Goal: Task Accomplishment & Management: Manage account settings

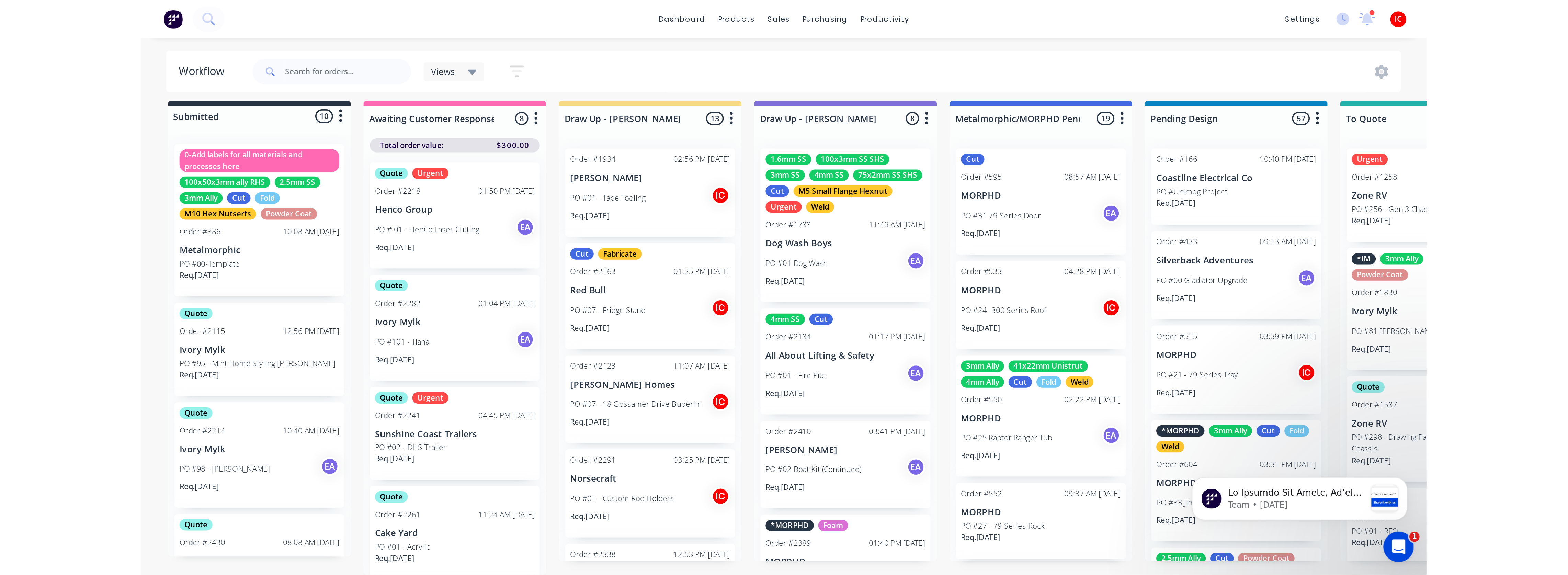
scroll to position [10, 0]
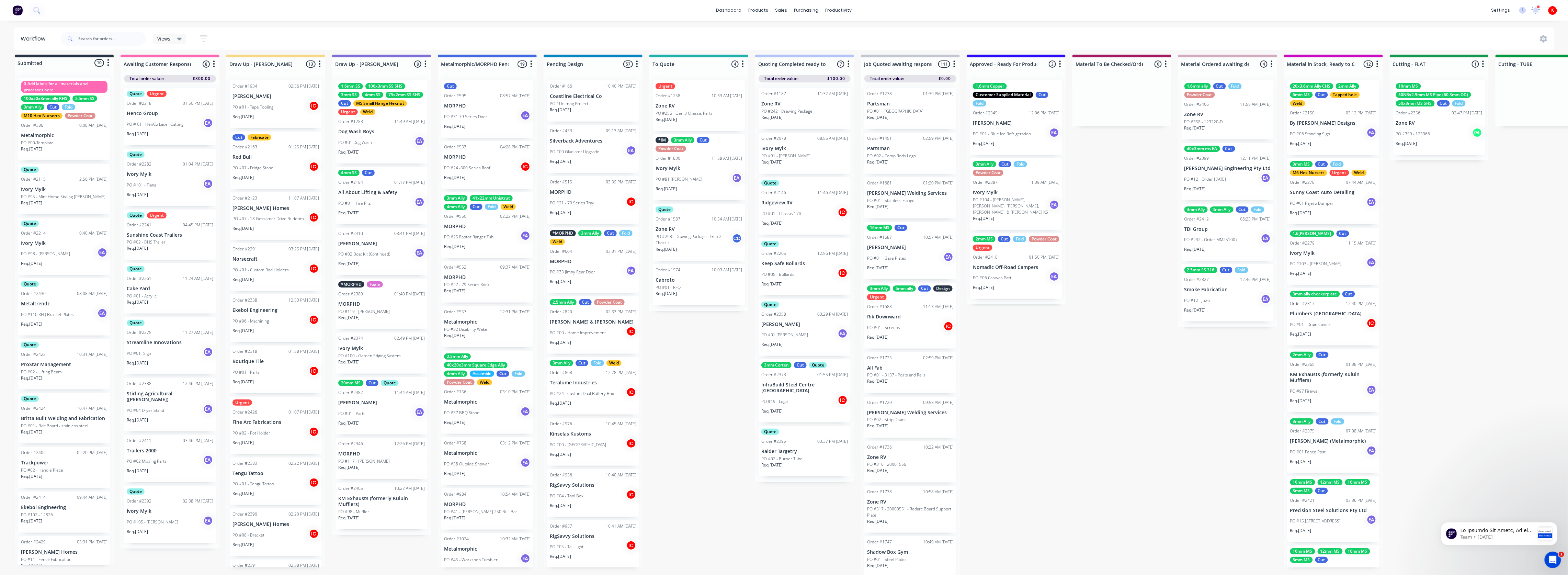
click at [268, 311] on div "Urgent Order #2426 01:07 PM [DATE] Fine Arc Fabrications PO #02 - Pot Holder IC…" at bounding box center [276, 426] width 92 height 58
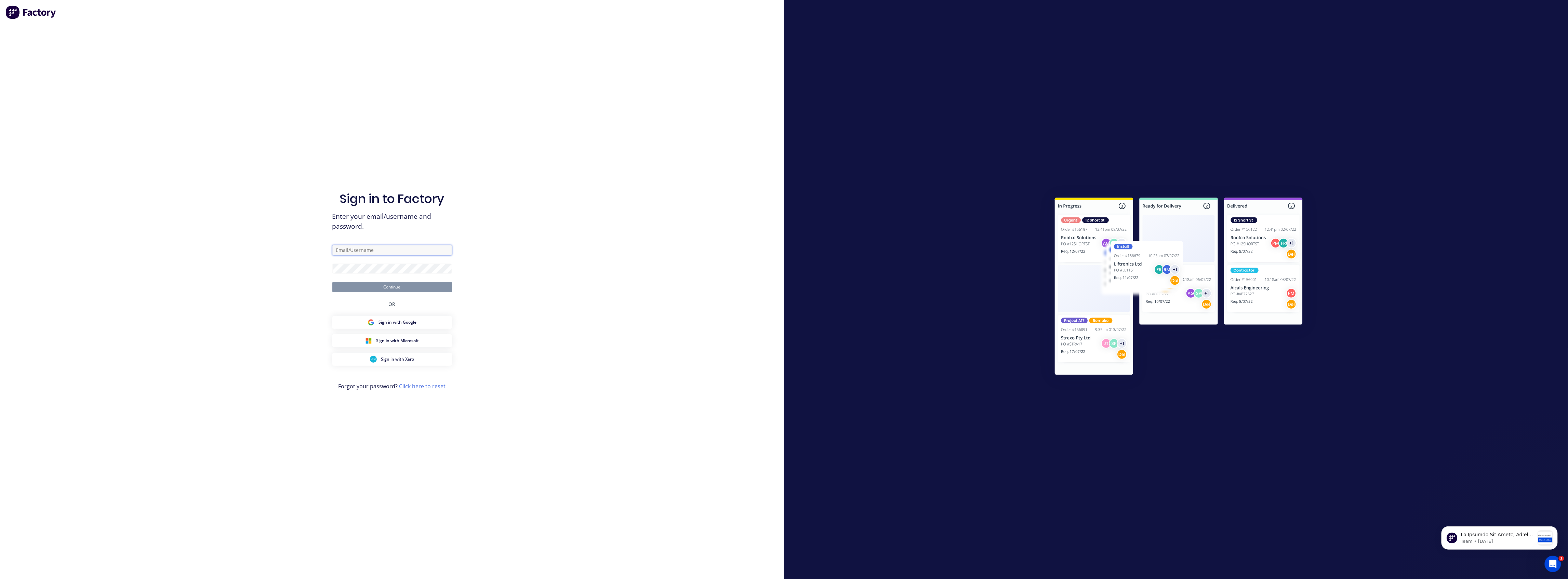
type input "[PERSON_NAME][EMAIL_ADDRESS][DOMAIN_NAME]"
click at [416, 290] on button "Continue" at bounding box center [392, 286] width 120 height 10
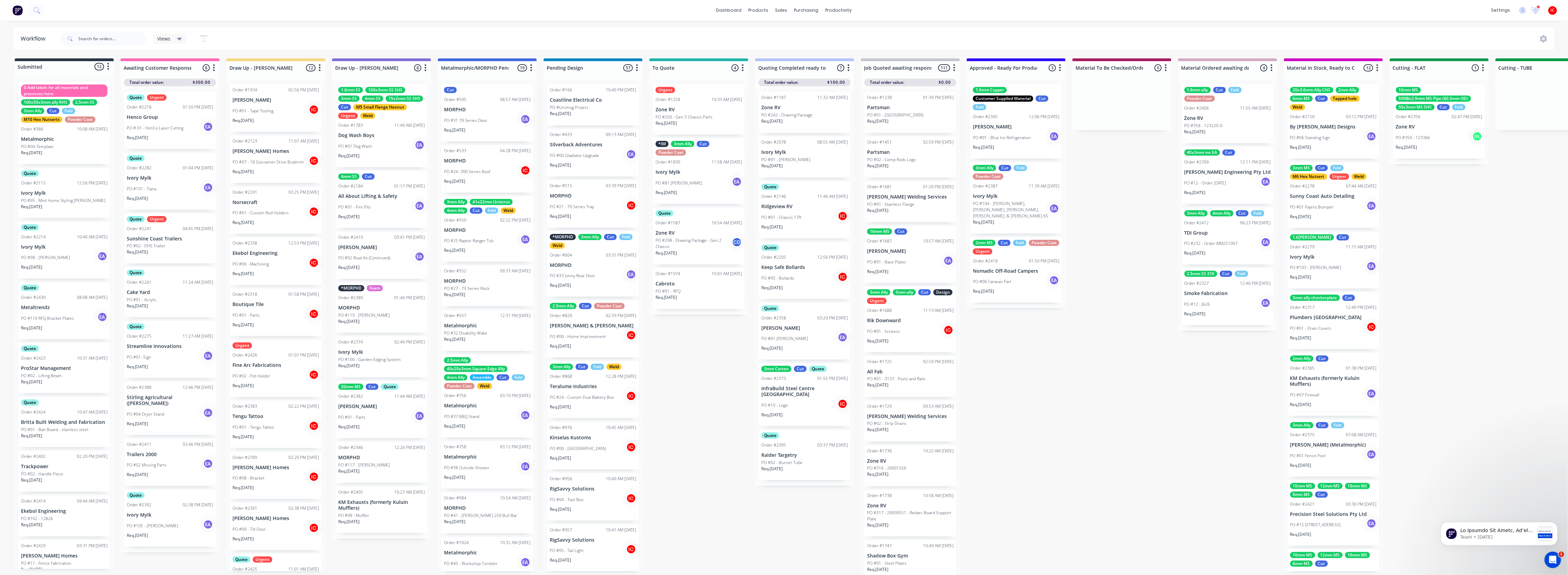
click at [278, 311] on div "PO #02 - Pot Holder IC" at bounding box center [276, 376] width 87 height 13
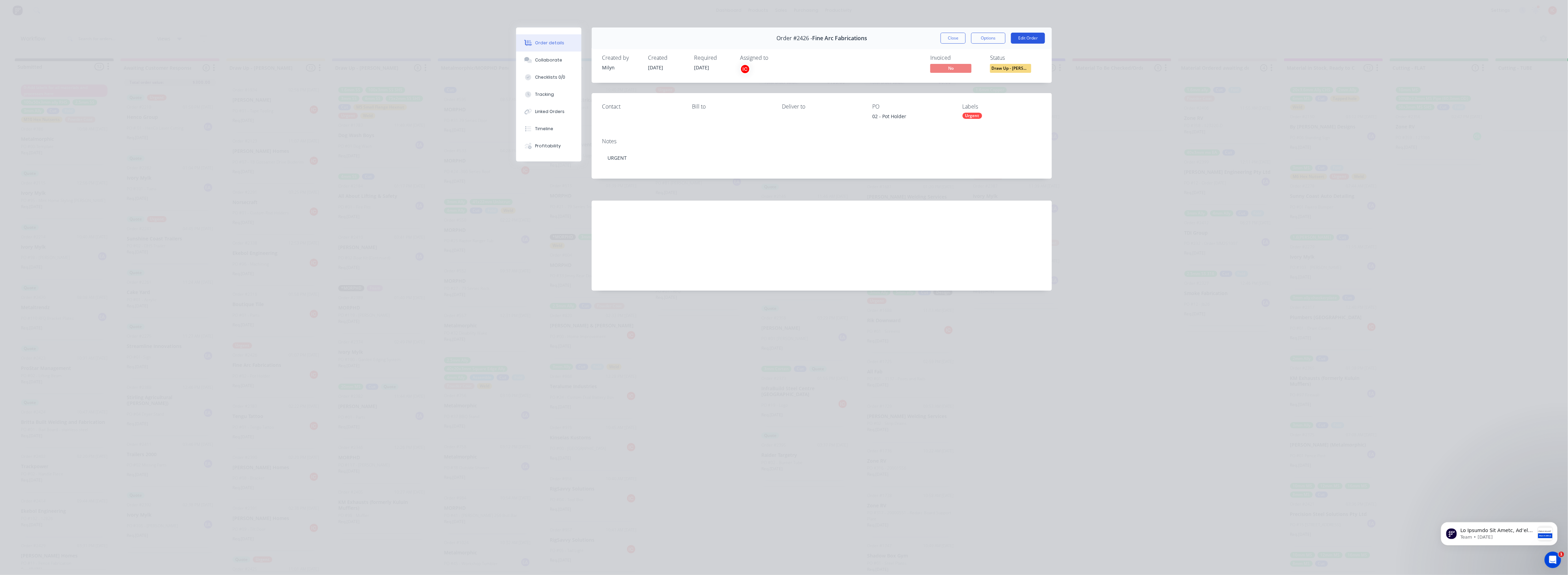
click at [696, 39] on button "Edit Order" at bounding box center [1028, 38] width 34 height 11
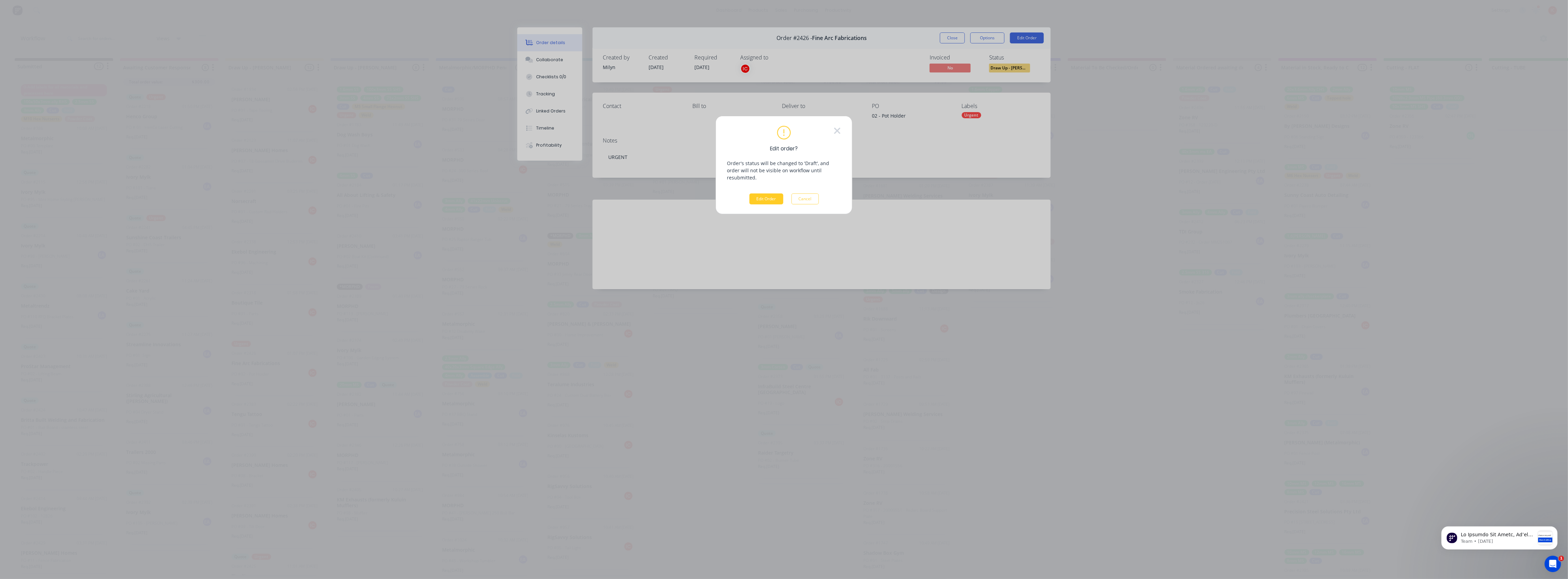
click at [693, 193] on button "Edit Order" at bounding box center [766, 199] width 34 height 11
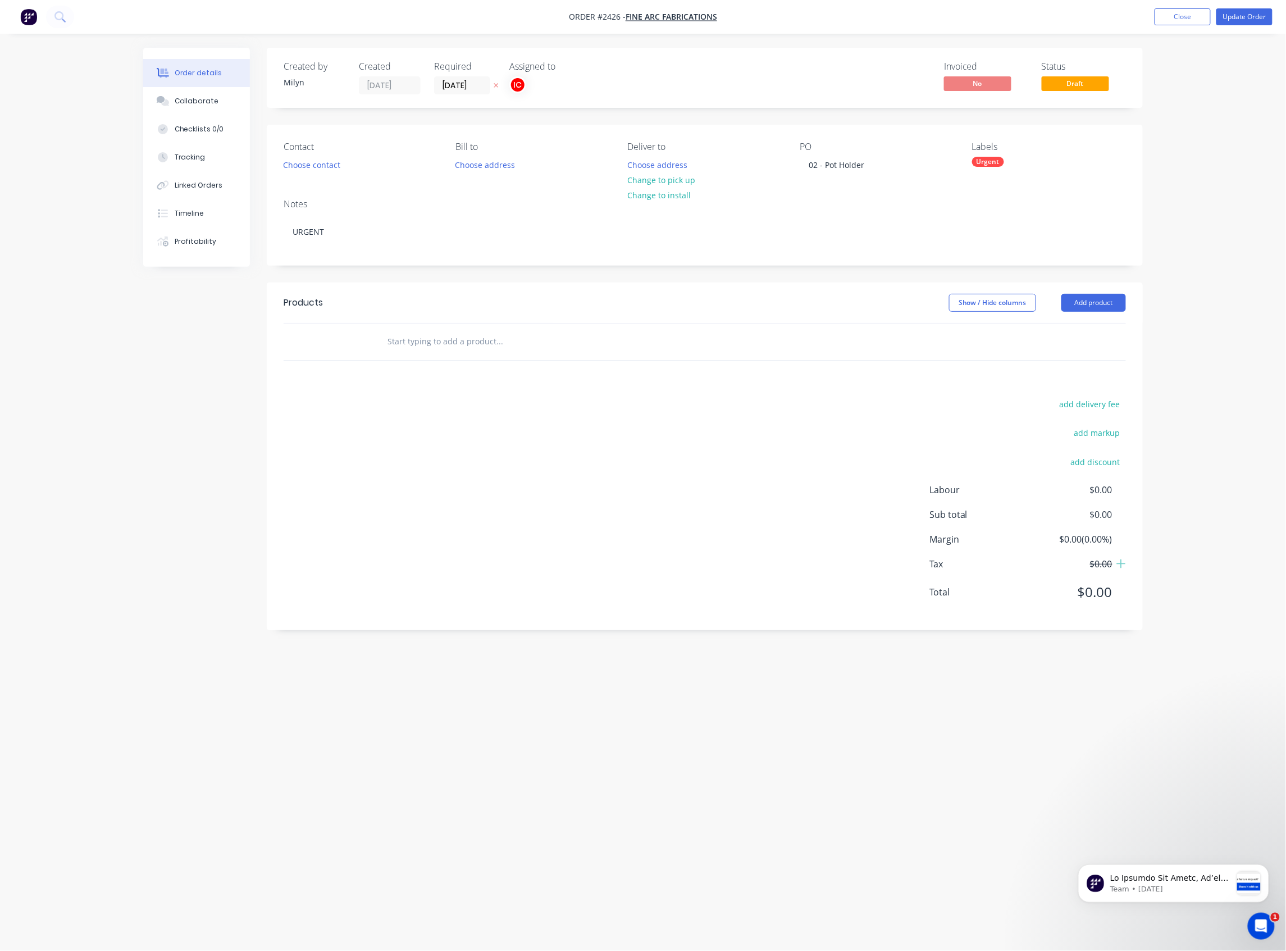
click at [568, 311] on div "Show / Hide columns Add product" at bounding box center [794, 303] width 663 height 18
click at [1095, 304] on button "Add product" at bounding box center [1094, 303] width 65 height 18
click at [903, 294] on div "Show / Hide columns Add product Product catalogue Basic product Product Kit Lin…" at bounding box center [794, 303] width 663 height 18
click at [1106, 306] on button "Add product" at bounding box center [1094, 303] width 65 height 18
click at [1079, 352] on div "Basic product" at bounding box center [1073, 353] width 87 height 16
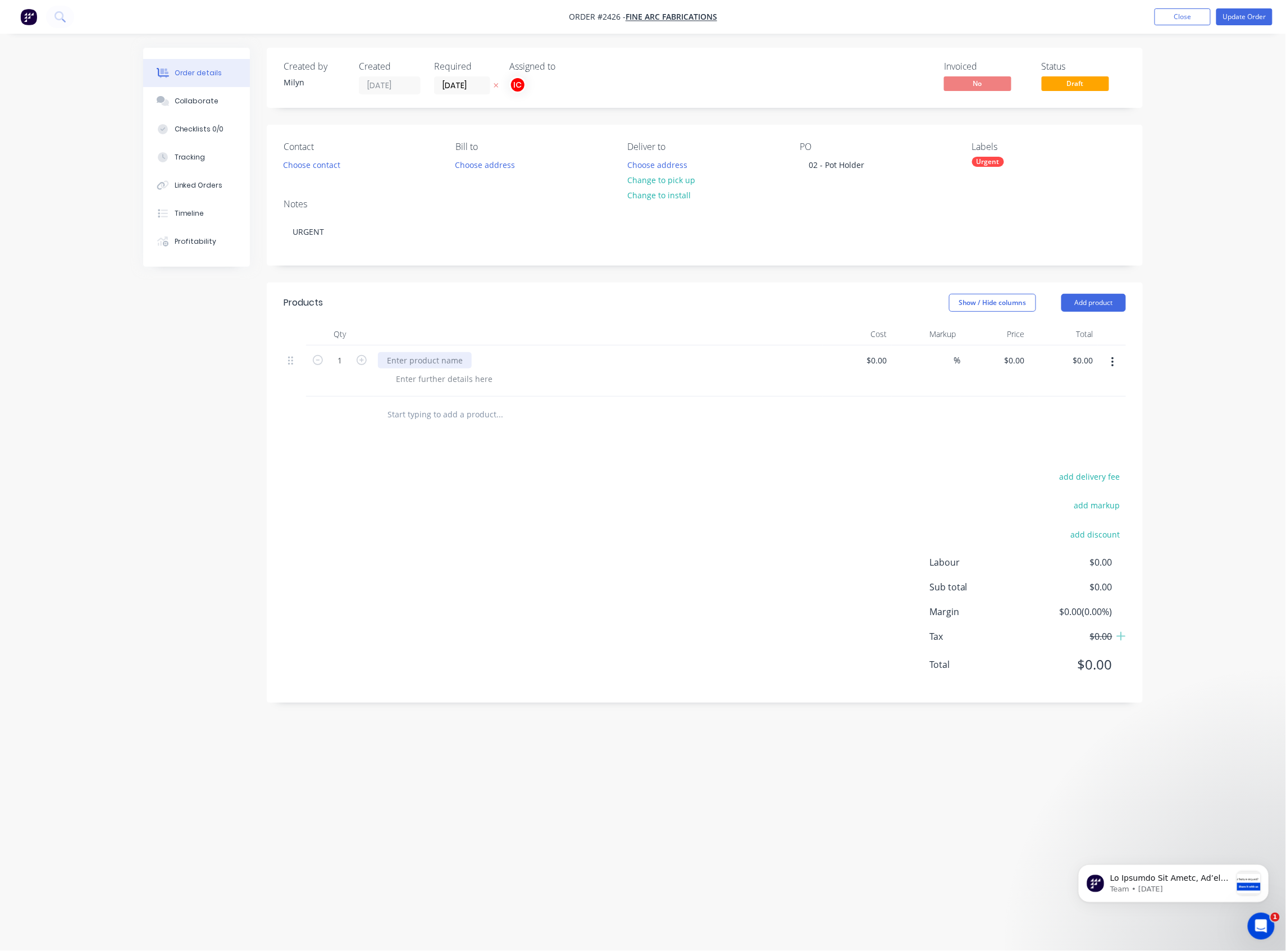
click at [425, 360] on div at bounding box center [425, 360] width 94 height 16
paste div
click at [474, 380] on div at bounding box center [444, 379] width 115 height 16
click at [477, 377] on div at bounding box center [444, 379] width 115 height 16
click at [344, 362] on input "1" at bounding box center [339, 360] width 29 height 17
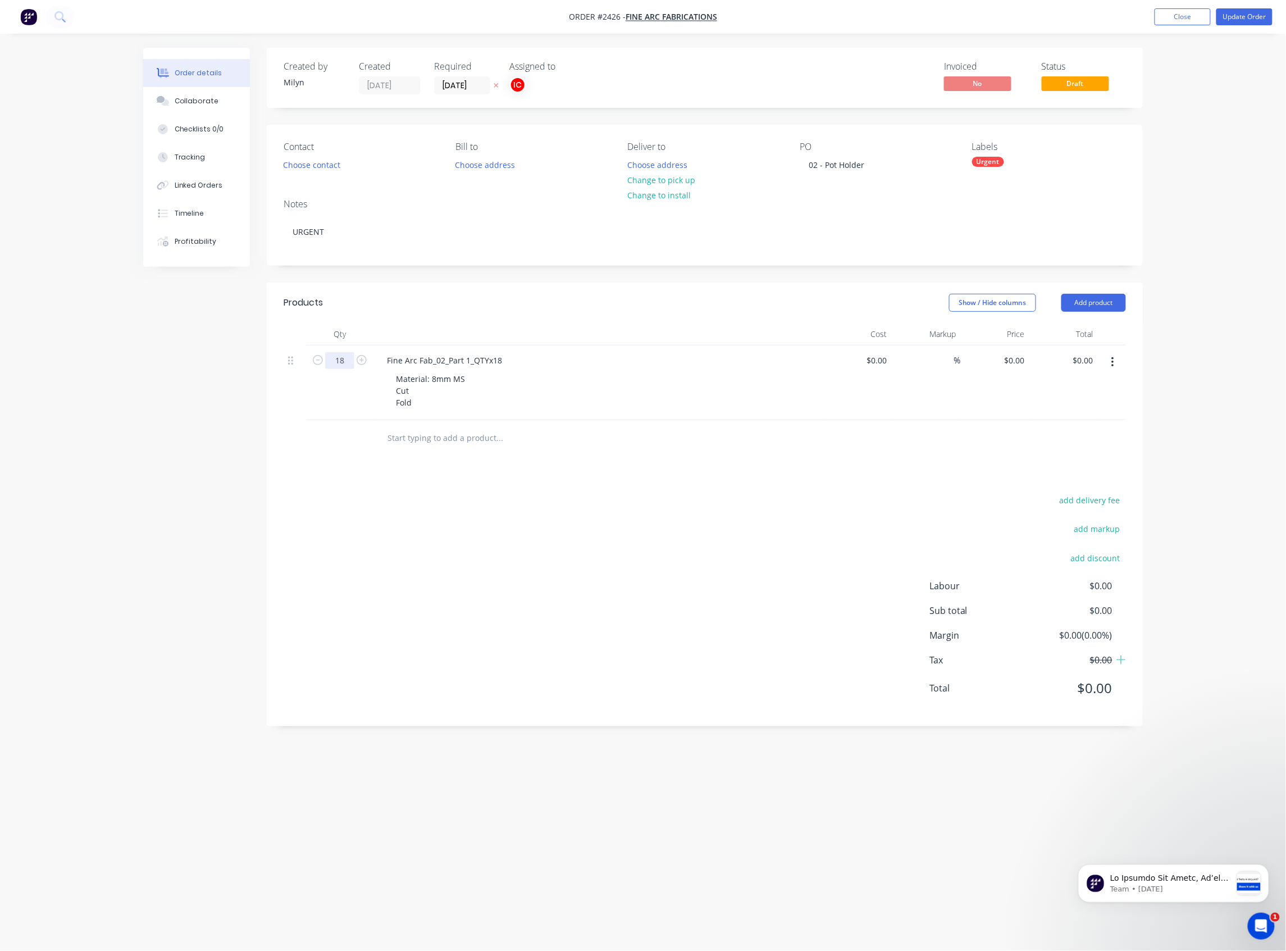
type input "18"
click at [571, 396] on div "Material: 8mm MS Cut Fold" at bounding box center [602, 391] width 431 height 40
click at [1117, 364] on button "button" at bounding box center [1113, 362] width 26 height 20
click at [1087, 409] on div "Duplicate" at bounding box center [1073, 414] width 87 height 16
click at [466, 433] on div "Fine Arc Fab_02_Part 1_QTYx18" at bounding box center [444, 435] width 133 height 16
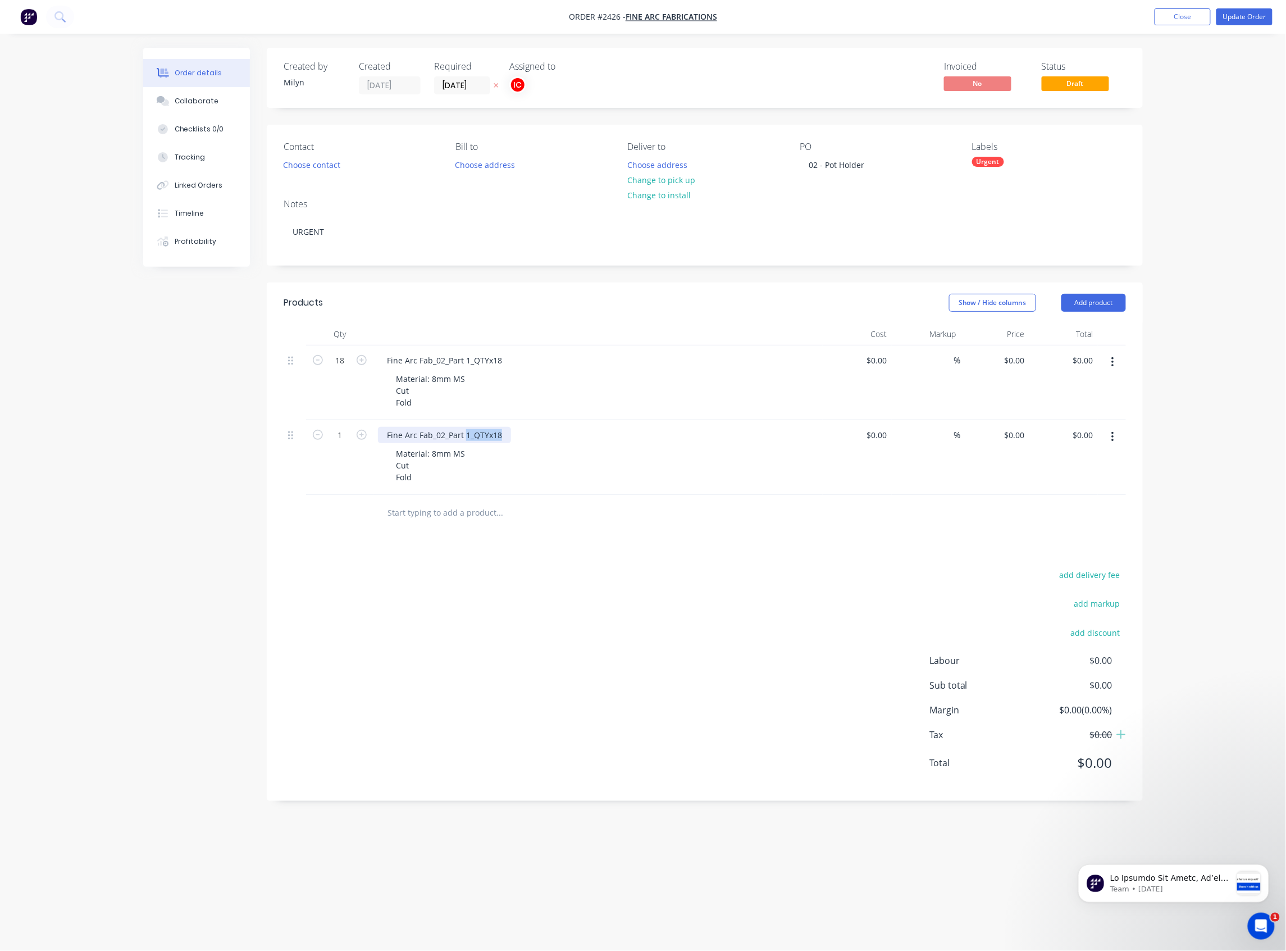
click at [468, 434] on div "Fine Arc Fab_02_Part 1_QTYx18" at bounding box center [444, 435] width 133 height 16
click at [464, 436] on div "Fine Arc Fab_02_Part 1_QTYx18" at bounding box center [444, 435] width 133 height 16
click at [566, 450] on div "Material: 8mm MS Cut Fold" at bounding box center [602, 465] width 431 height 40
drag, startPoint x: 425, startPoint y: 484, endPoint x: 362, endPoint y: 484, distance: 62.9
click at [362, 484] on div "1 Fine Arc Fab_02_Part 2_QTYx18 Material: 8mm MS Cut Fold $0.00 $0.00 % $0.00 $…" at bounding box center [705, 457] width 843 height 75
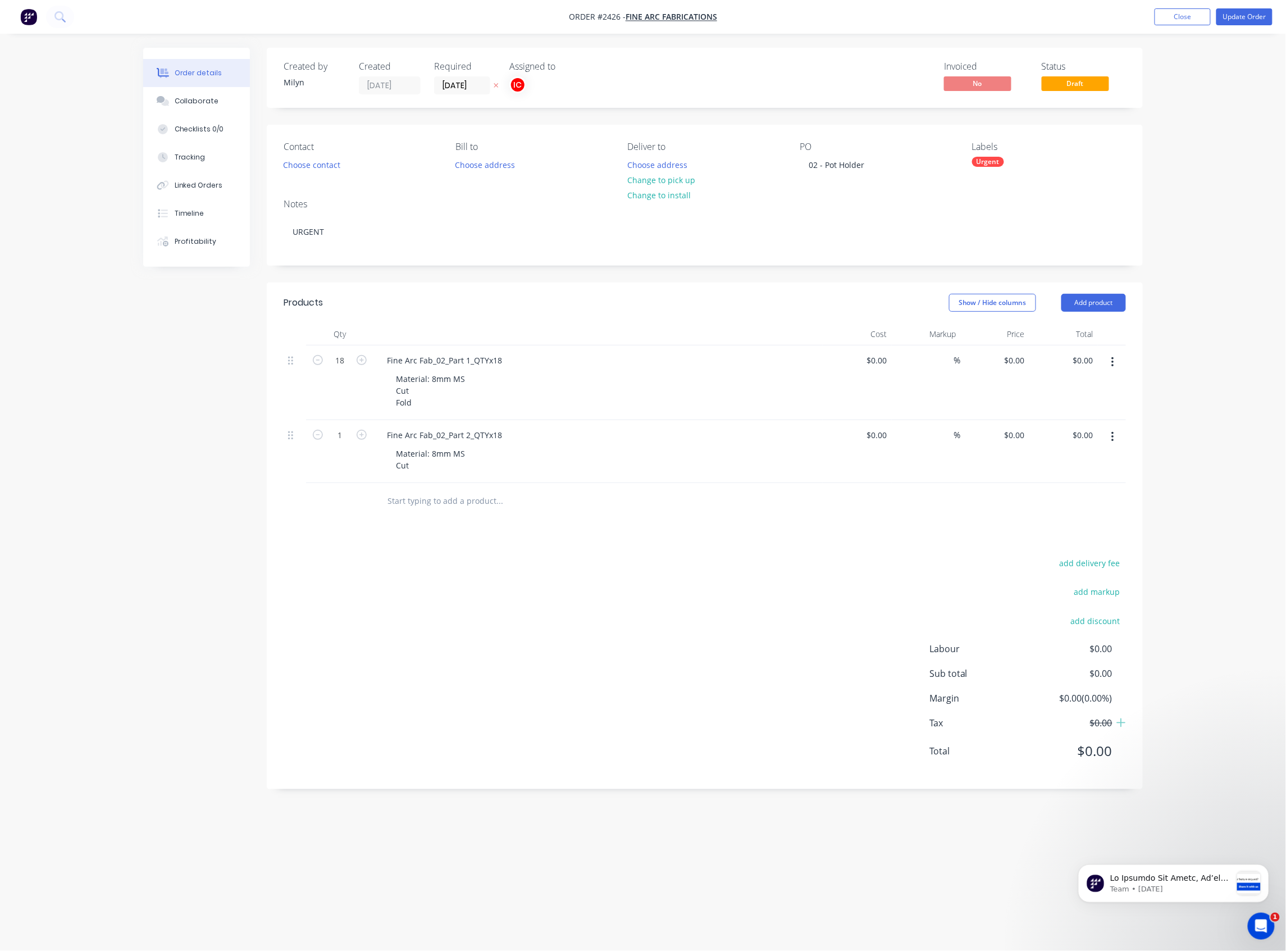
click at [989, 156] on div "Labels Urgent" at bounding box center [1049, 157] width 154 height 31
click at [993, 171] on div "Labels Urgent" at bounding box center [1049, 157] width 154 height 31
drag, startPoint x: 995, startPoint y: 163, endPoint x: 993, endPoint y: 169, distance: 6.6
click at [995, 162] on div "Urgent" at bounding box center [988, 162] width 32 height 10
click at [1030, 197] on input "text" at bounding box center [1065, 192] width 117 height 22
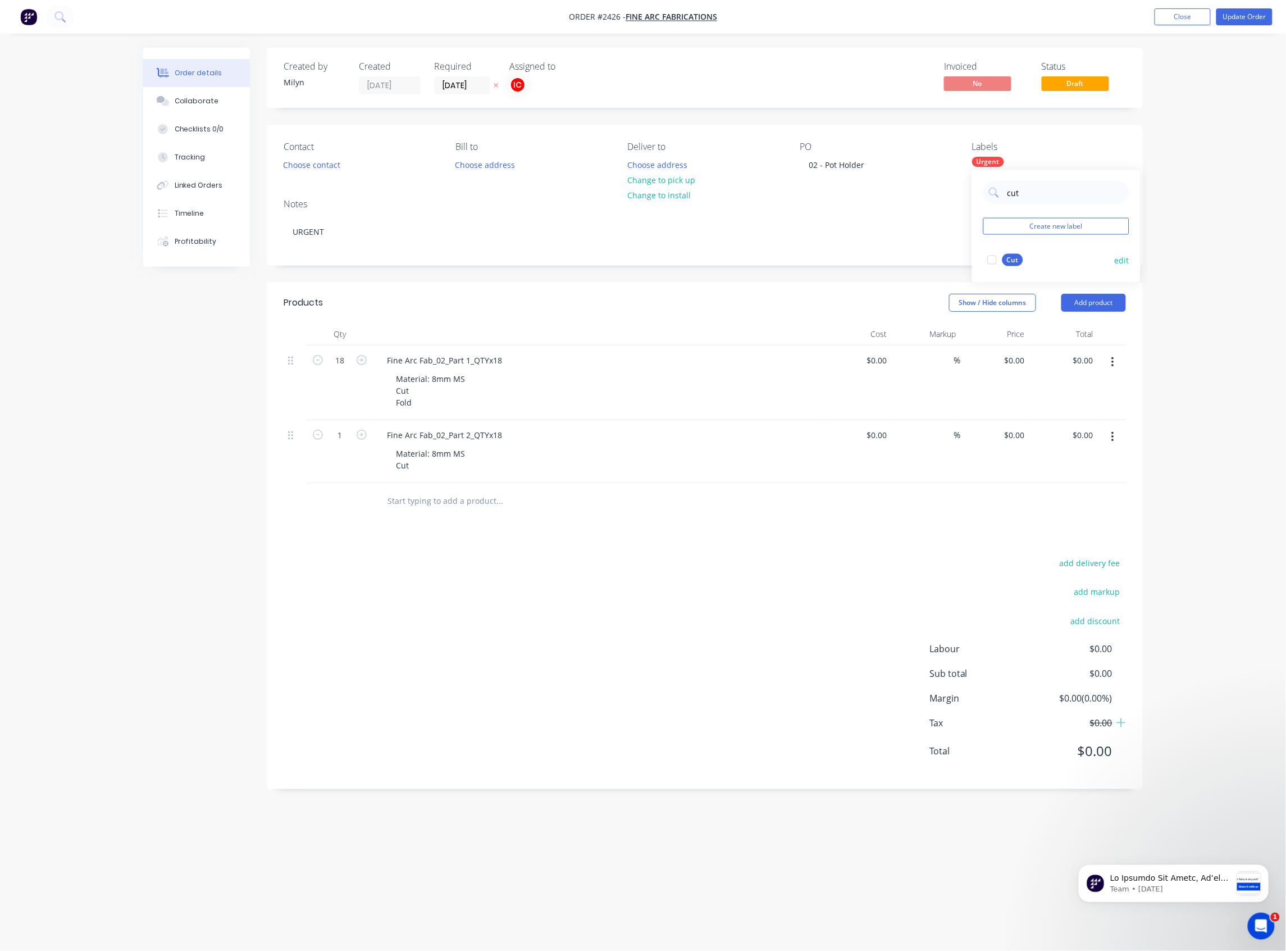
click at [994, 263] on div at bounding box center [992, 260] width 22 height 22
drag, startPoint x: 1045, startPoint y: 193, endPoint x: 991, endPoint y: 199, distance: 53.7
click at [991, 199] on div "cut" at bounding box center [1057, 192] width 146 height 22
click at [992, 307] on div at bounding box center [992, 305] width 22 height 22
drag, startPoint x: 1059, startPoint y: 194, endPoint x: 937, endPoint y: 193, distance: 122.5
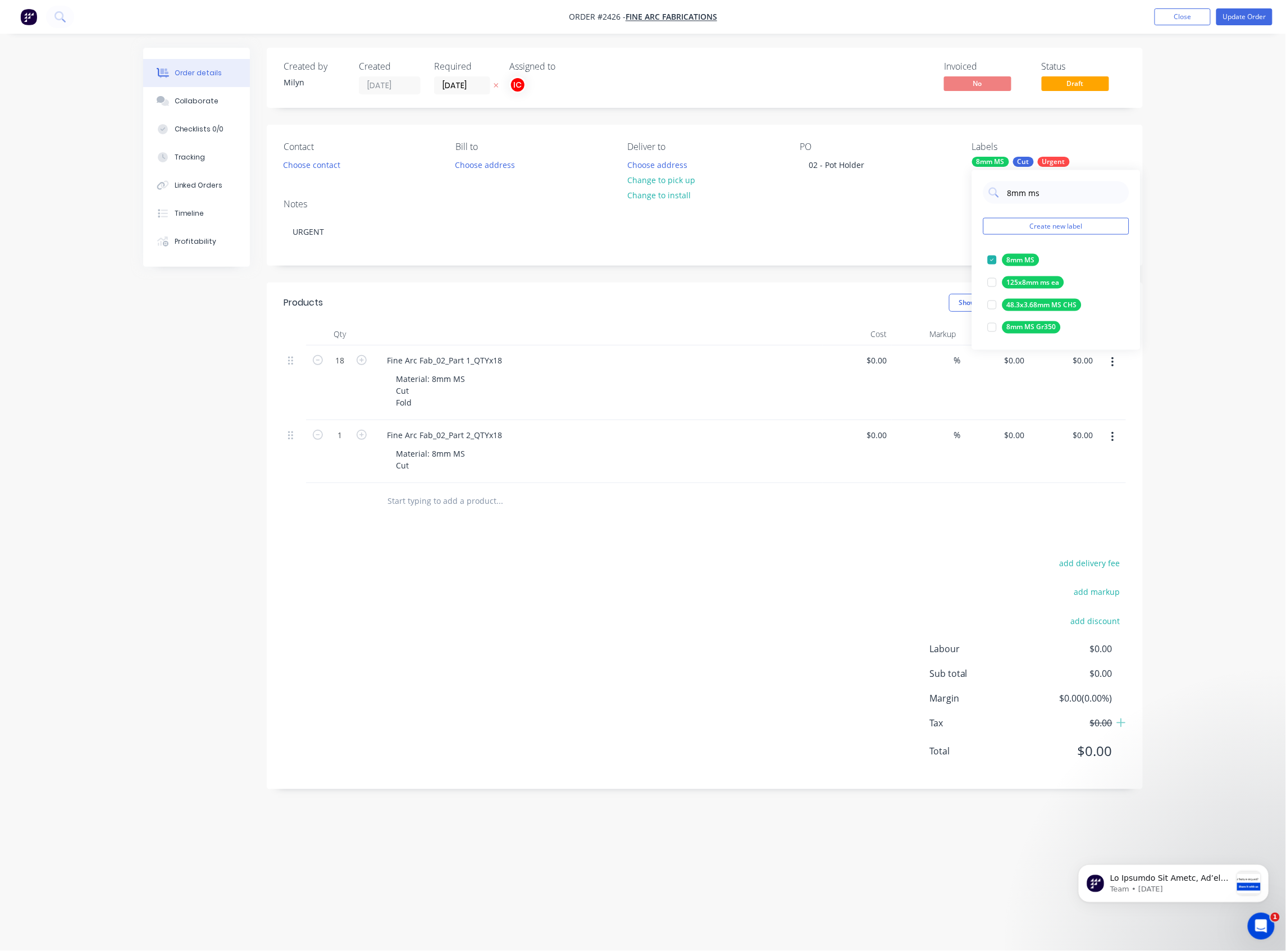
click at [937, 193] on body "Order #2426 - Fine Arc Fabrications Add product Close Update Order Order detail…" at bounding box center [643, 475] width 1286 height 951
drag, startPoint x: 1047, startPoint y: 195, endPoint x: 996, endPoint y: 203, distance: 51.1
click at [996, 203] on div "8mm ms" at bounding box center [1057, 192] width 146 height 22
type input "fold"
click at [993, 257] on div at bounding box center [992, 260] width 22 height 22
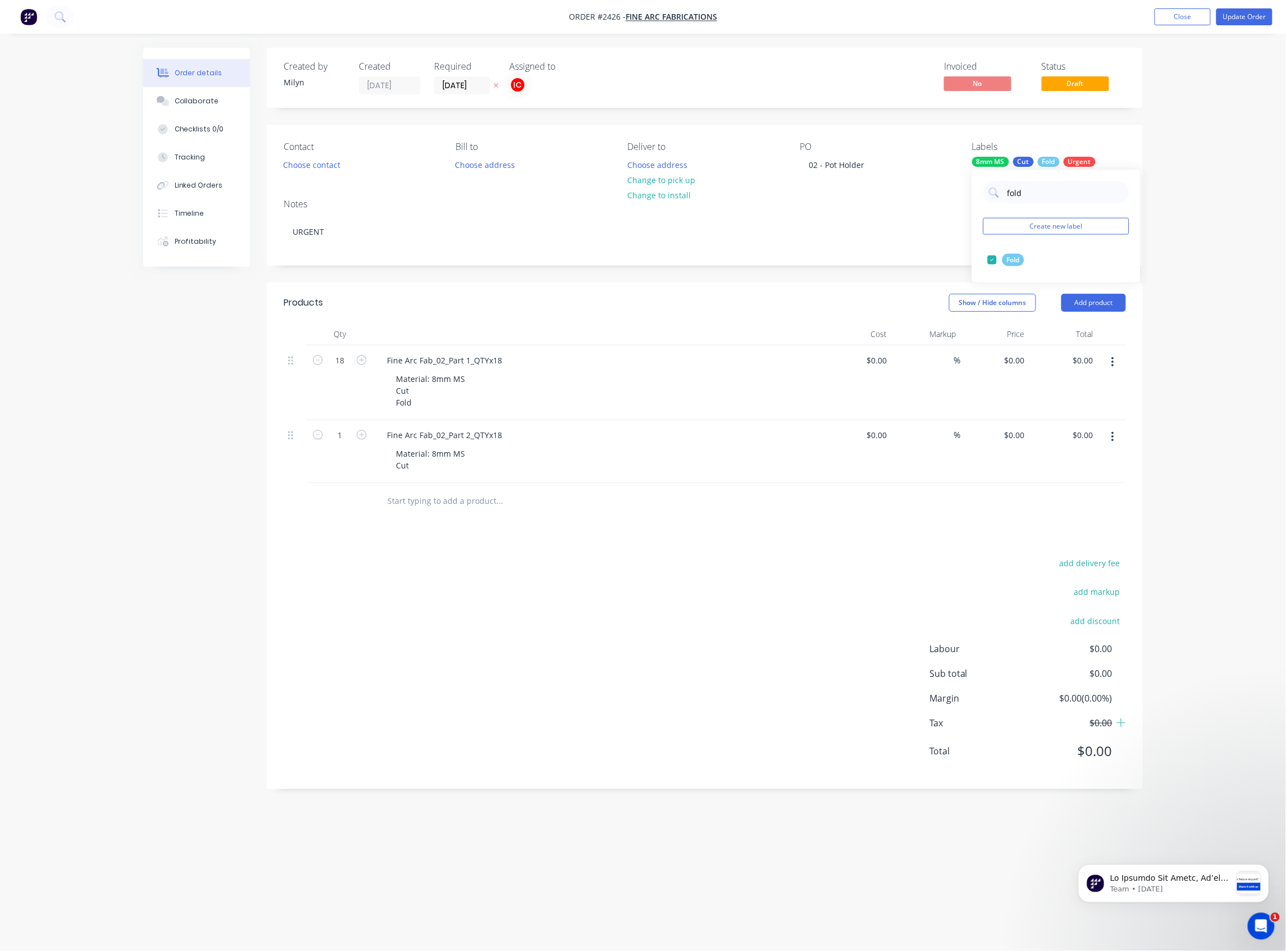
click at [1138, 251] on div "Order details Collaborate Checklists 0/0 Tracking Linked Orders Timeline Profit…" at bounding box center [643, 475] width 1286 height 951
click at [1104, 303] on button "Add product" at bounding box center [1094, 303] width 65 height 18
click at [1107, 330] on div "Product catalogue" at bounding box center [1073, 331] width 87 height 16
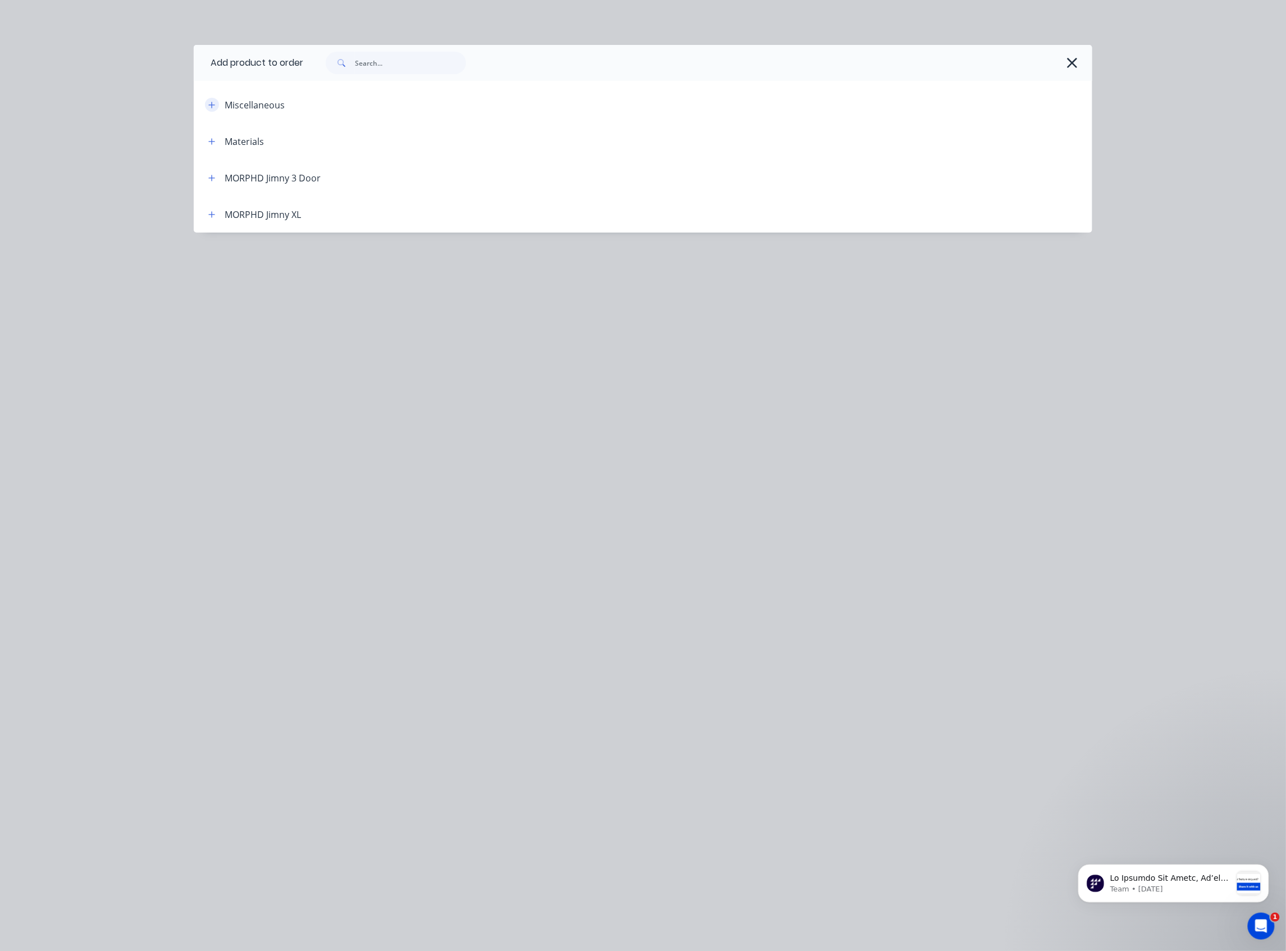
click at [210, 106] on icon "button" at bounding box center [211, 105] width 7 height 8
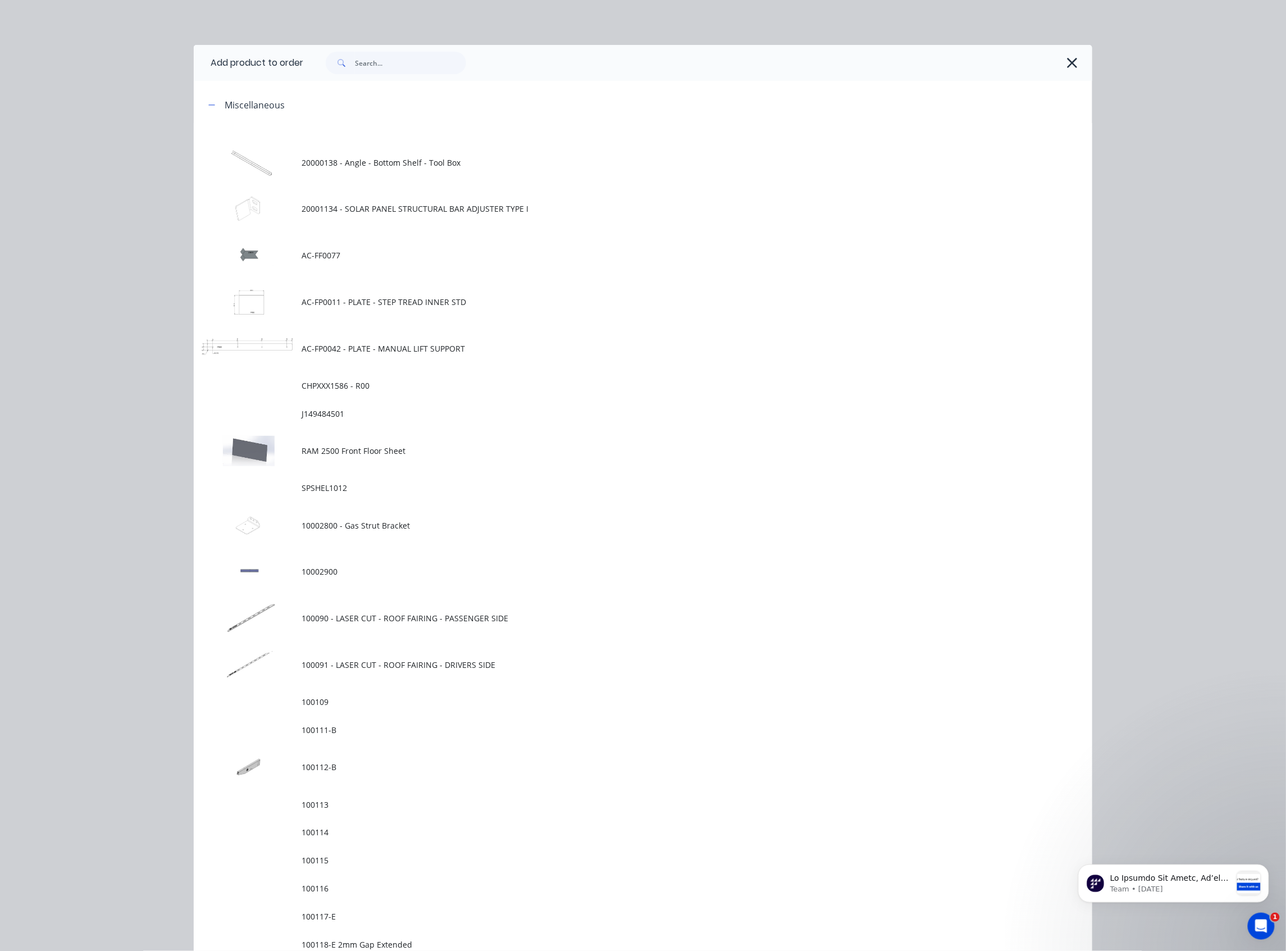
scroll to position [37, 0]
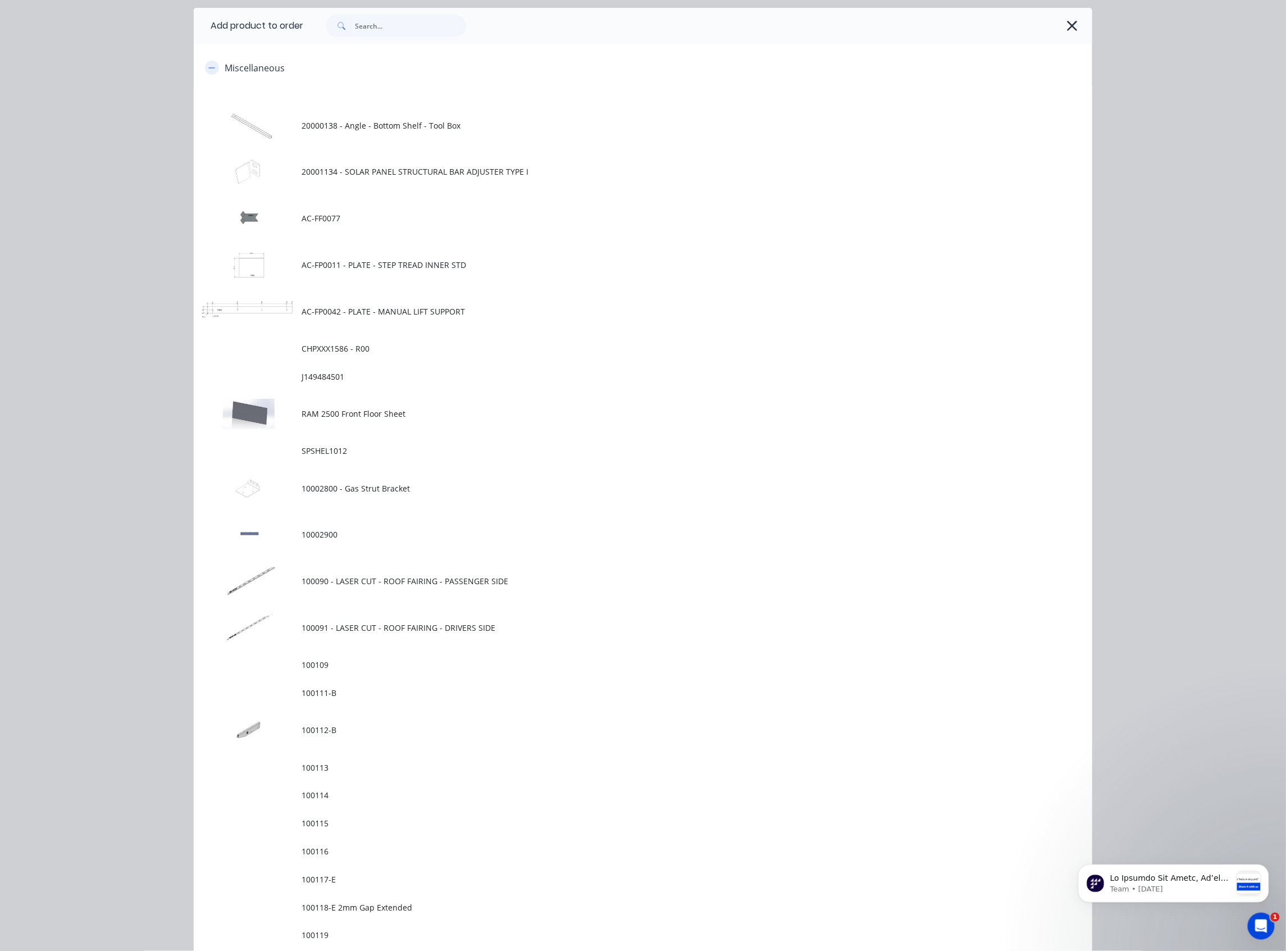
click at [208, 70] on icon "button" at bounding box center [211, 68] width 7 height 8
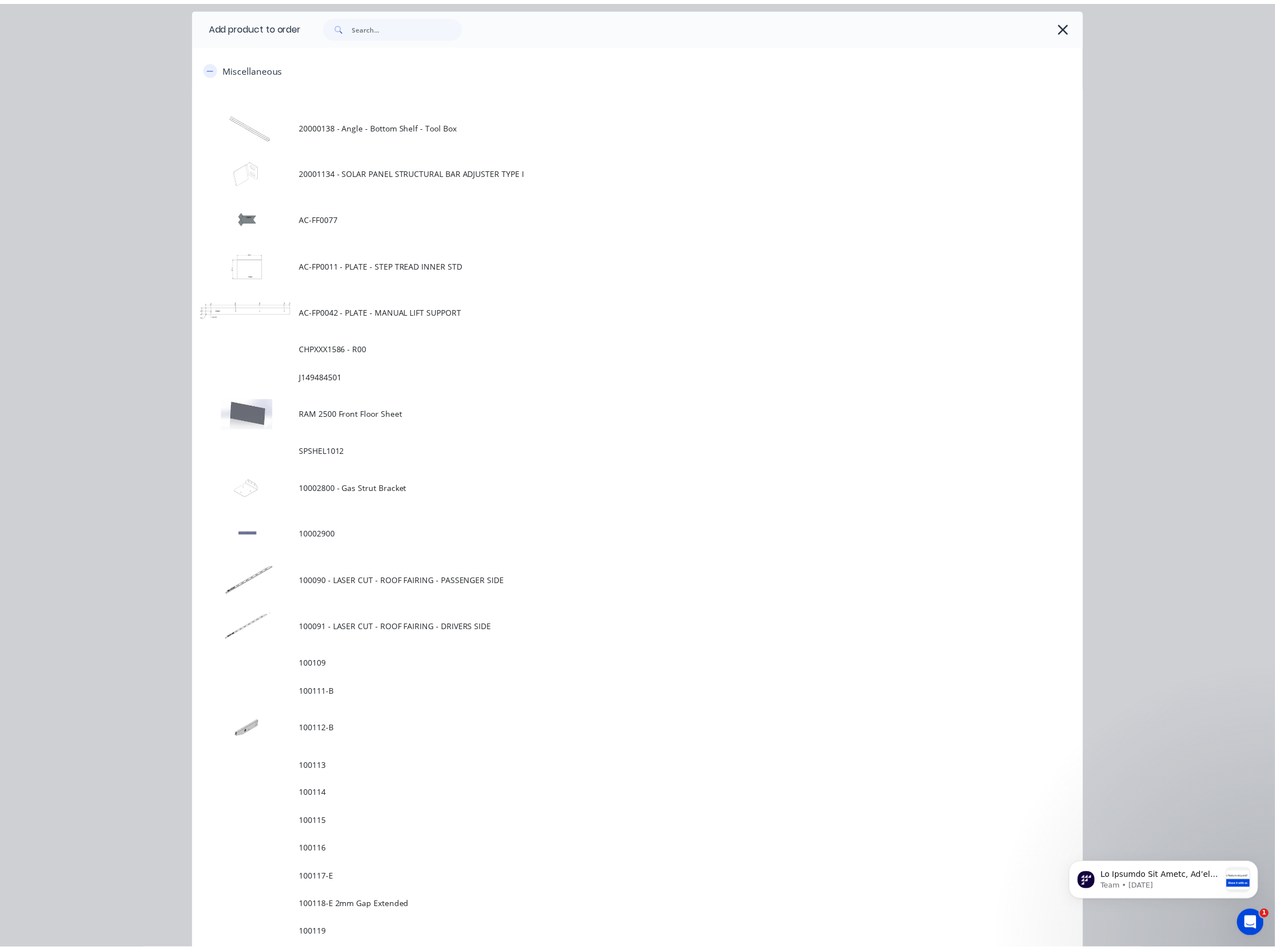
scroll to position [0, 0]
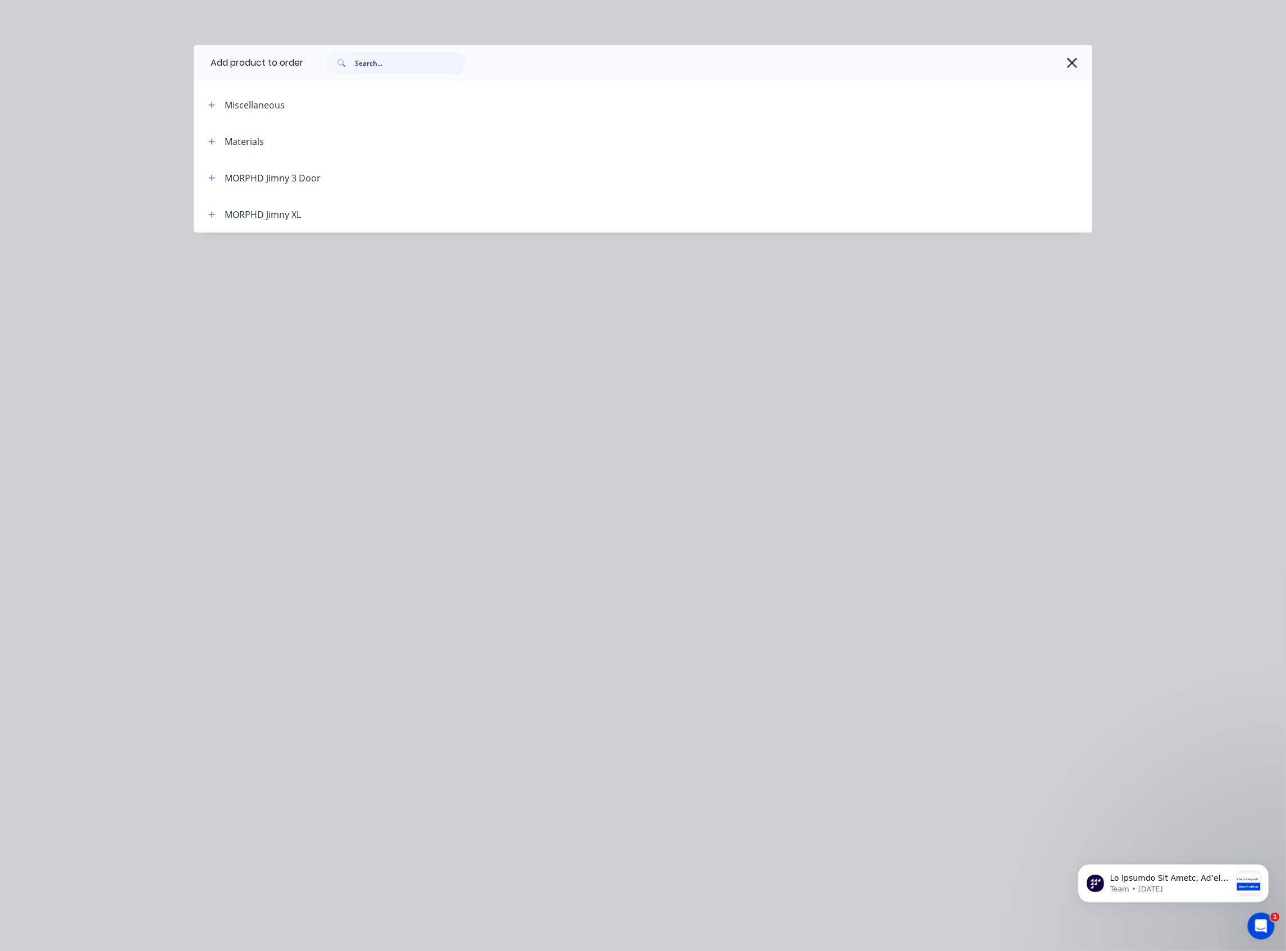
click at [385, 56] on input "text" at bounding box center [410, 63] width 111 height 22
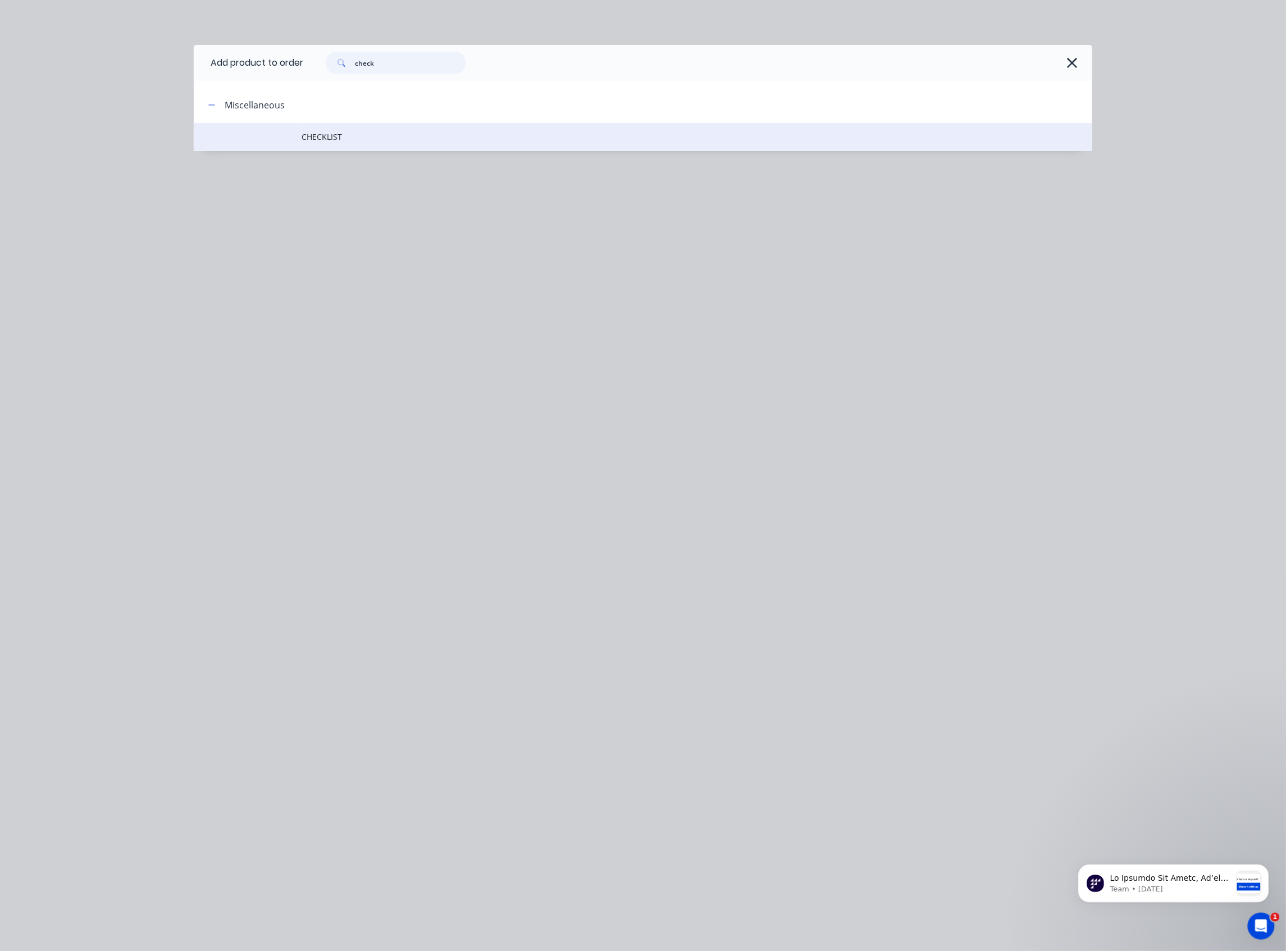
type input "check"
click at [364, 144] on td "CHECKLIST" at bounding box center [697, 137] width 791 height 28
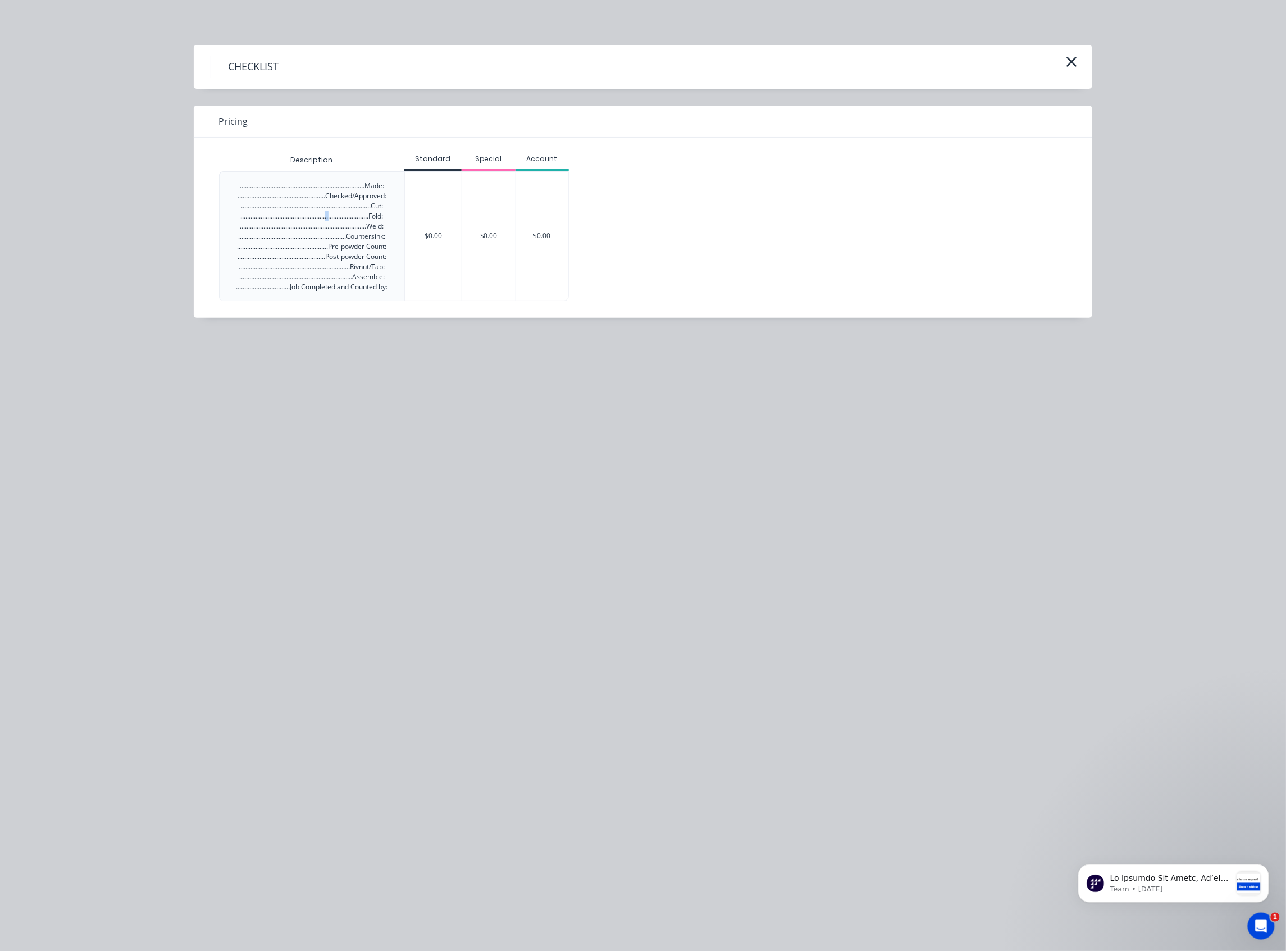
click at [329, 214] on div "..........................................................................Made:…" at bounding box center [312, 236] width 152 height 111
click at [659, 217] on div "..........................................................................Made:…" at bounding box center [634, 236] width 831 height 130
click at [1072, 66] on icon "button" at bounding box center [1072, 62] width 12 height 16
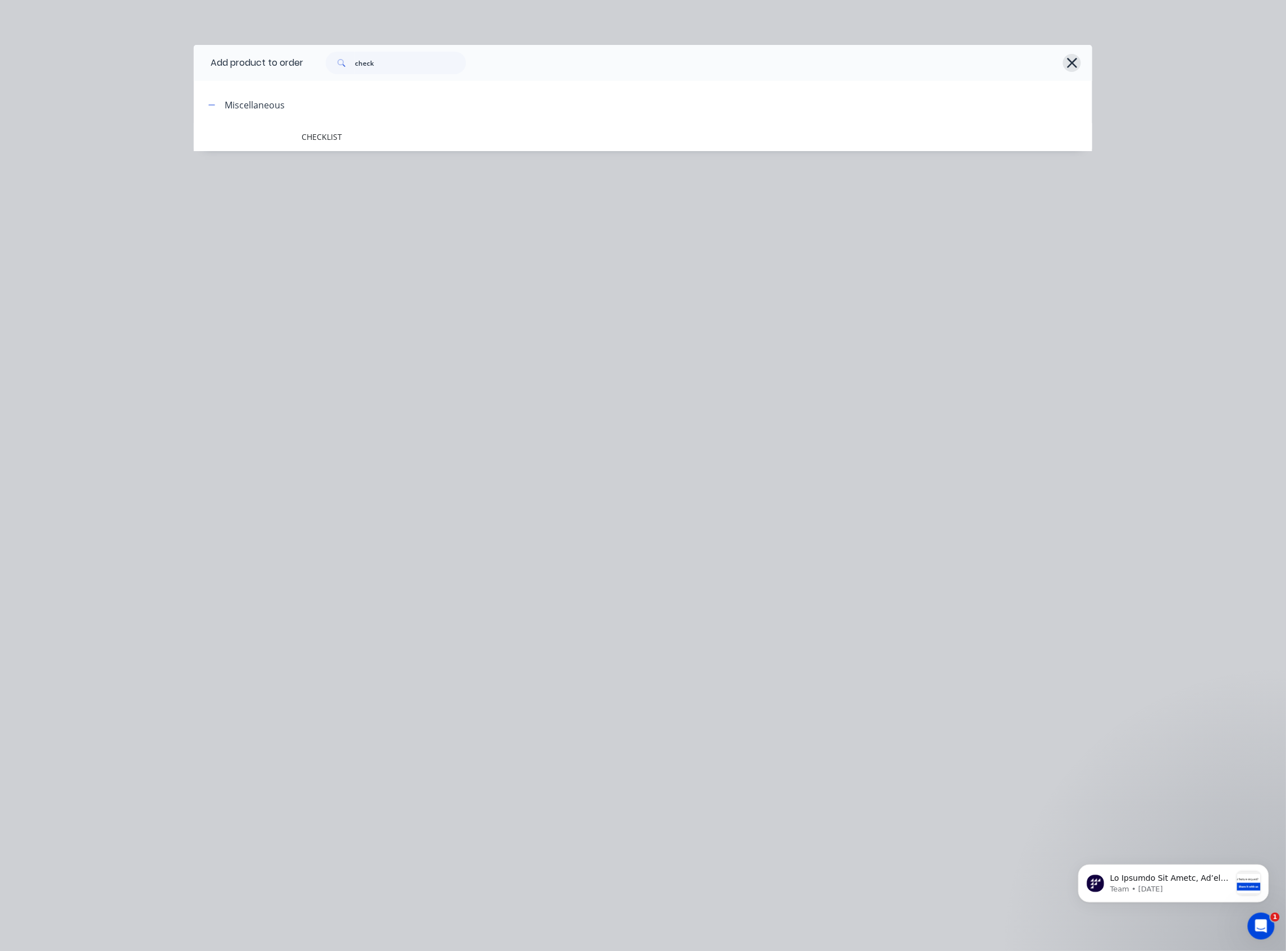
click at [1070, 64] on icon "button" at bounding box center [1072, 63] width 10 height 10
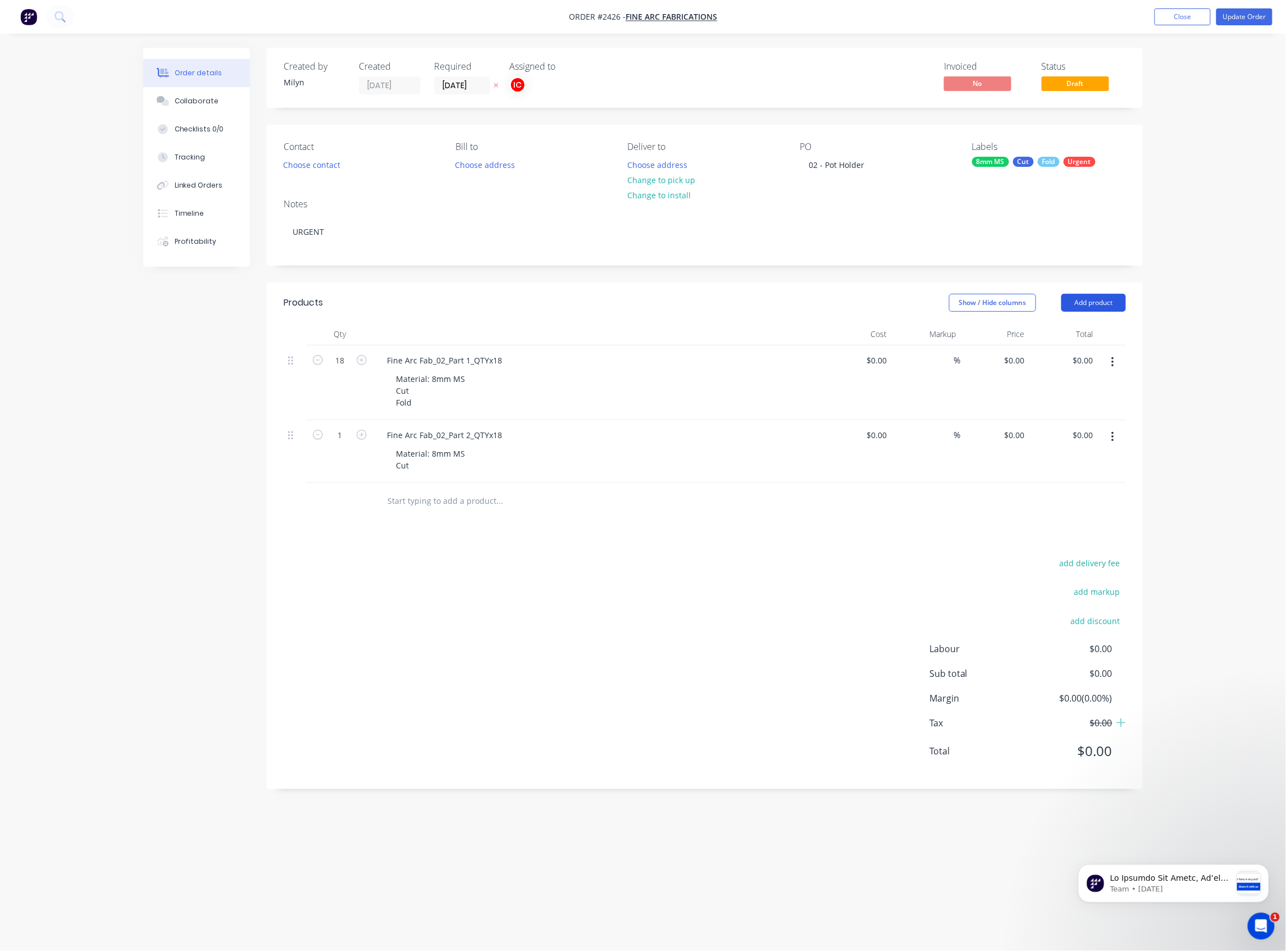
click at [1084, 300] on button "Add product" at bounding box center [1094, 303] width 65 height 18
click at [1100, 334] on div "Product catalogue" at bounding box center [1073, 331] width 87 height 16
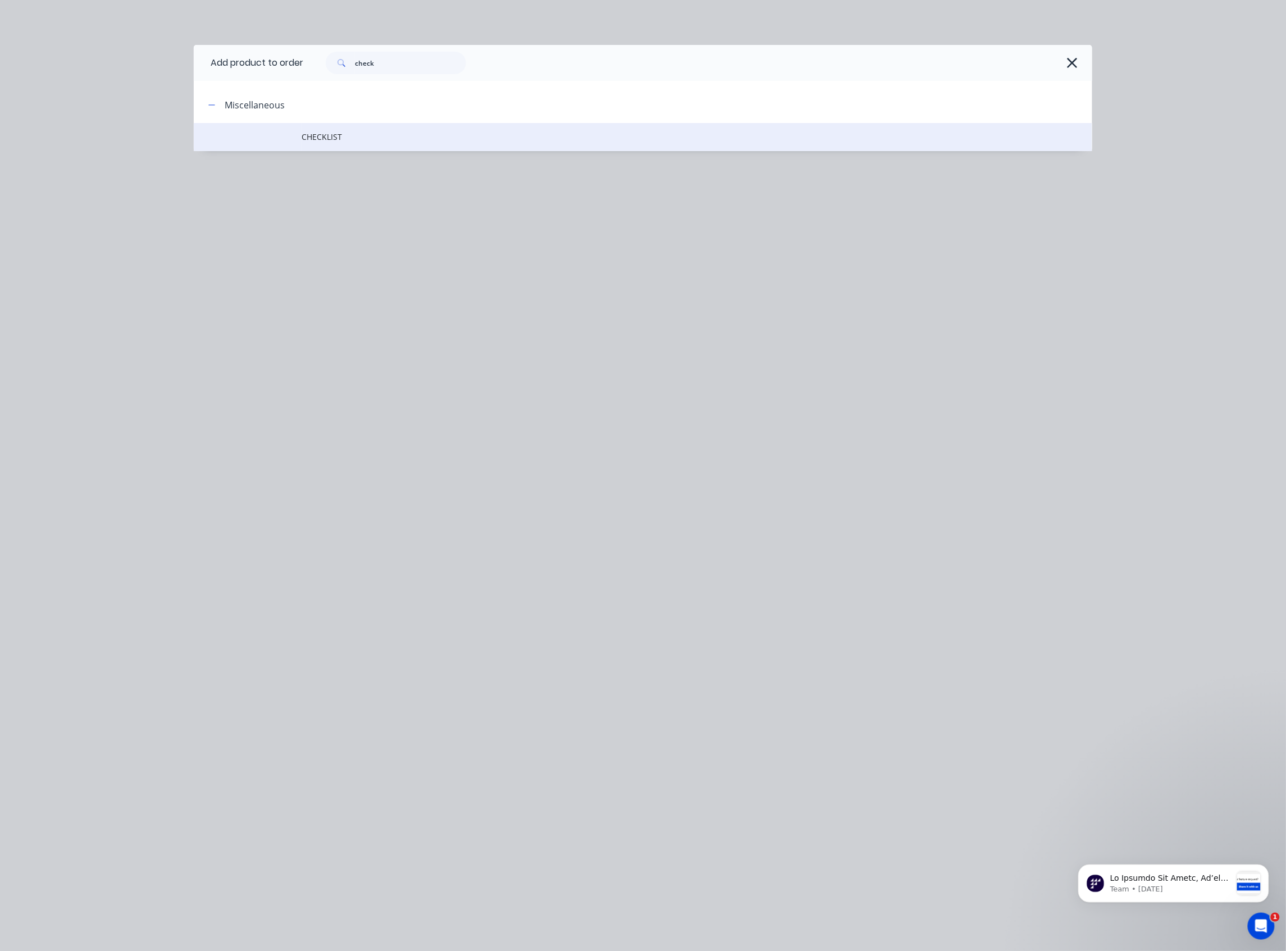
click at [326, 133] on span "CHECKLIST" at bounding box center [618, 137] width 632 height 12
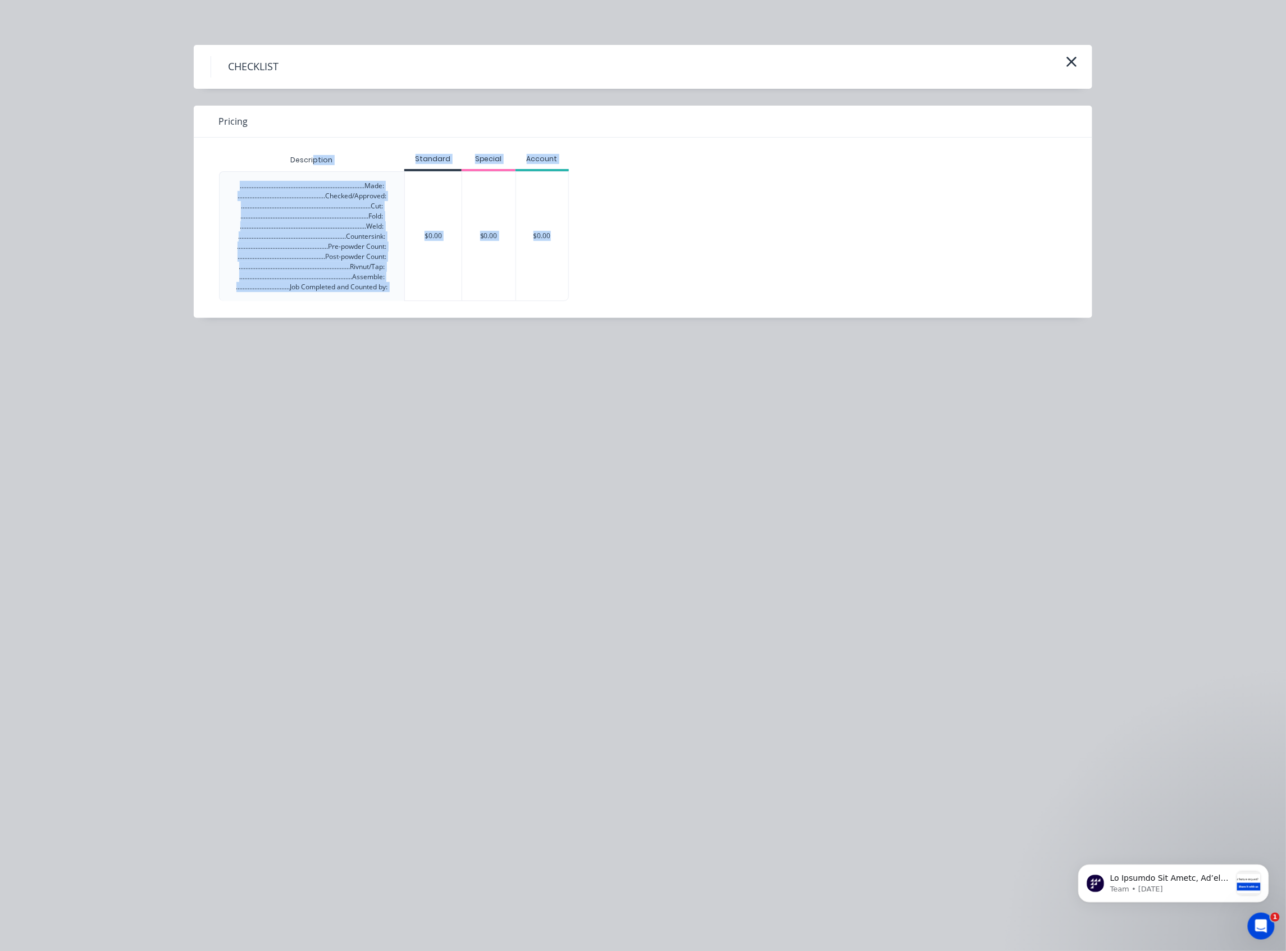
drag, startPoint x: 826, startPoint y: 263, endPoint x: 300, endPoint y: 153, distance: 537.3
click at [300, 153] on div "Description Standard Special Account ..........................................…" at bounding box center [634, 225] width 831 height 152
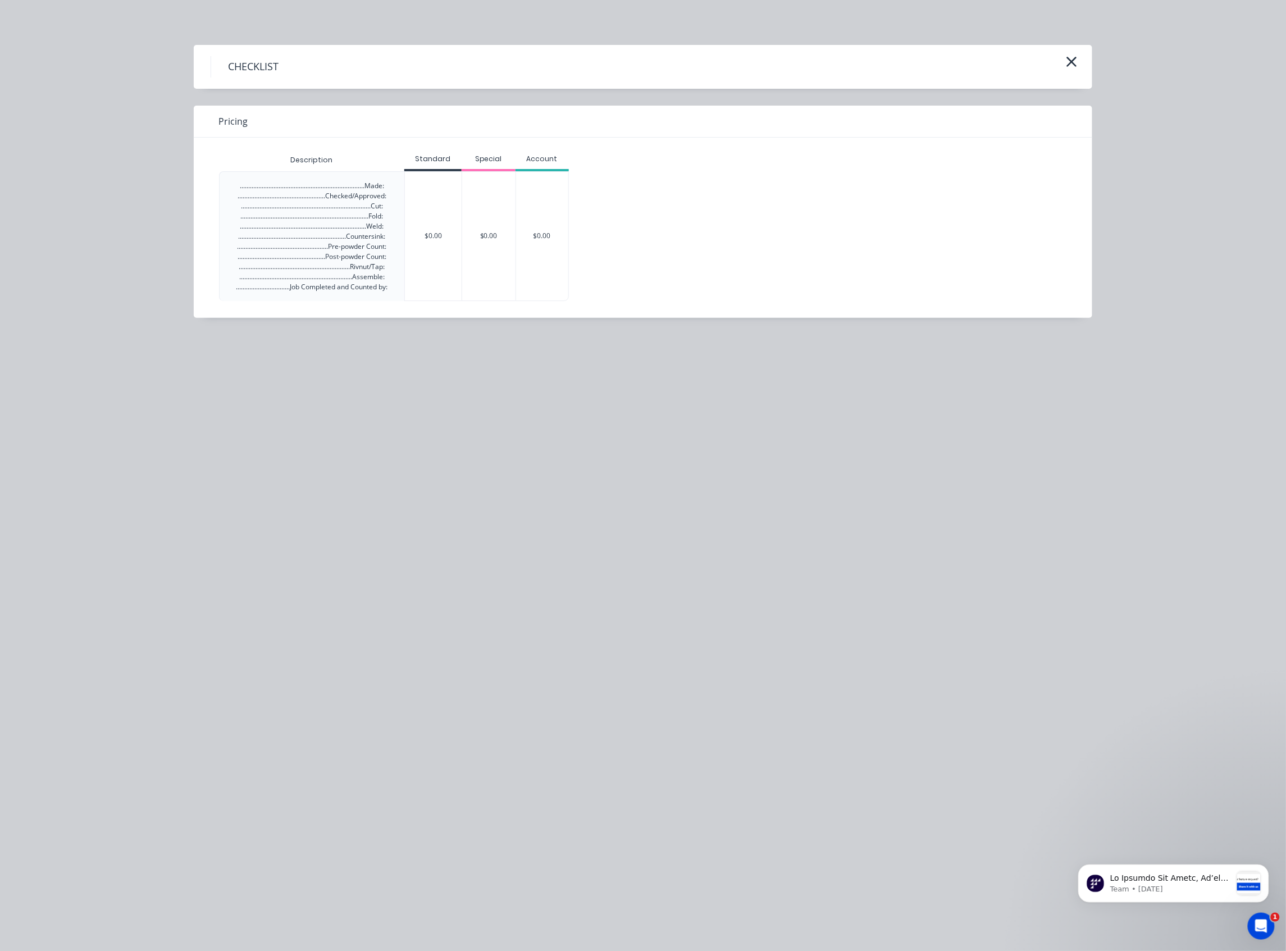
click at [449, 72] on div "CHECKLIST" at bounding box center [643, 66] width 865 height 21
click at [261, 134] on div "Pricing" at bounding box center [643, 122] width 899 height 32
drag, startPoint x: 214, startPoint y: 167, endPoint x: 224, endPoint y: 201, distance: 34.5
click at [214, 170] on div "Description Standard Special Account ..........................................…" at bounding box center [635, 219] width 882 height 163
click at [227, 201] on div "..........................................................................Made:…" at bounding box center [312, 236] width 170 height 129
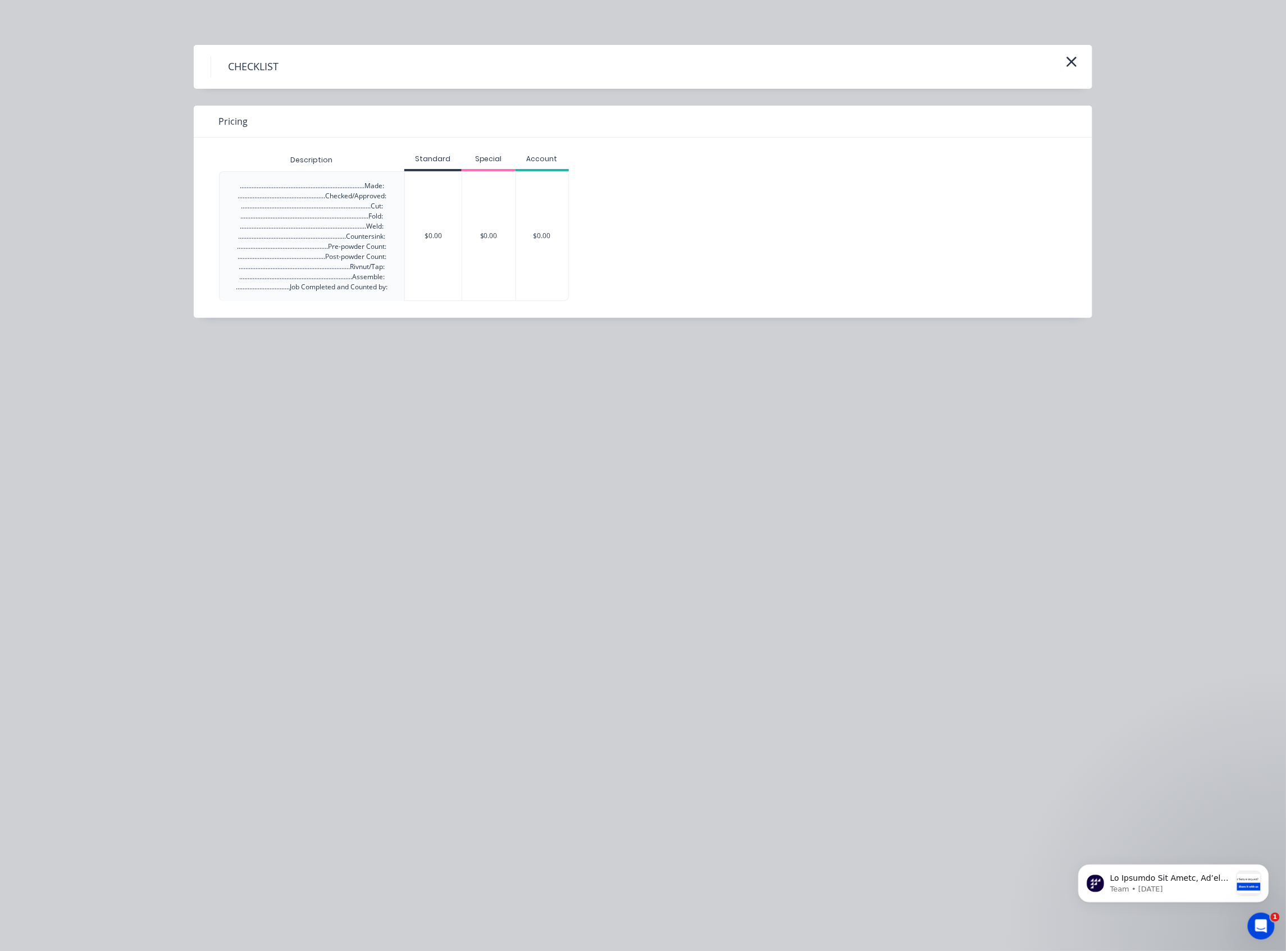
click at [243, 169] on div "Description" at bounding box center [311, 160] width 185 height 22
click at [248, 179] on div "..........................................................................Made:…" at bounding box center [312, 236] width 170 height 129
click at [425, 210] on div "$0.00" at bounding box center [433, 236] width 57 height 129
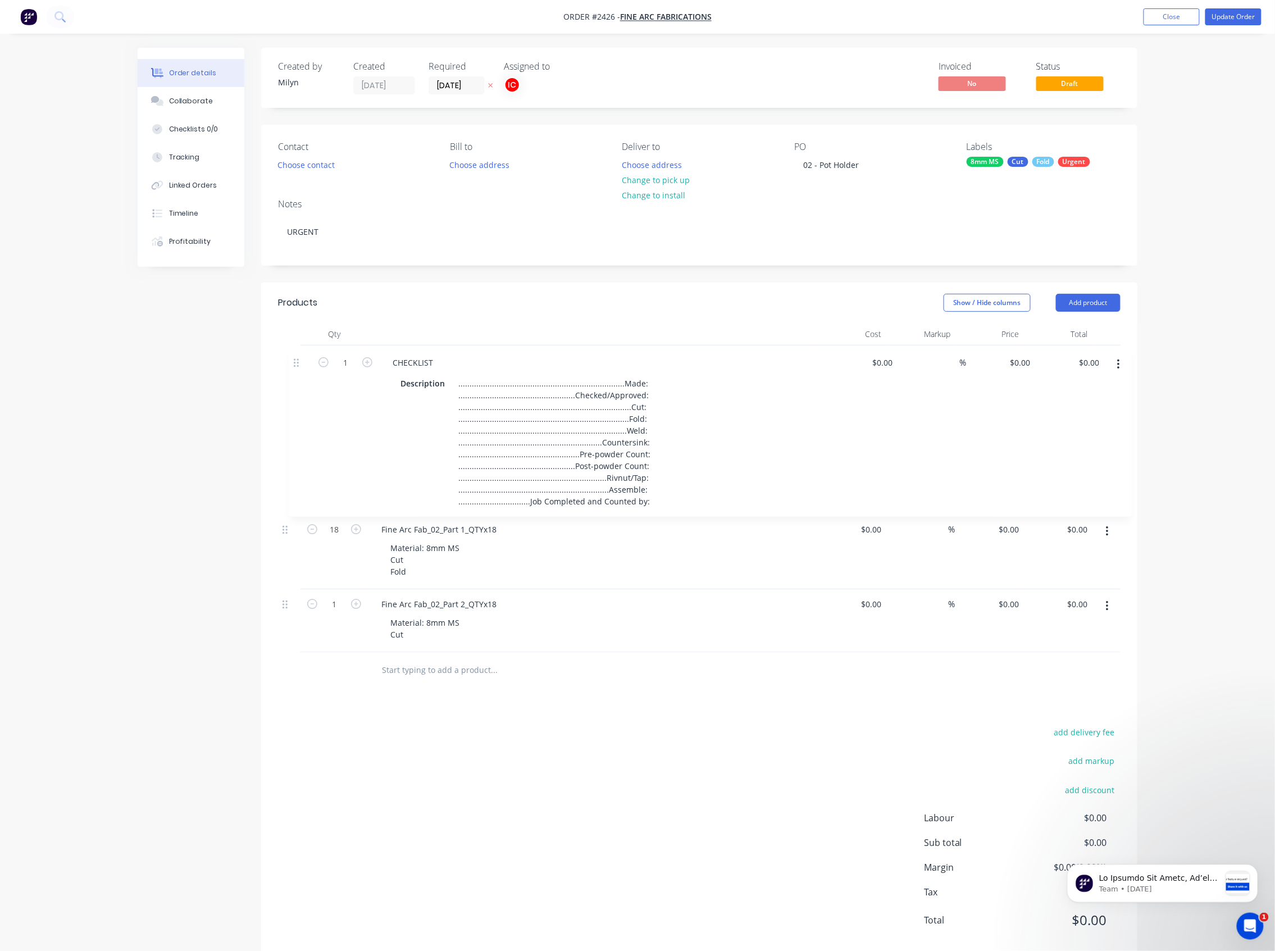
drag, startPoint x: 283, startPoint y: 504, endPoint x: 295, endPoint y: 358, distance: 146.0
click at [295, 358] on div "18 Fine Arc Fab_02_Part 1_QTYx18 Material: 8mm MS Cut Fold $0.00 $0.00 % $0.00 …" at bounding box center [699, 498] width 843 height 307
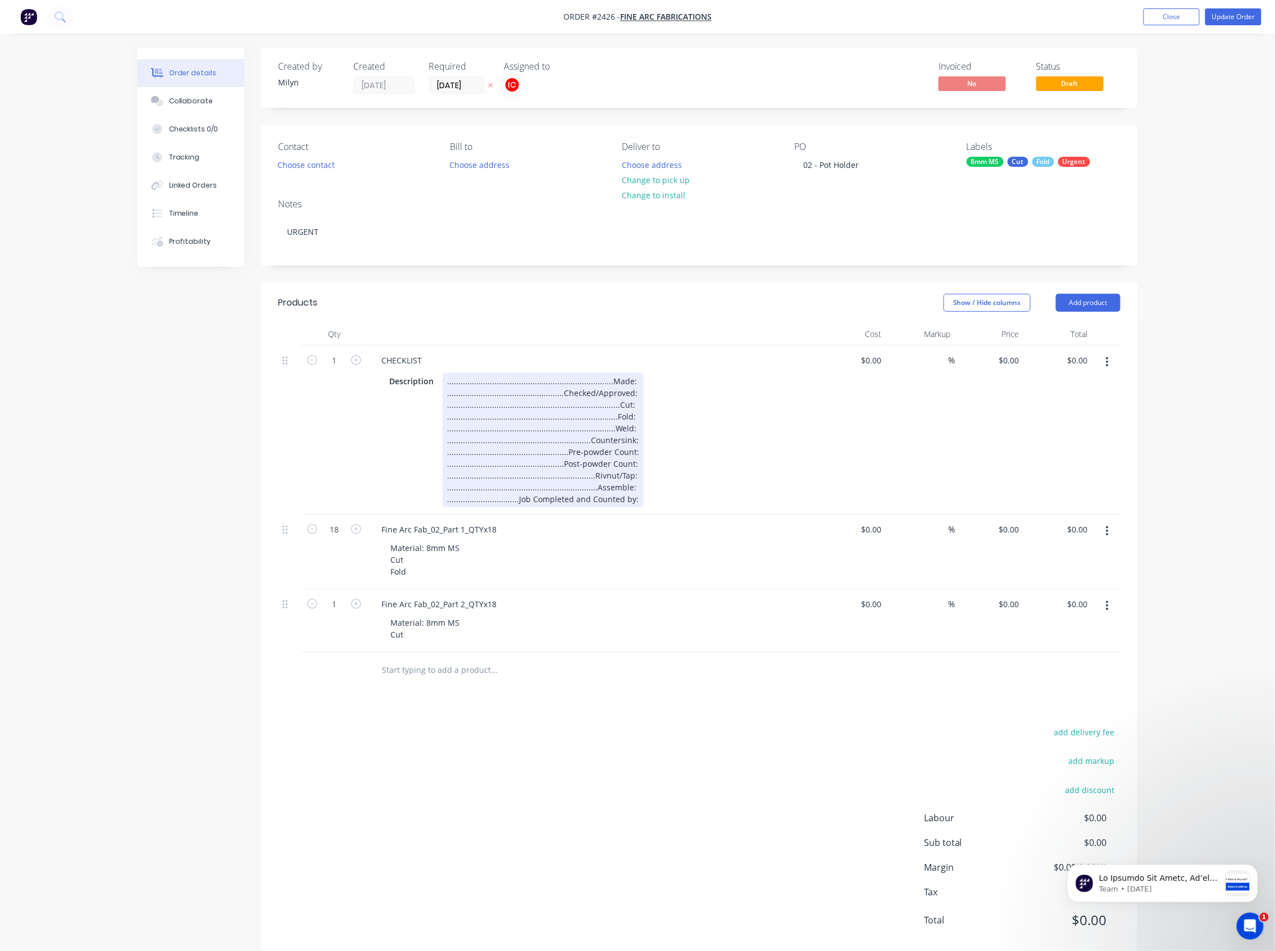
click at [789, 435] on div "Description ...................................................................…" at bounding box center [590, 440] width 411 height 134
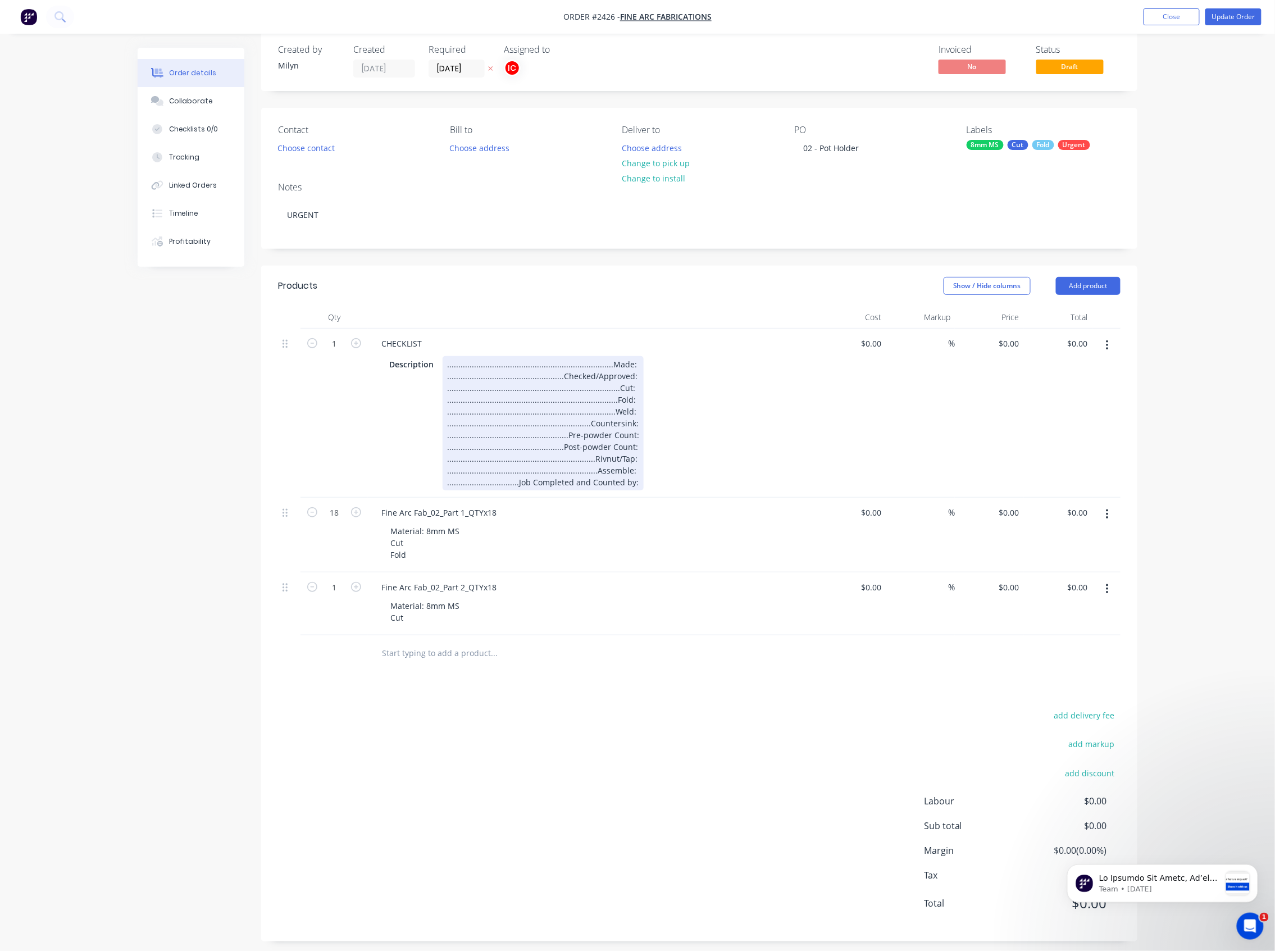
scroll to position [25, 0]
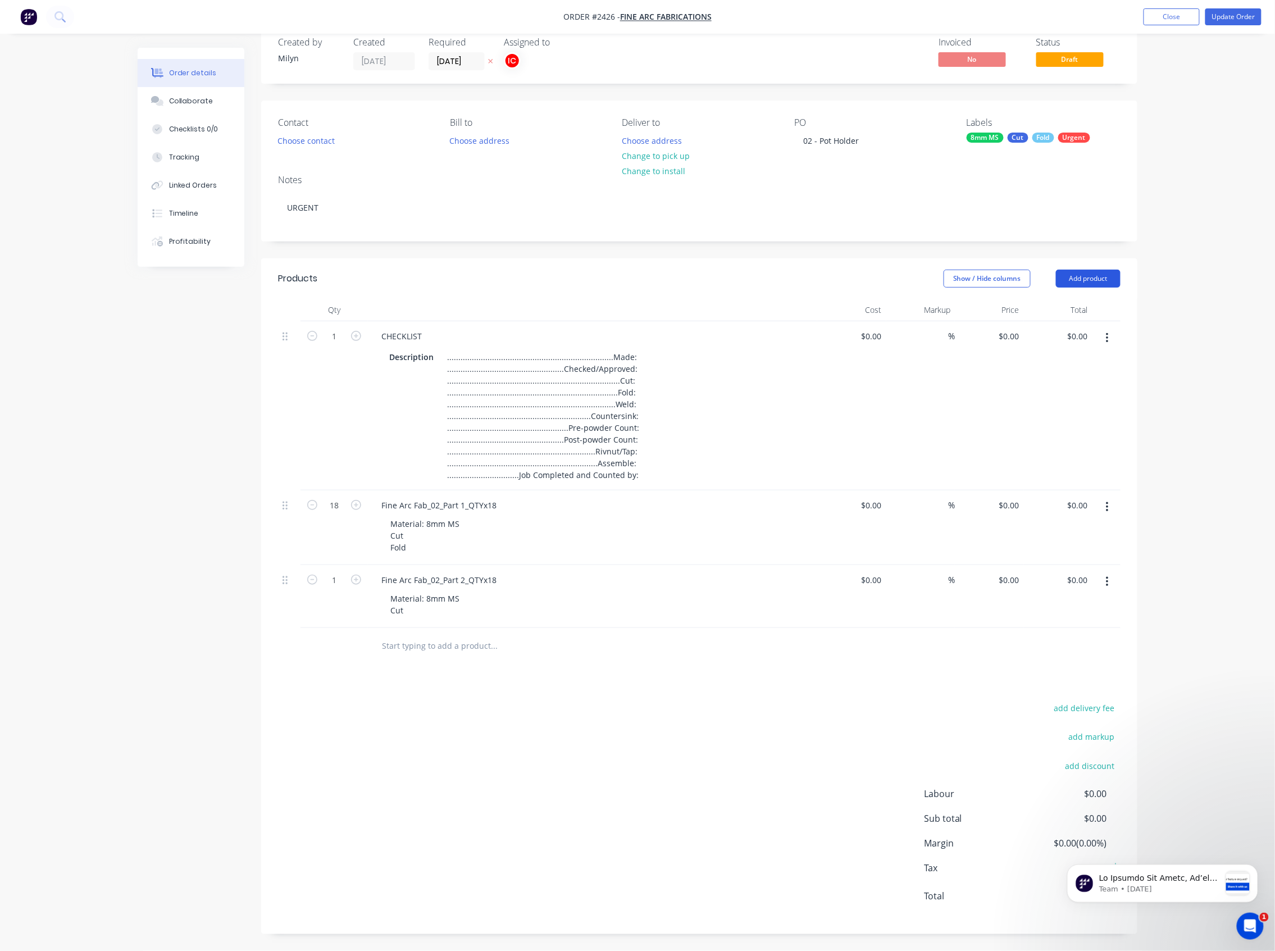
click at [1098, 277] on button "Add product" at bounding box center [1088, 279] width 65 height 18
click at [634, 508] on div "add delivery fee add markup add discount Labour $0.00 Sub total $0.00 Margin $0…" at bounding box center [699, 808] width 843 height 217
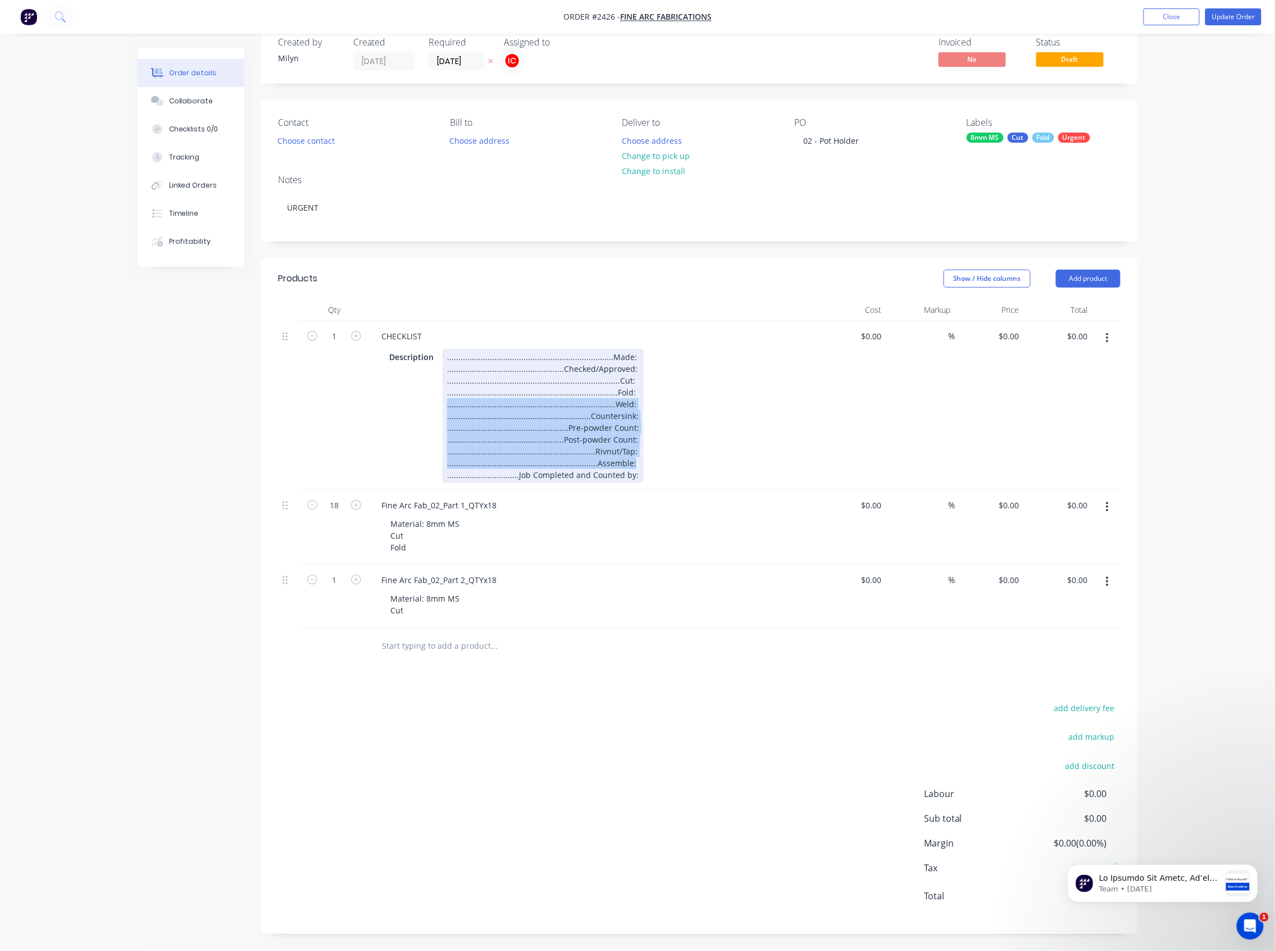
drag, startPoint x: 627, startPoint y: 462, endPoint x: 434, endPoint y: 407, distance: 200.4
click at [434, 407] on div "Description ...................................................................…" at bounding box center [590, 416] width 411 height 134
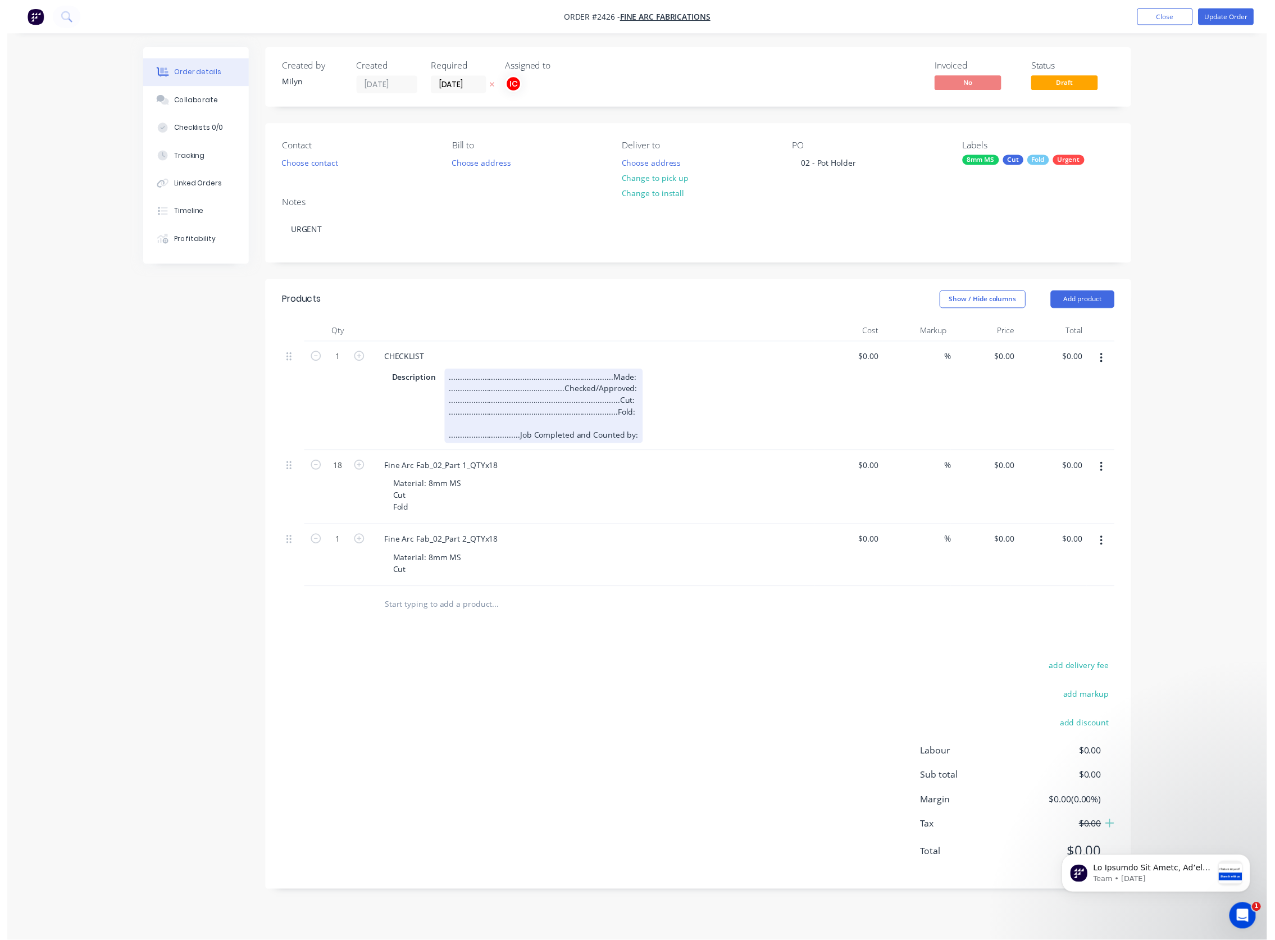
scroll to position [0, 0]
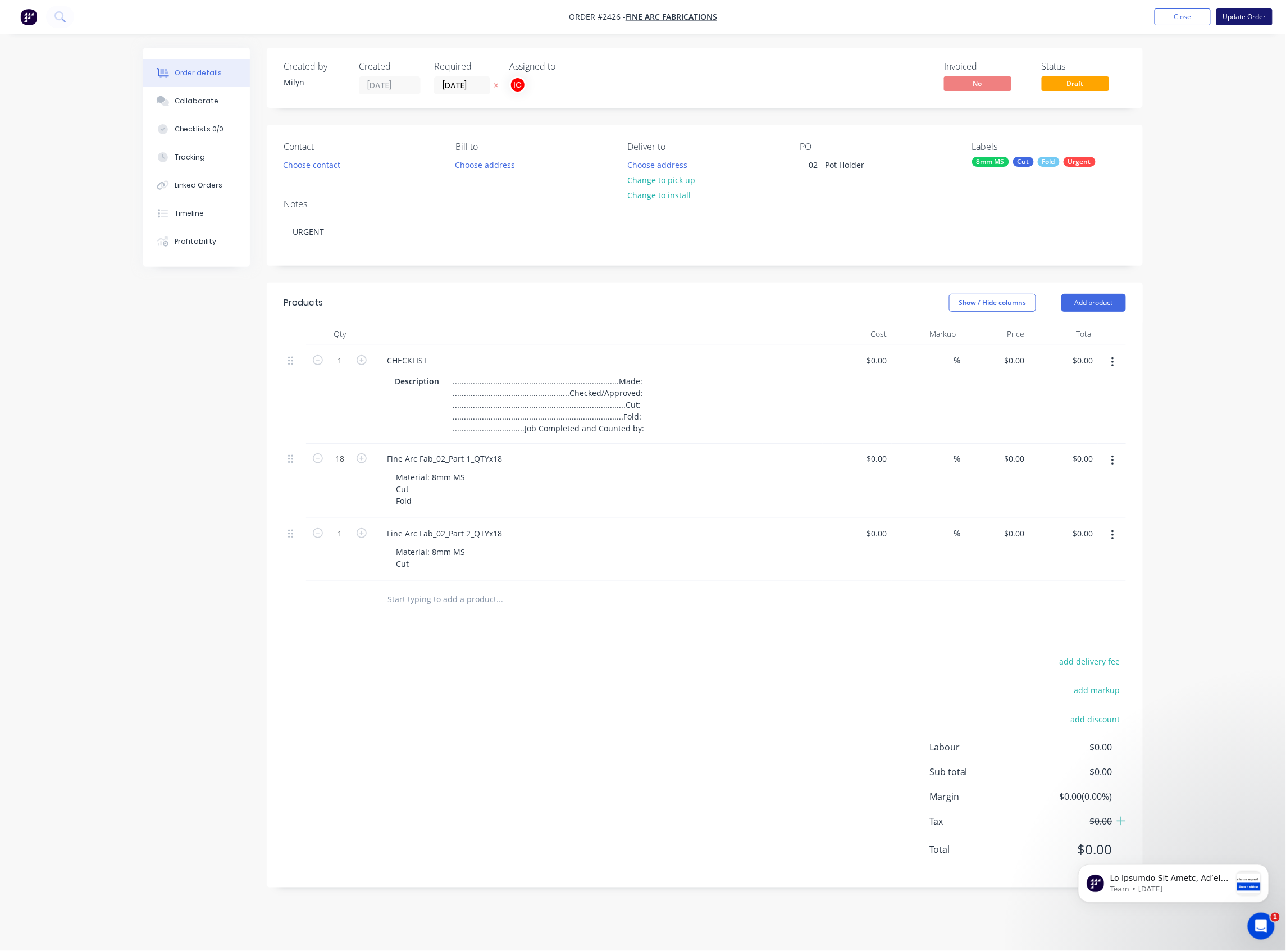
click at [1138, 19] on button "Update Order" at bounding box center [1245, 16] width 56 height 17
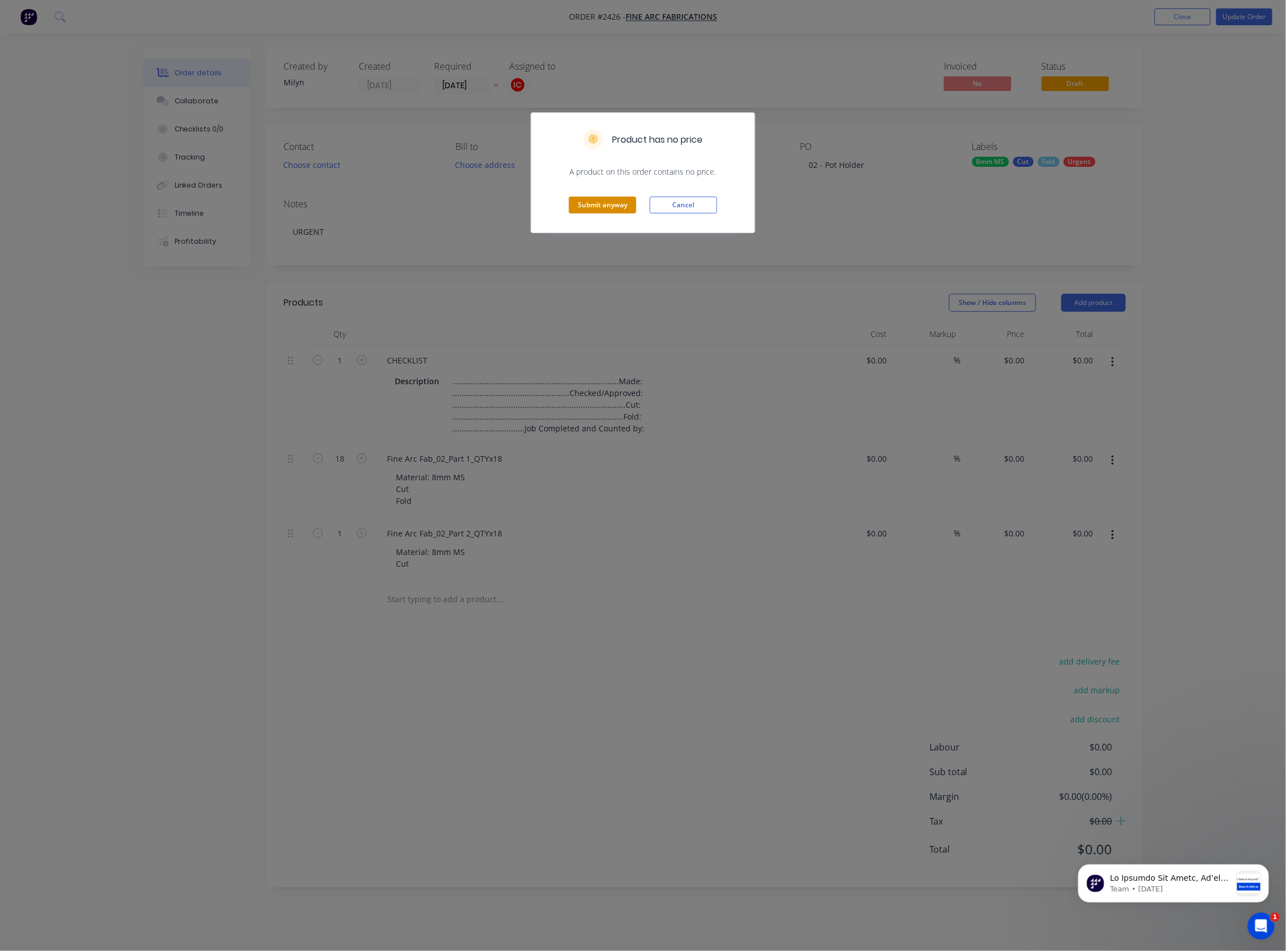
click at [610, 202] on button "Submit anyway" at bounding box center [602, 205] width 67 height 17
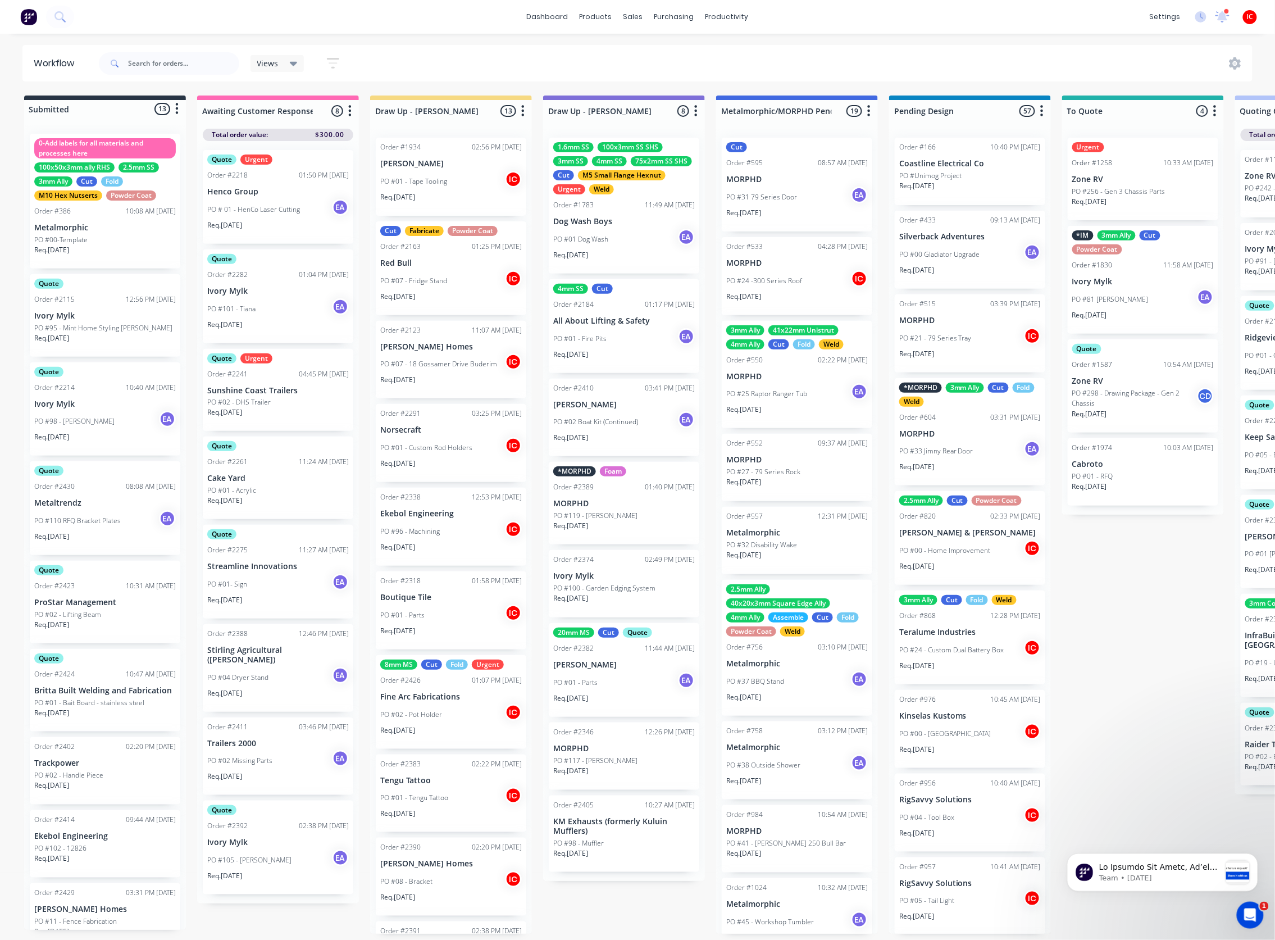
scroll to position [225, 0]
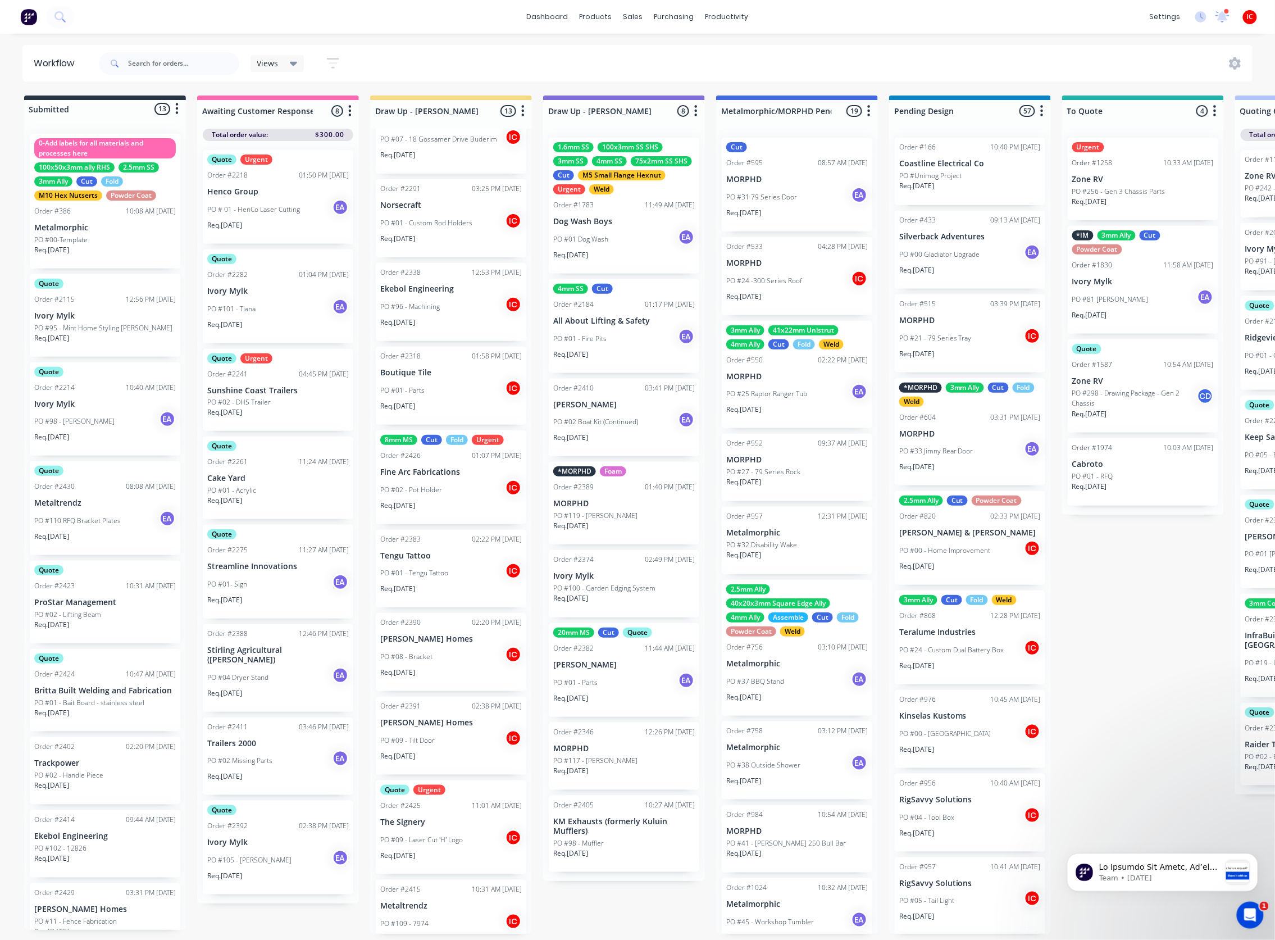
click at [474, 492] on div "PO #02 - Pot Holder IC" at bounding box center [451, 489] width 142 height 21
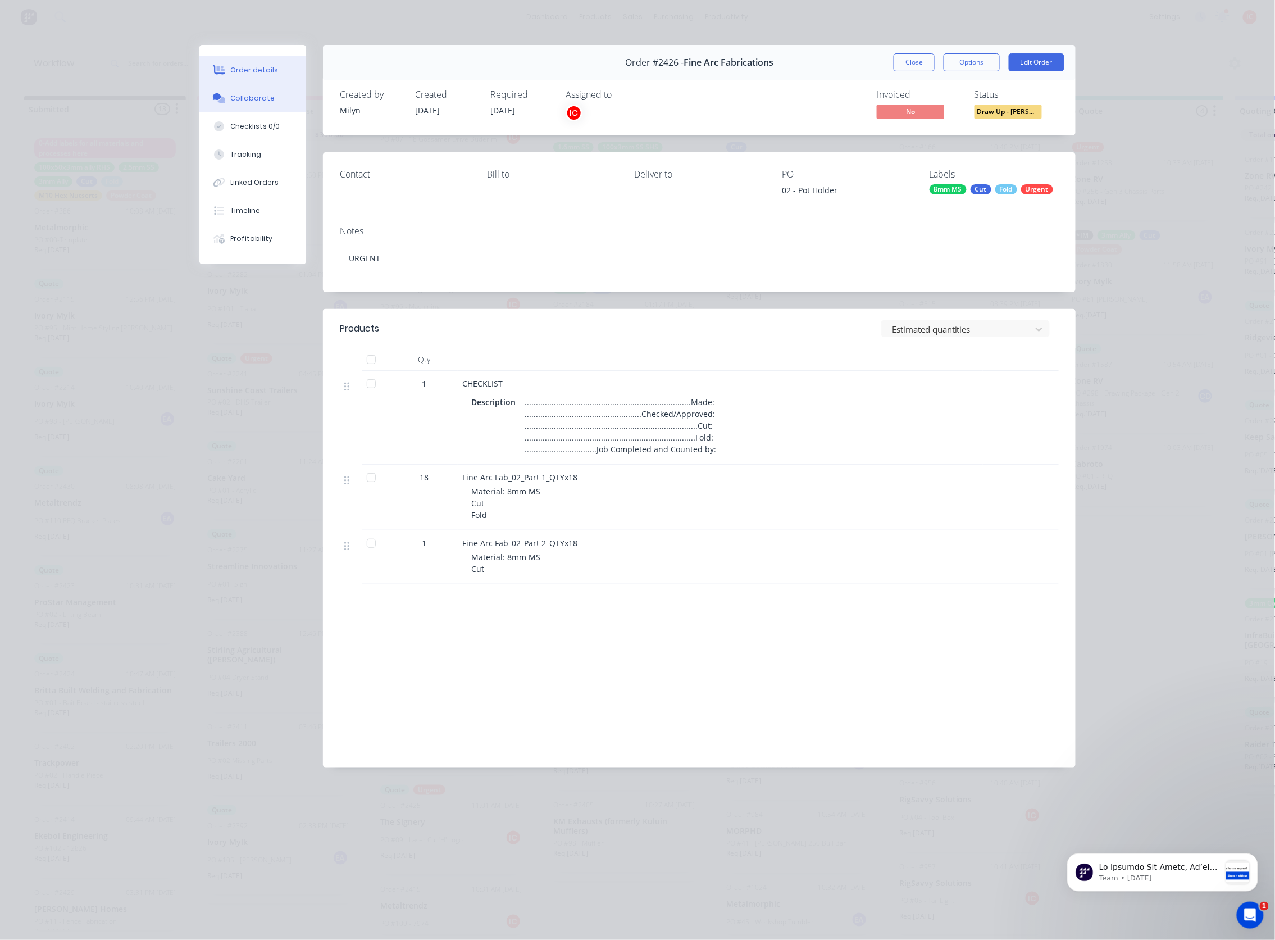
click at [254, 97] on div "Collaborate" at bounding box center [253, 98] width 44 height 10
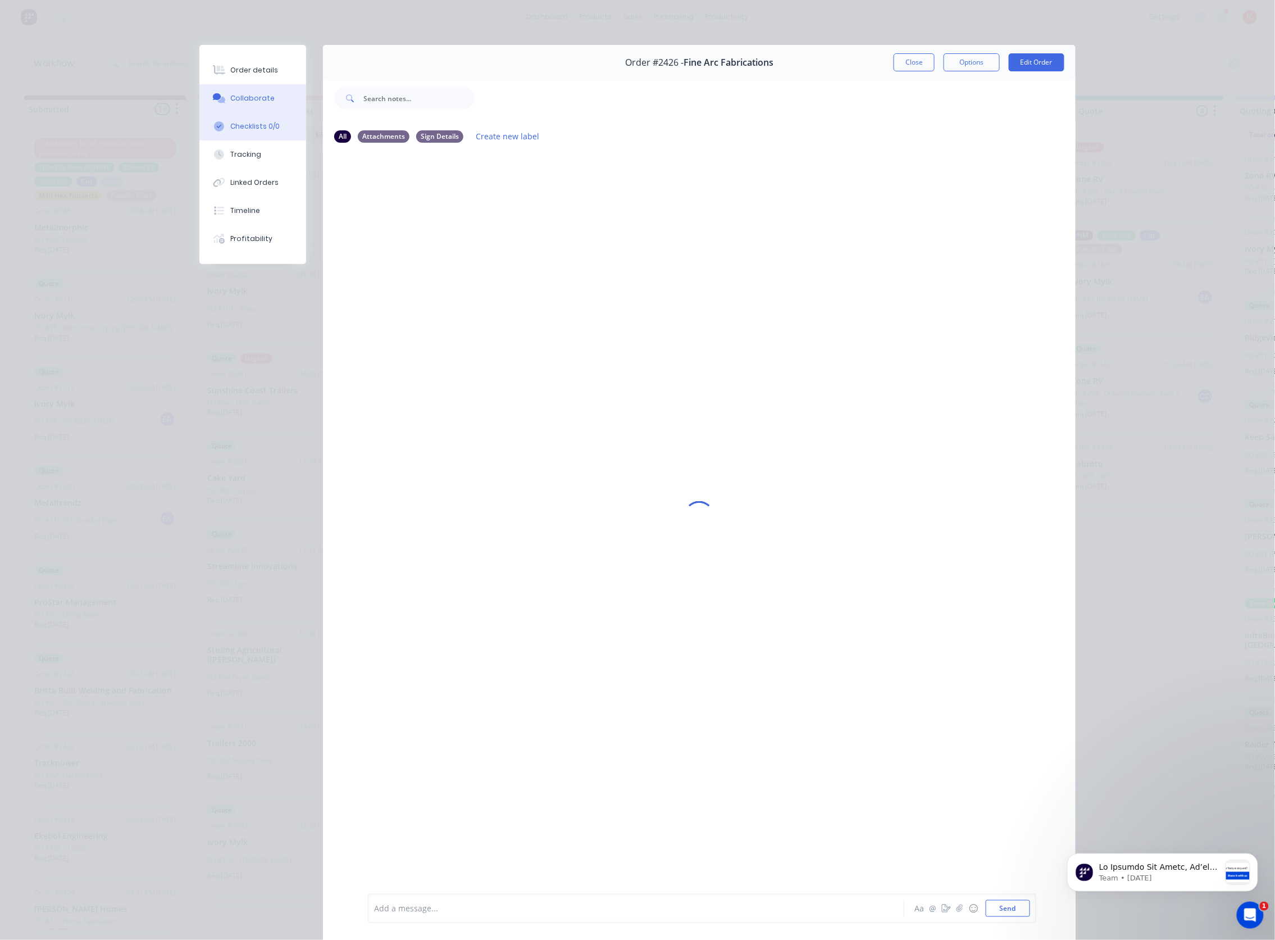
click at [262, 113] on button "Checklists 0/0" at bounding box center [252, 126] width 107 height 28
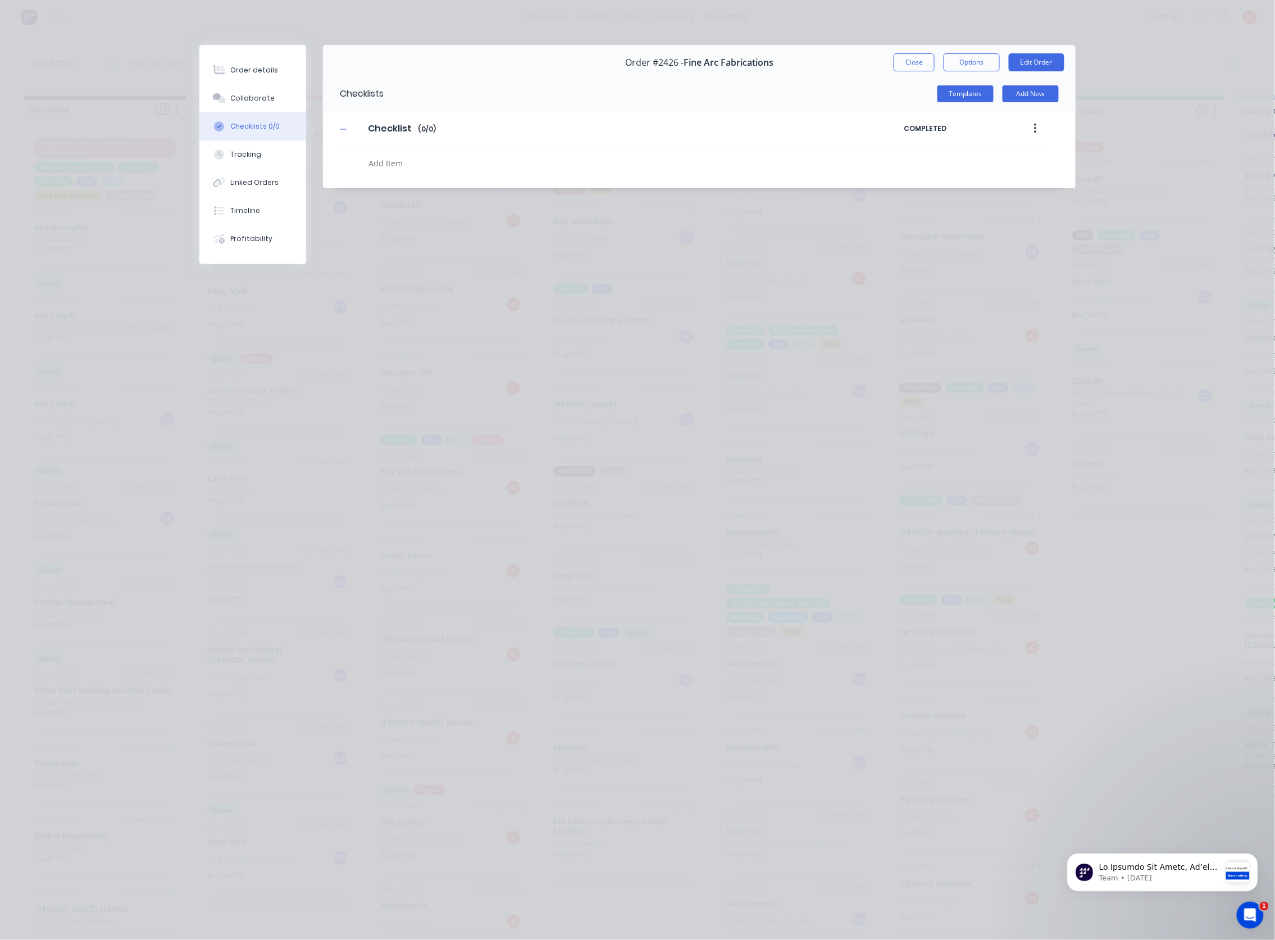
click at [398, 158] on textarea at bounding box center [592, 163] width 454 height 16
type textarea "CUT"
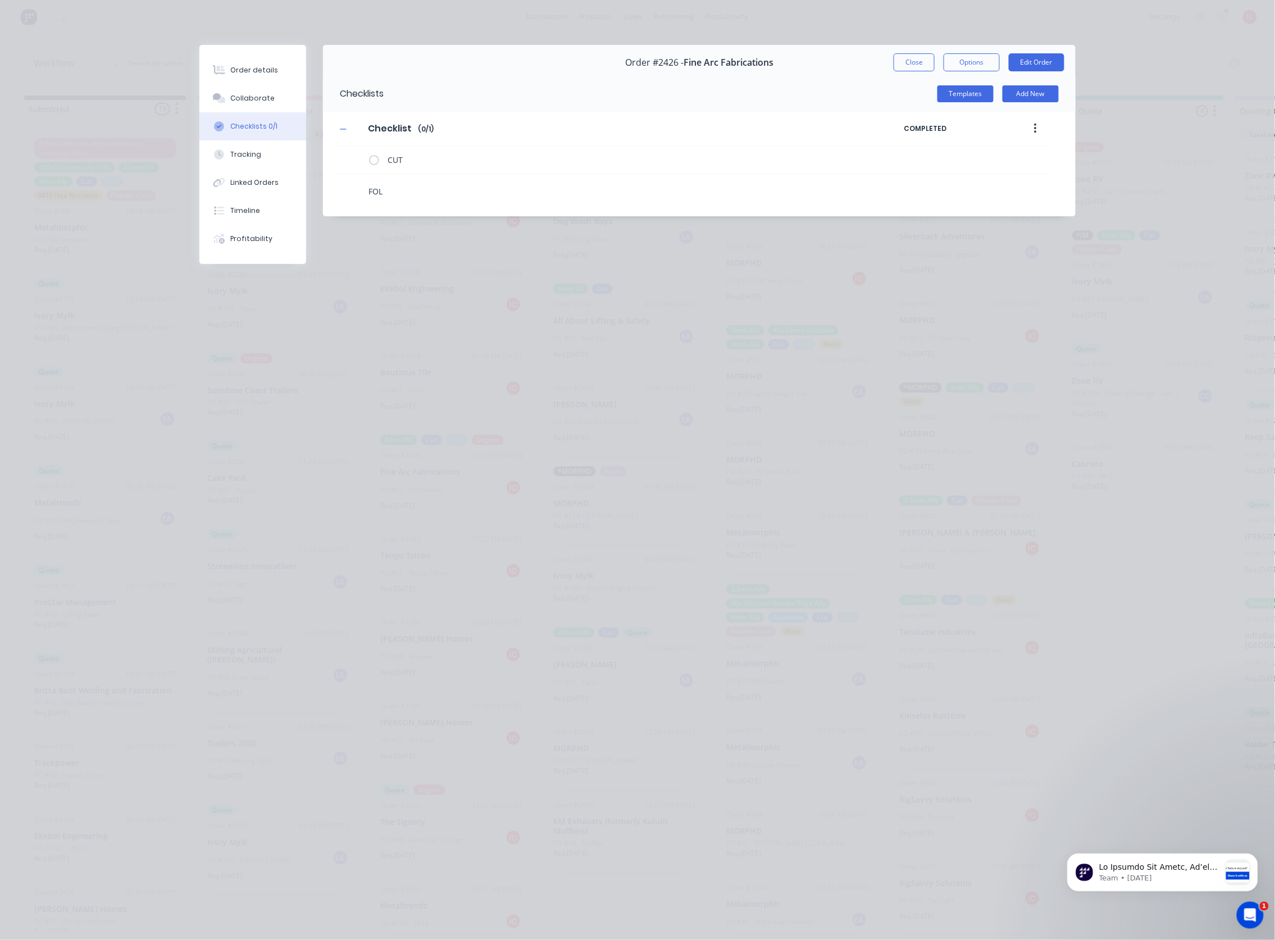
type textarea "FOLD"
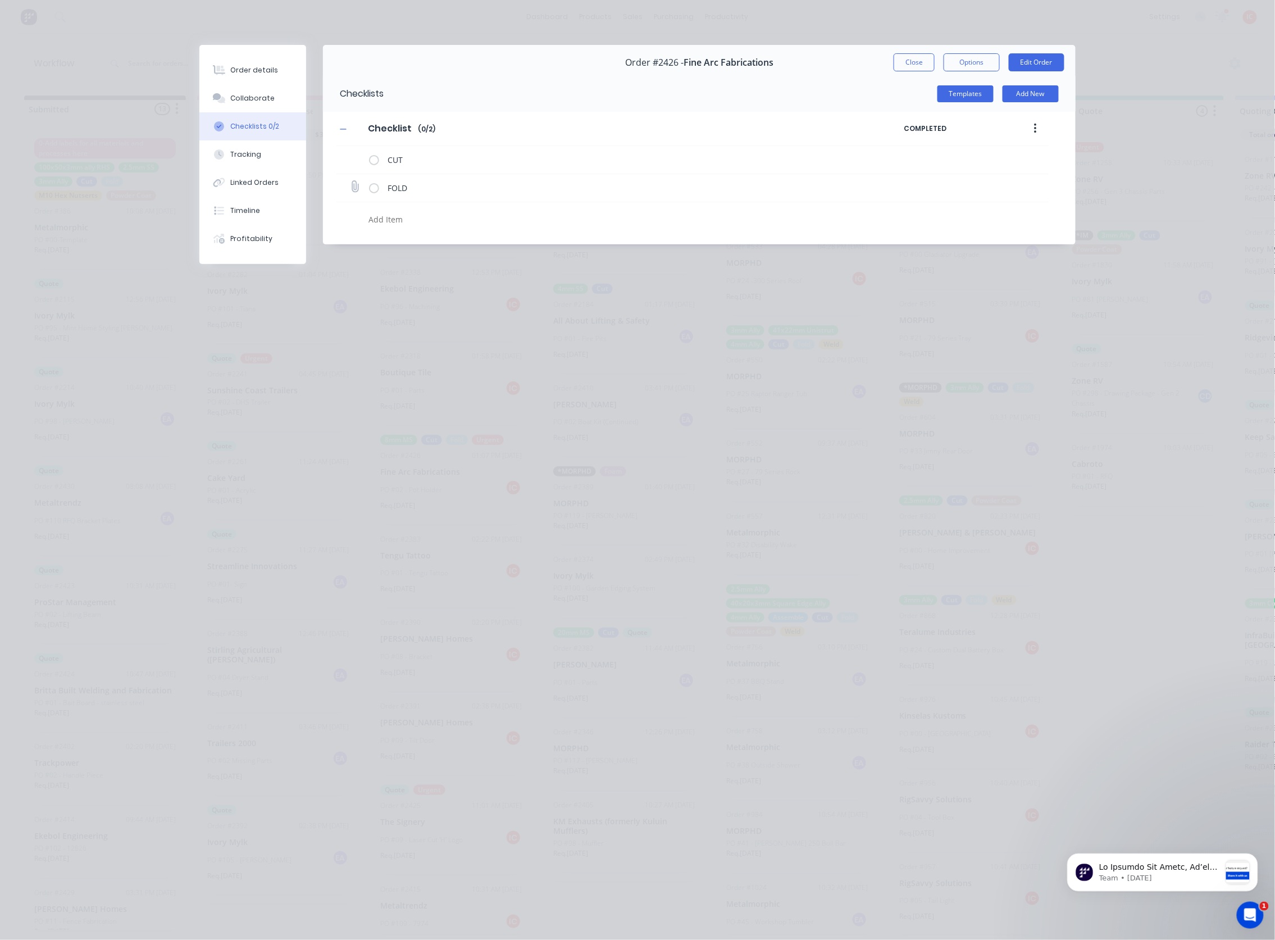
click at [351, 181] on label at bounding box center [355, 187] width 10 height 13
click at [350, 181] on input "file" at bounding box center [350, 181] width 0 height 0
type input "C:\fakepath\Fine Arc Fab_02_Master.pdf"
click at [270, 66] on div "Order details" at bounding box center [255, 70] width 48 height 10
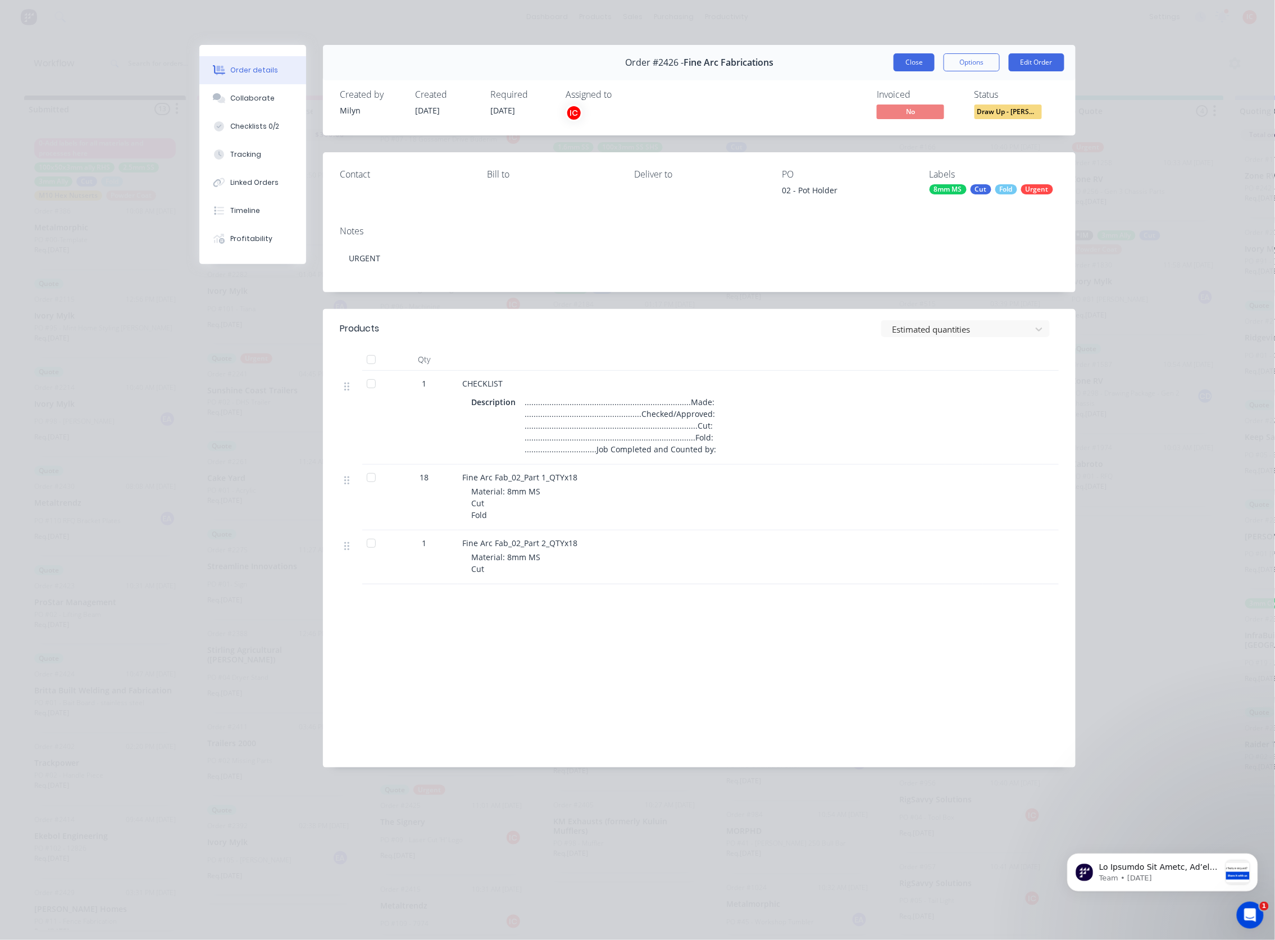
click at [922, 64] on button "Close" at bounding box center [914, 62] width 41 height 18
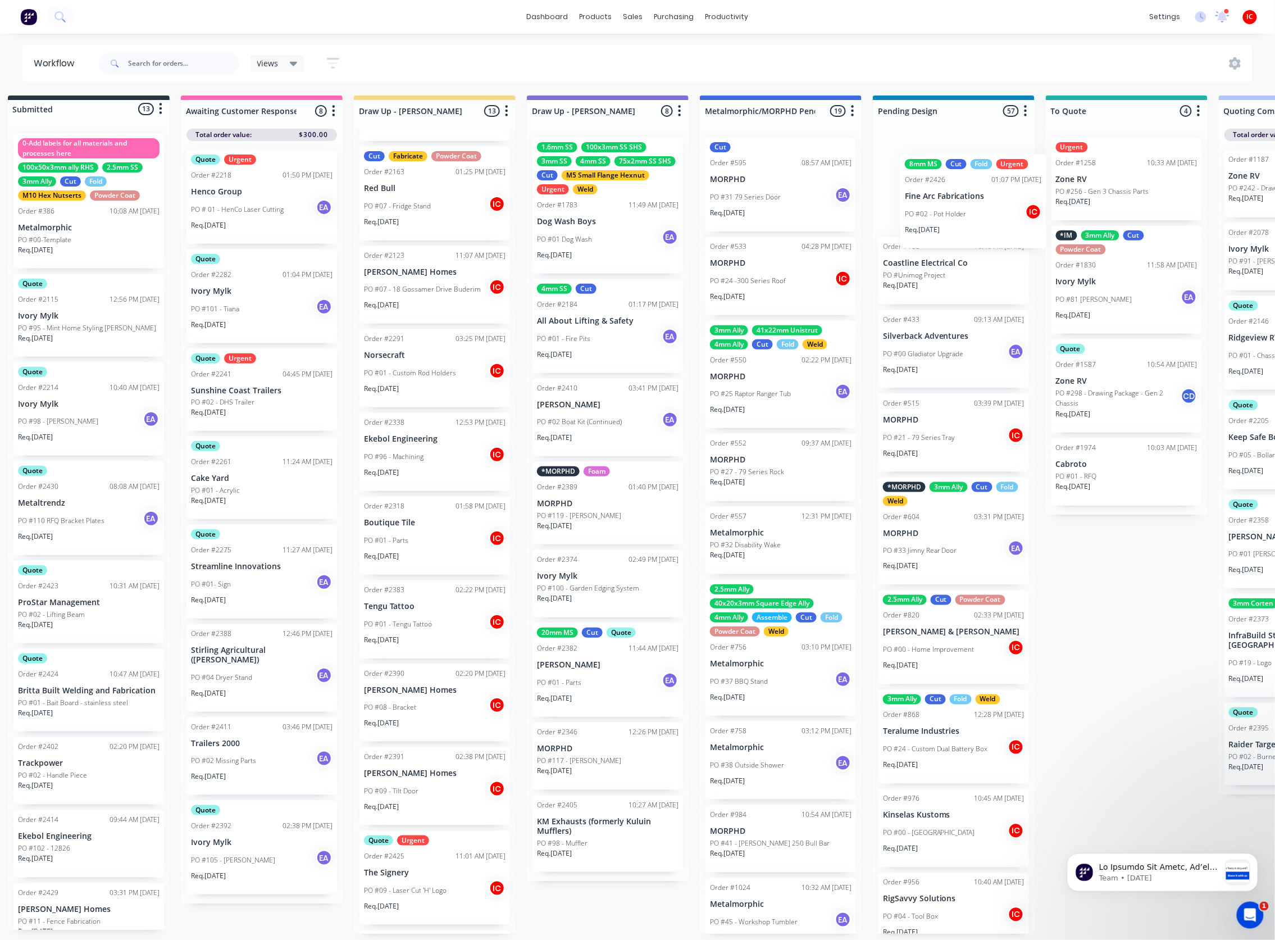
scroll to position [0, 22]
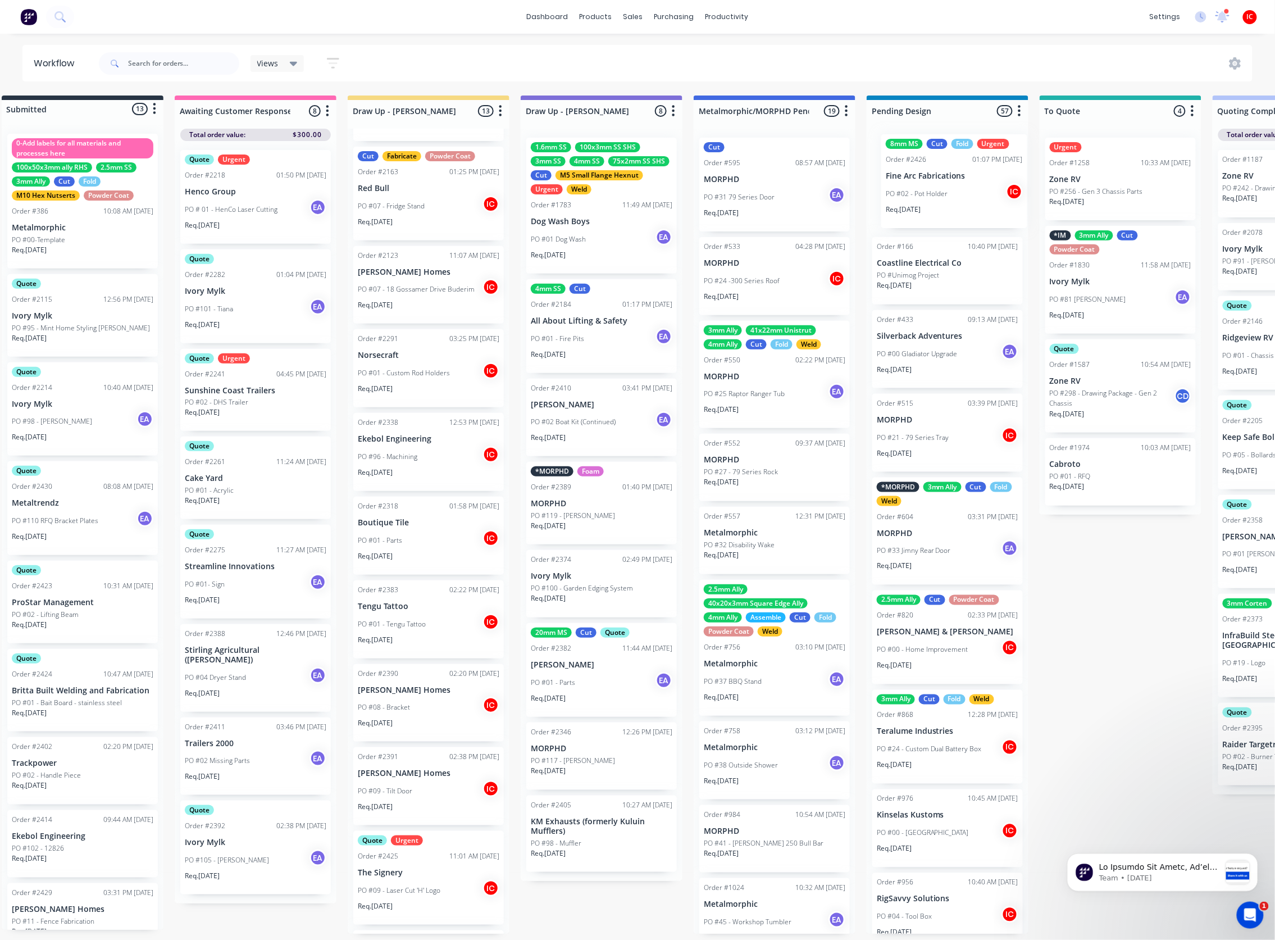
drag, startPoint x: 445, startPoint y: 635, endPoint x: 952, endPoint y: 183, distance: 678.3
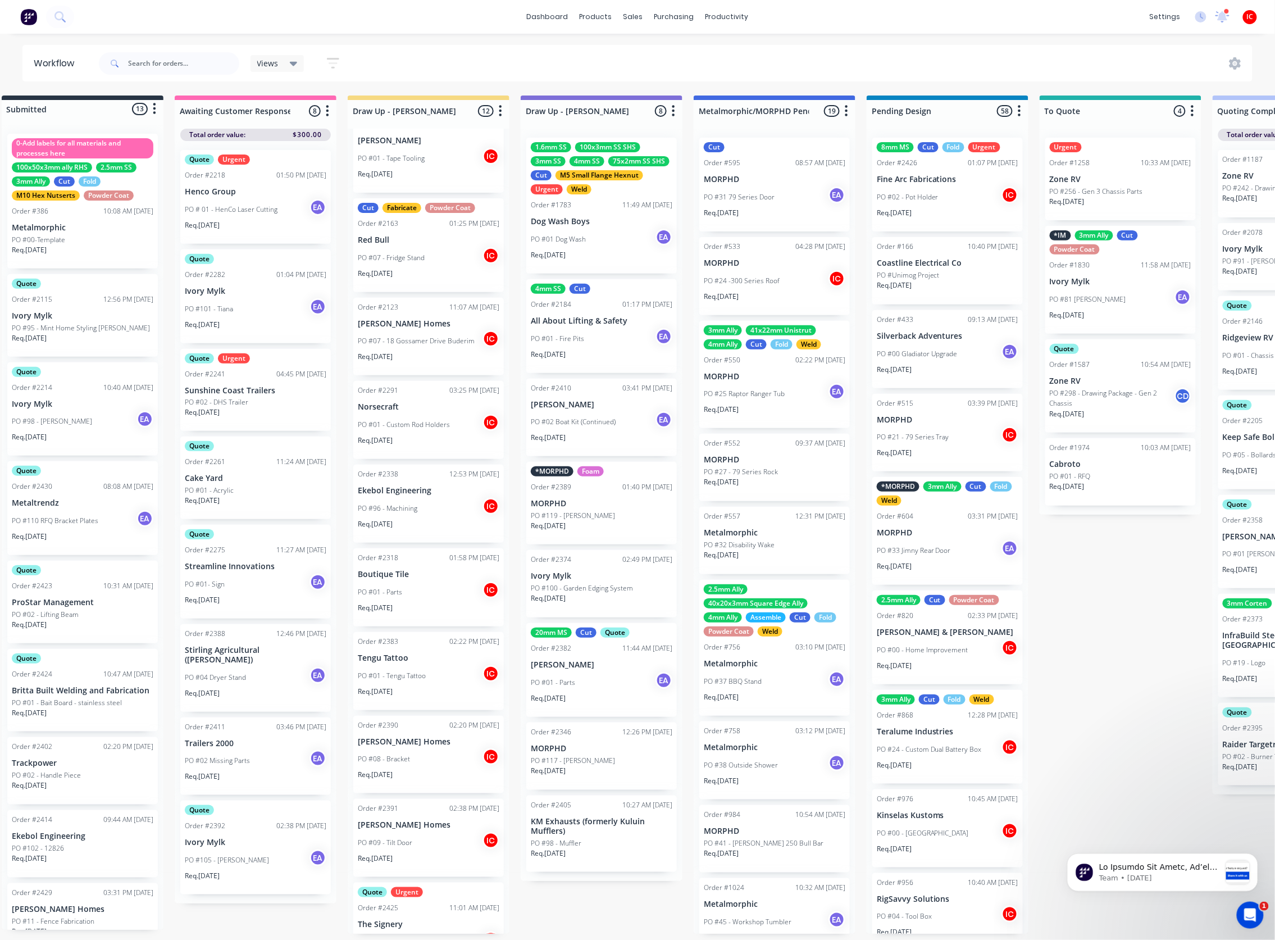
scroll to position [0, 0]
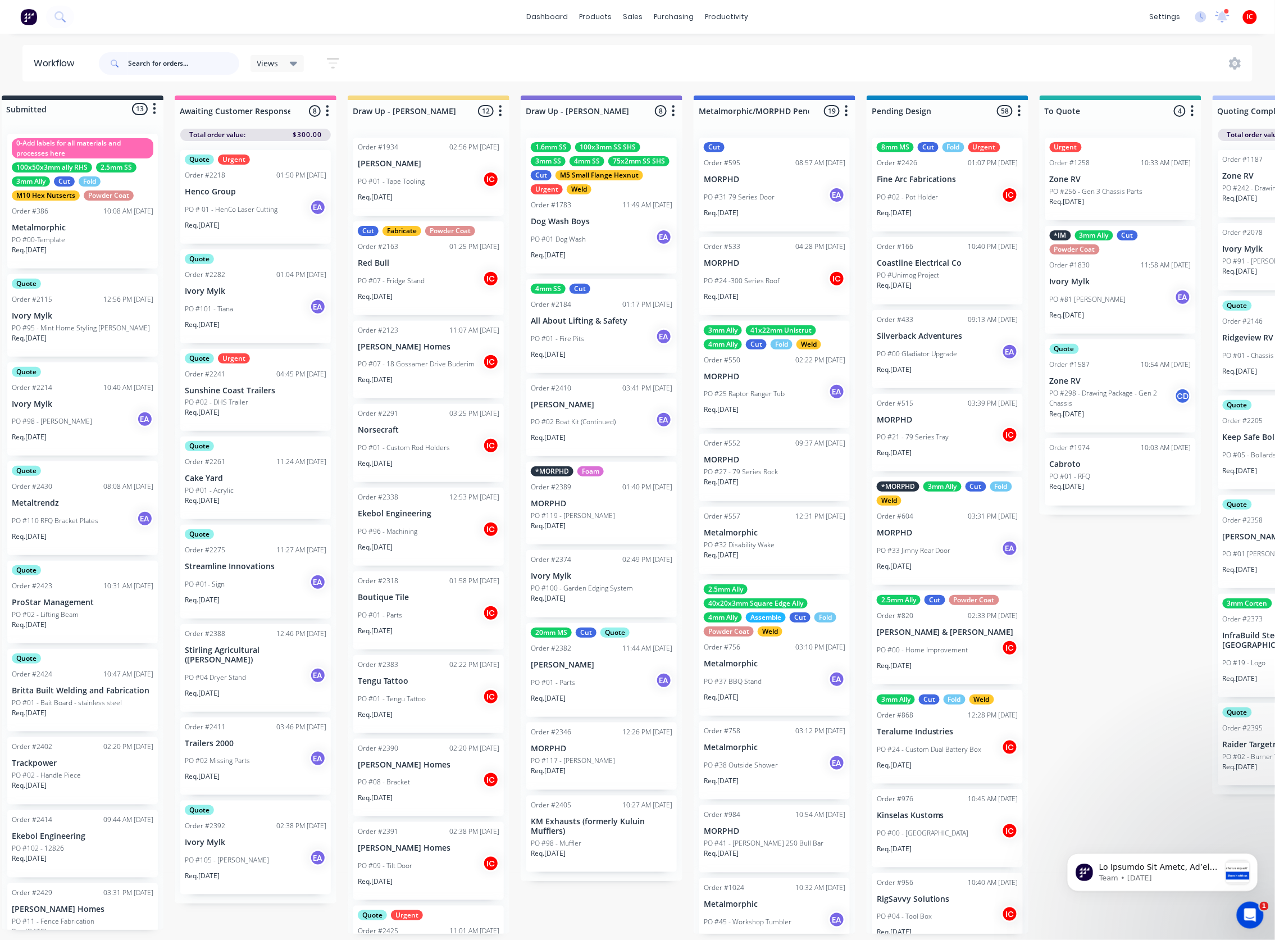
click at [156, 63] on input "text" at bounding box center [183, 63] width 111 height 22
type input "[PERSON_NAME]"
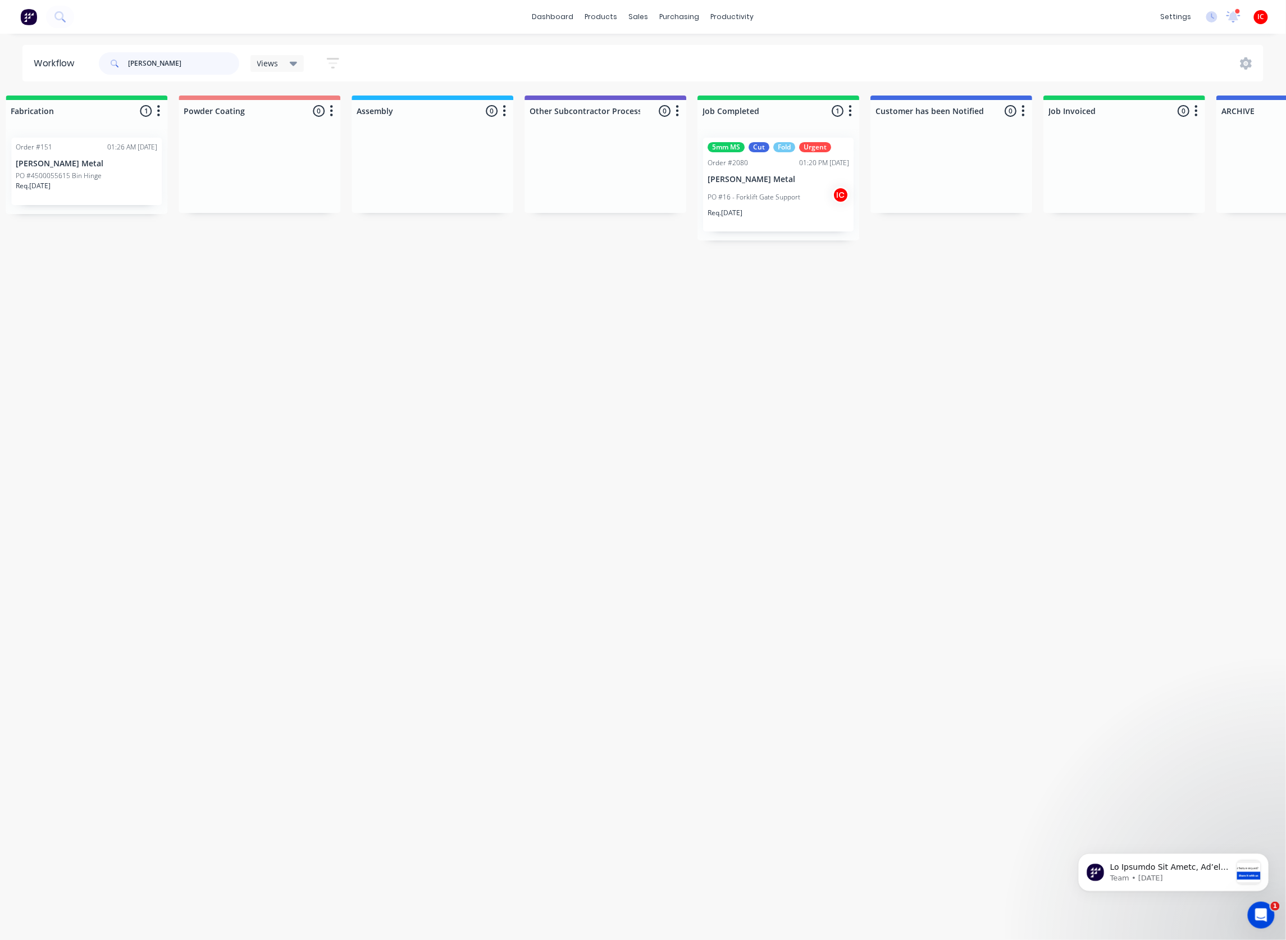
scroll to position [0, 3397]
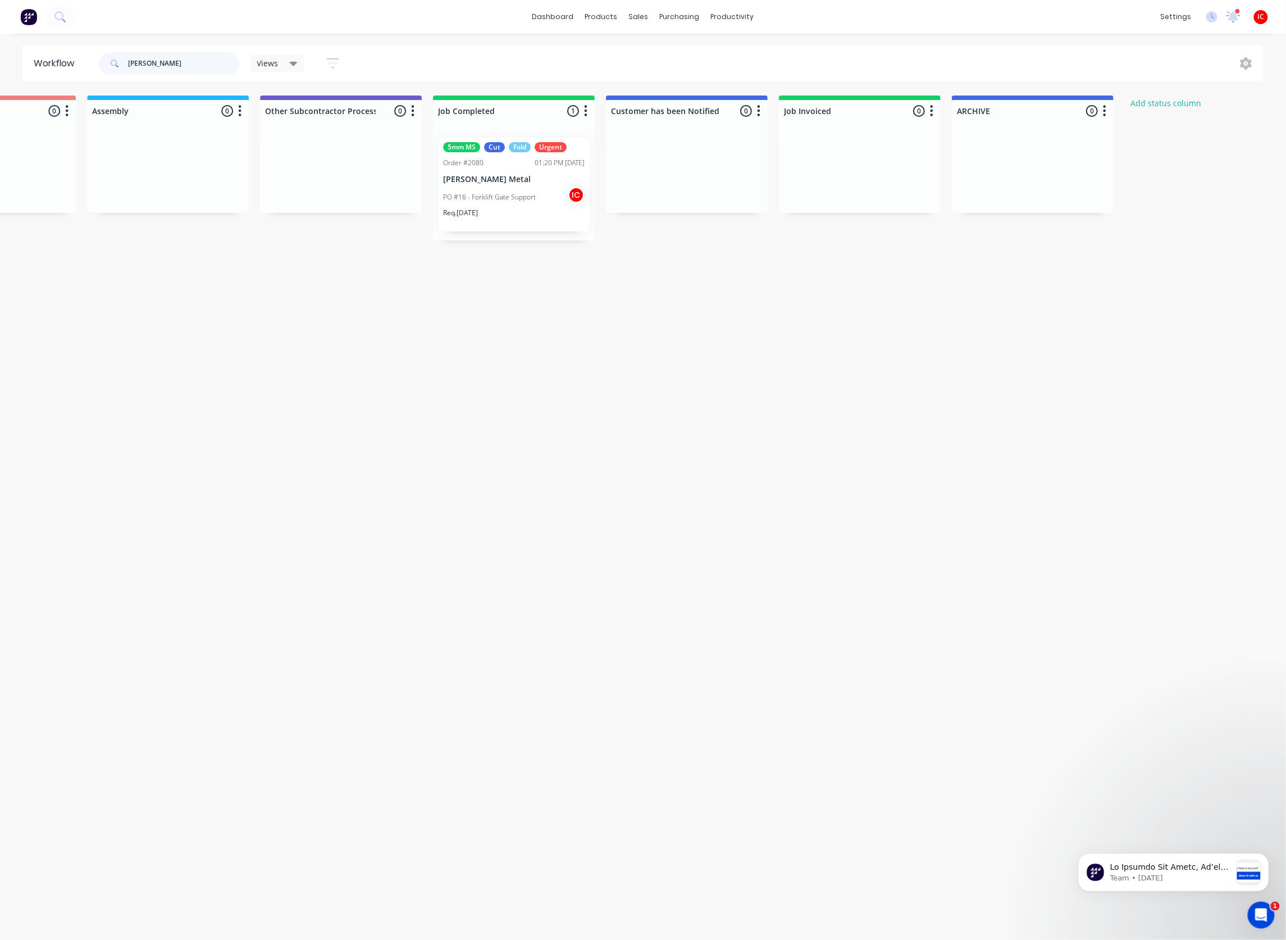
drag, startPoint x: 308, startPoint y: 943, endPoint x: 9, endPoint y: 1, distance: 988.4
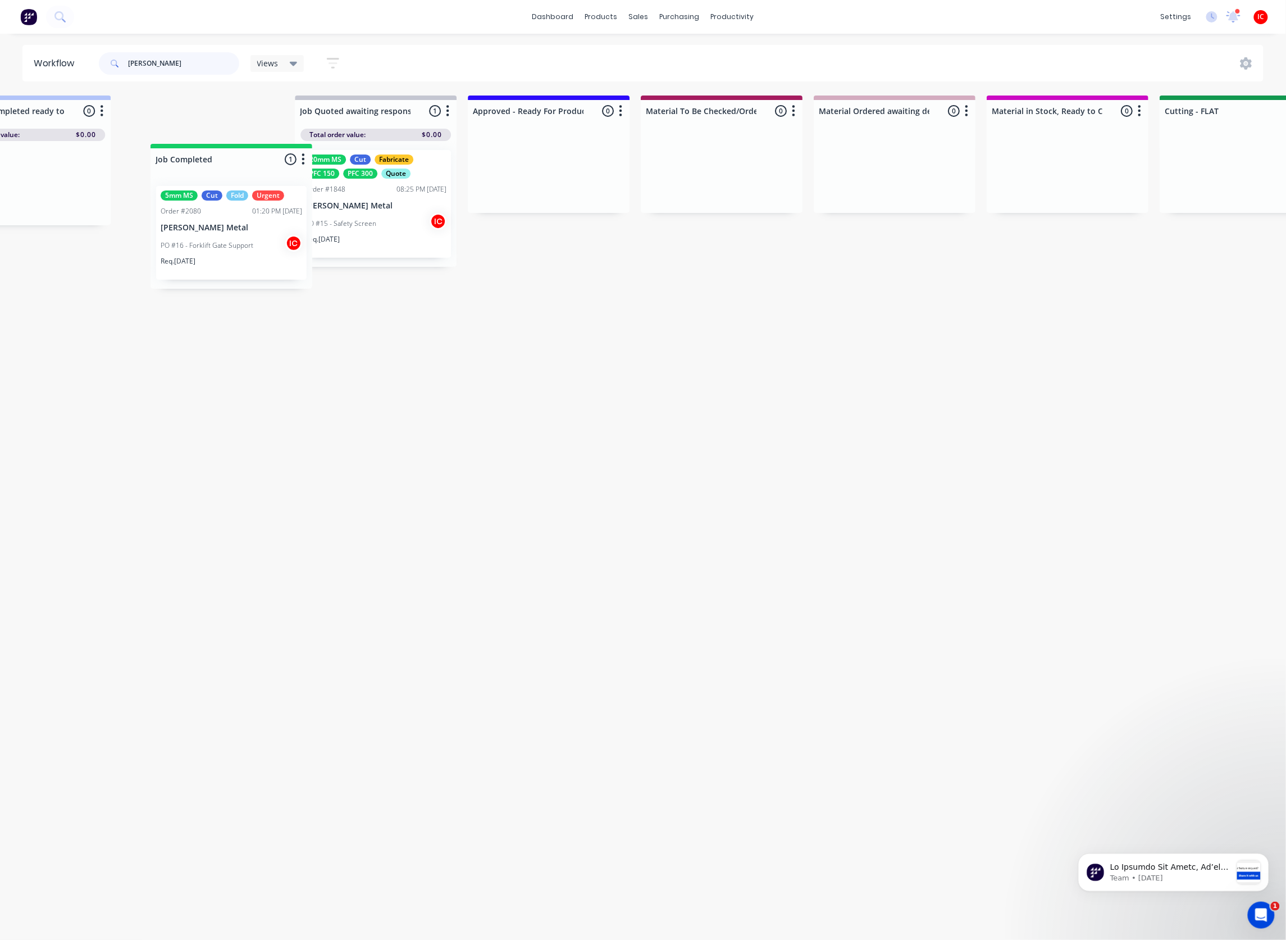
scroll to position [0, 1285]
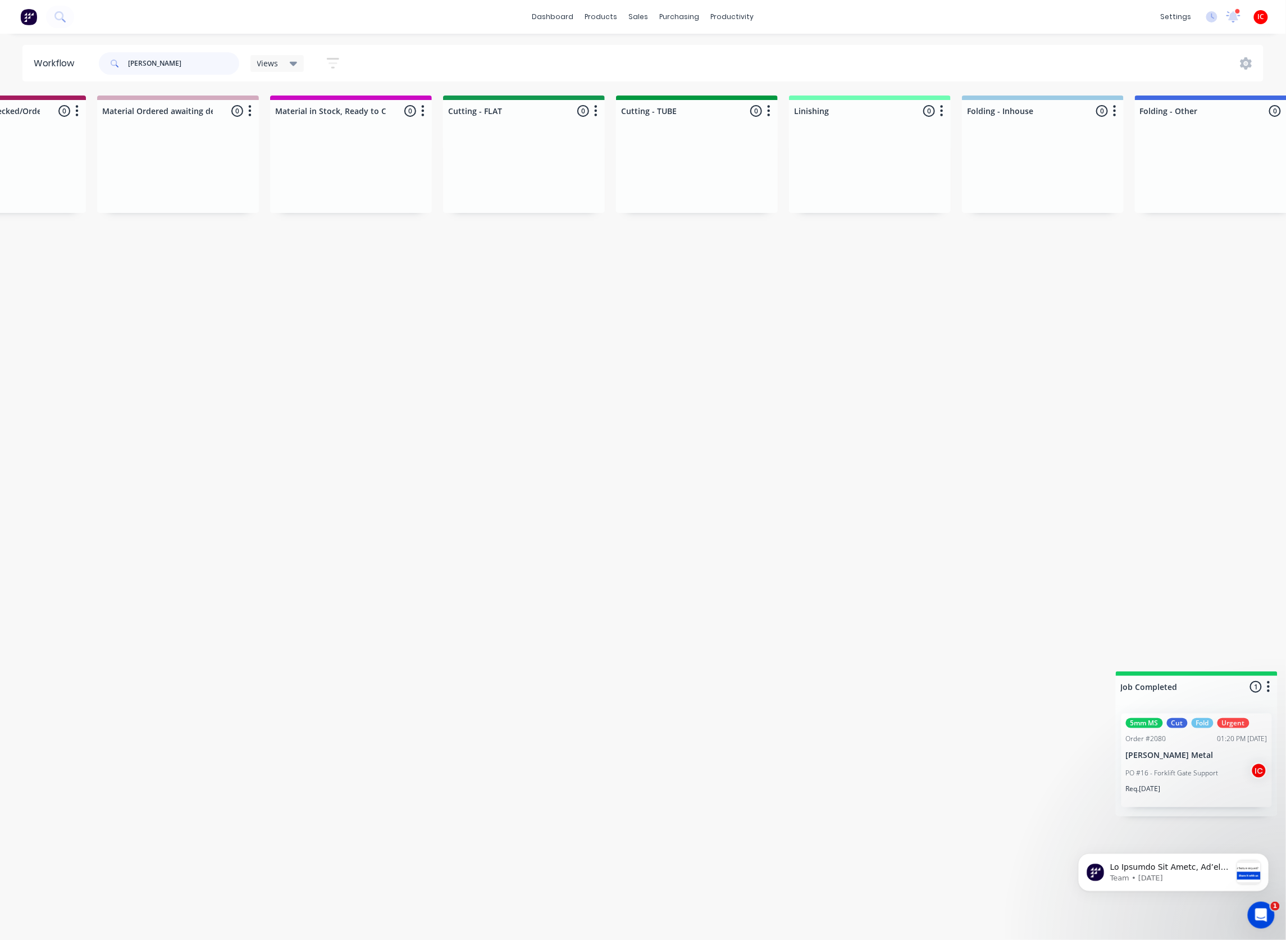
drag, startPoint x: 553, startPoint y: 116, endPoint x: 1234, endPoint y: 693, distance: 892.3
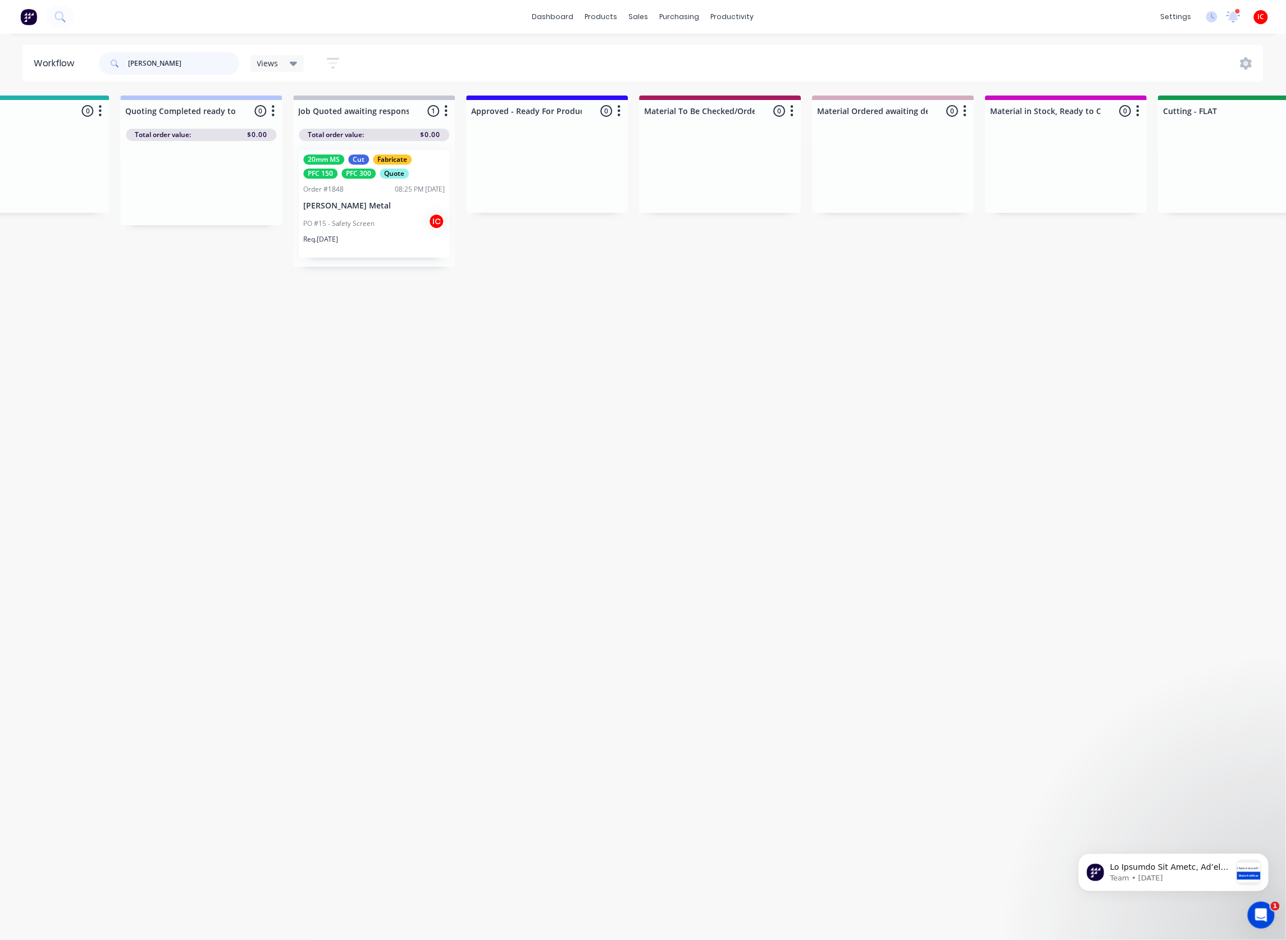
scroll to position [0, 1098]
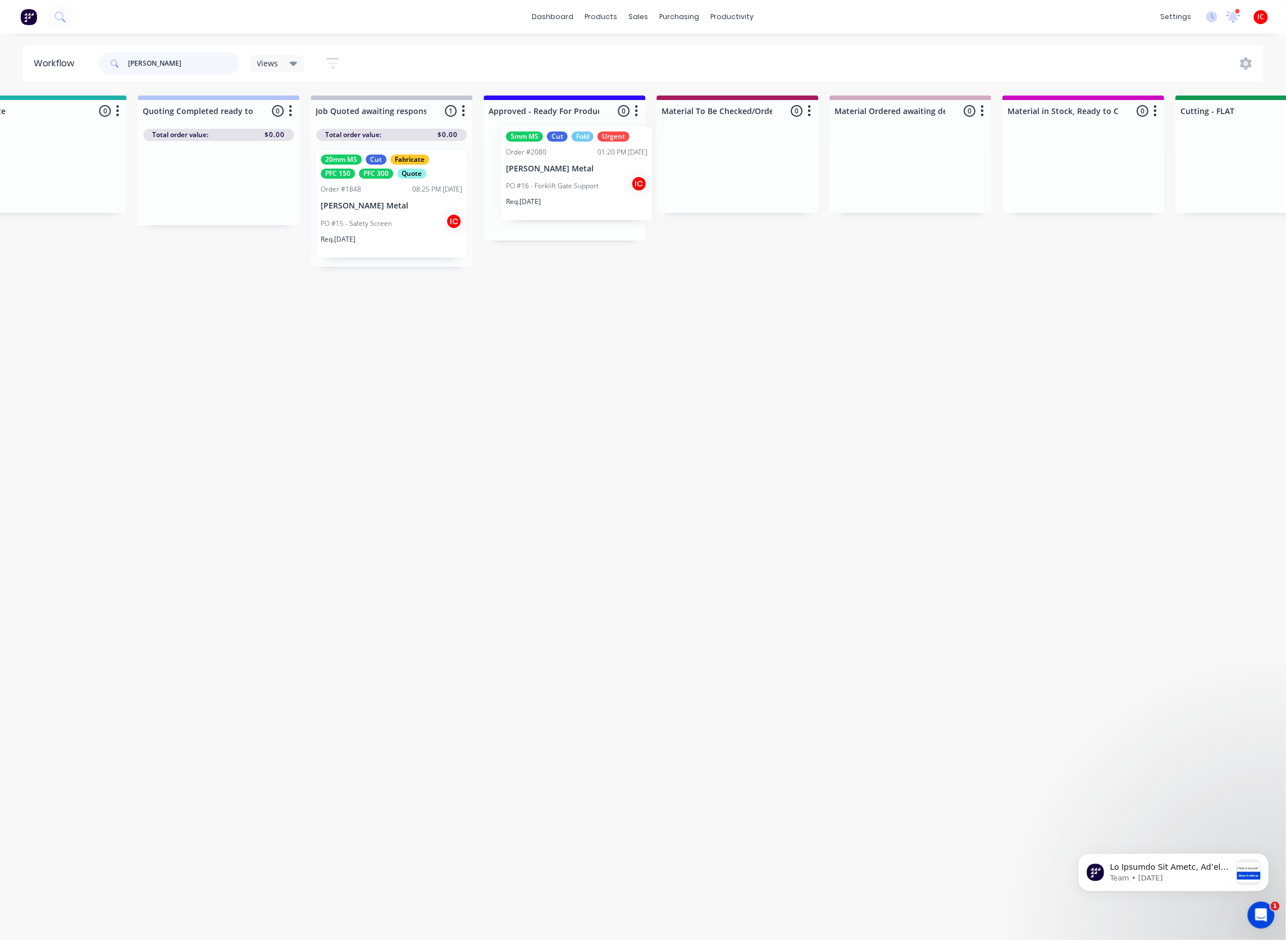
drag, startPoint x: 785, startPoint y: 176, endPoint x: 564, endPoint y: 165, distance: 221.0
click at [564, 165] on div "Submitted 0 Status colour #273444 hex #273444 Save Cancel Summaries Total order…" at bounding box center [1215, 180] width 4643 height 171
click at [566, 179] on p "[PERSON_NAME] Metal" at bounding box center [565, 180] width 142 height 10
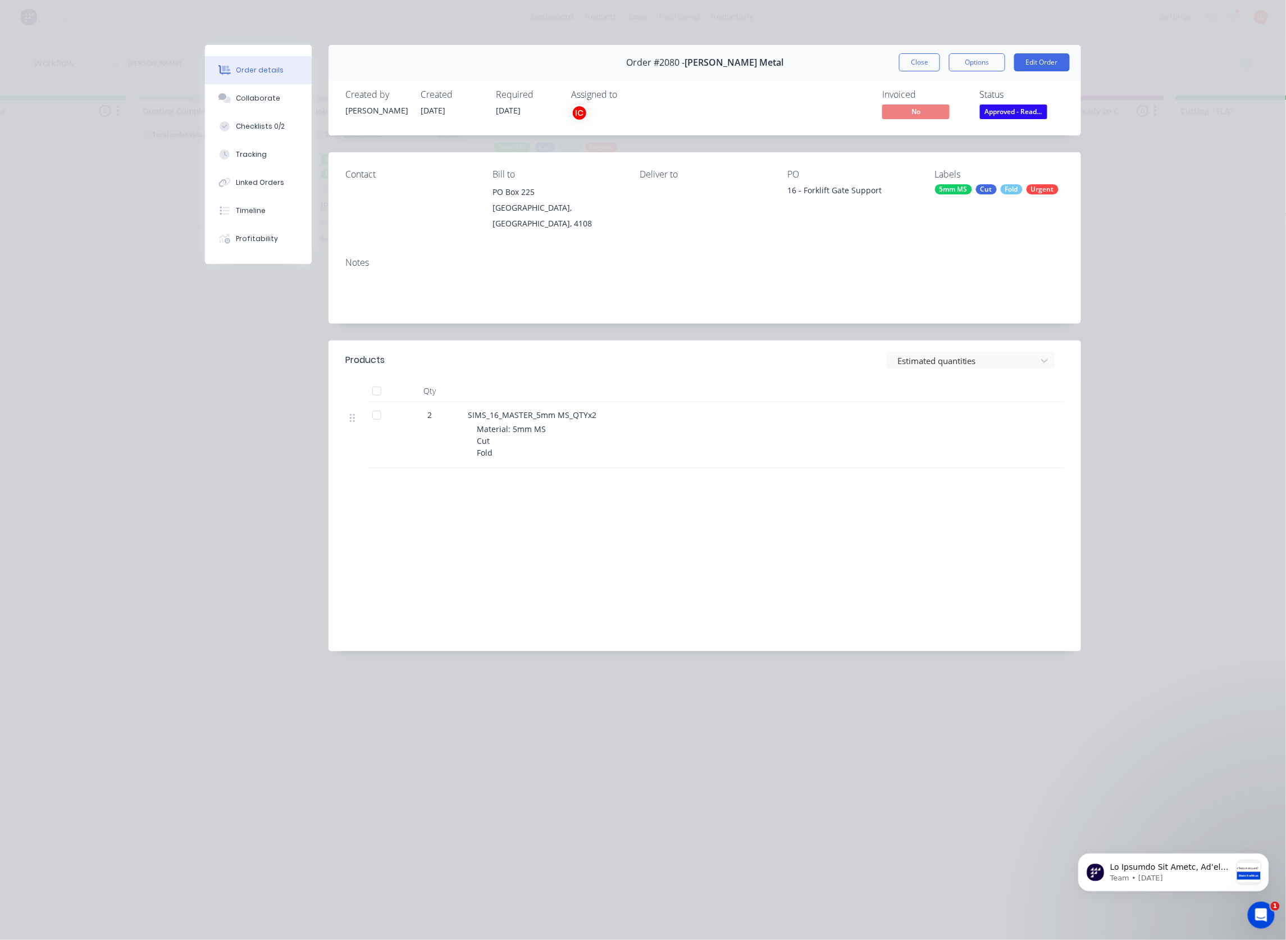
click at [375, 404] on div at bounding box center [377, 415] width 22 height 22
click at [1049, 60] on button "Edit Order" at bounding box center [1042, 62] width 56 height 18
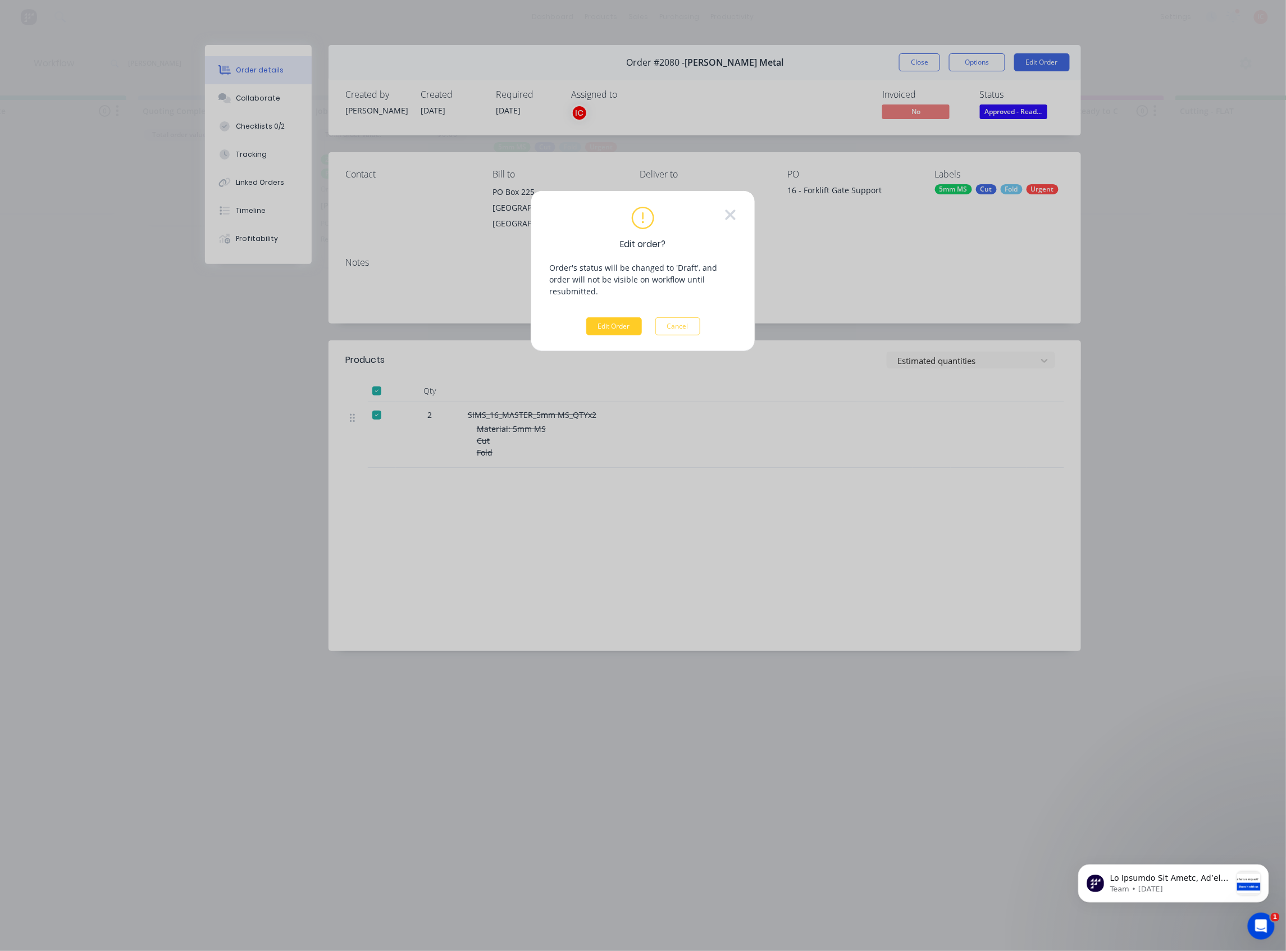
click at [621, 317] on button "Edit Order" at bounding box center [614, 326] width 56 height 18
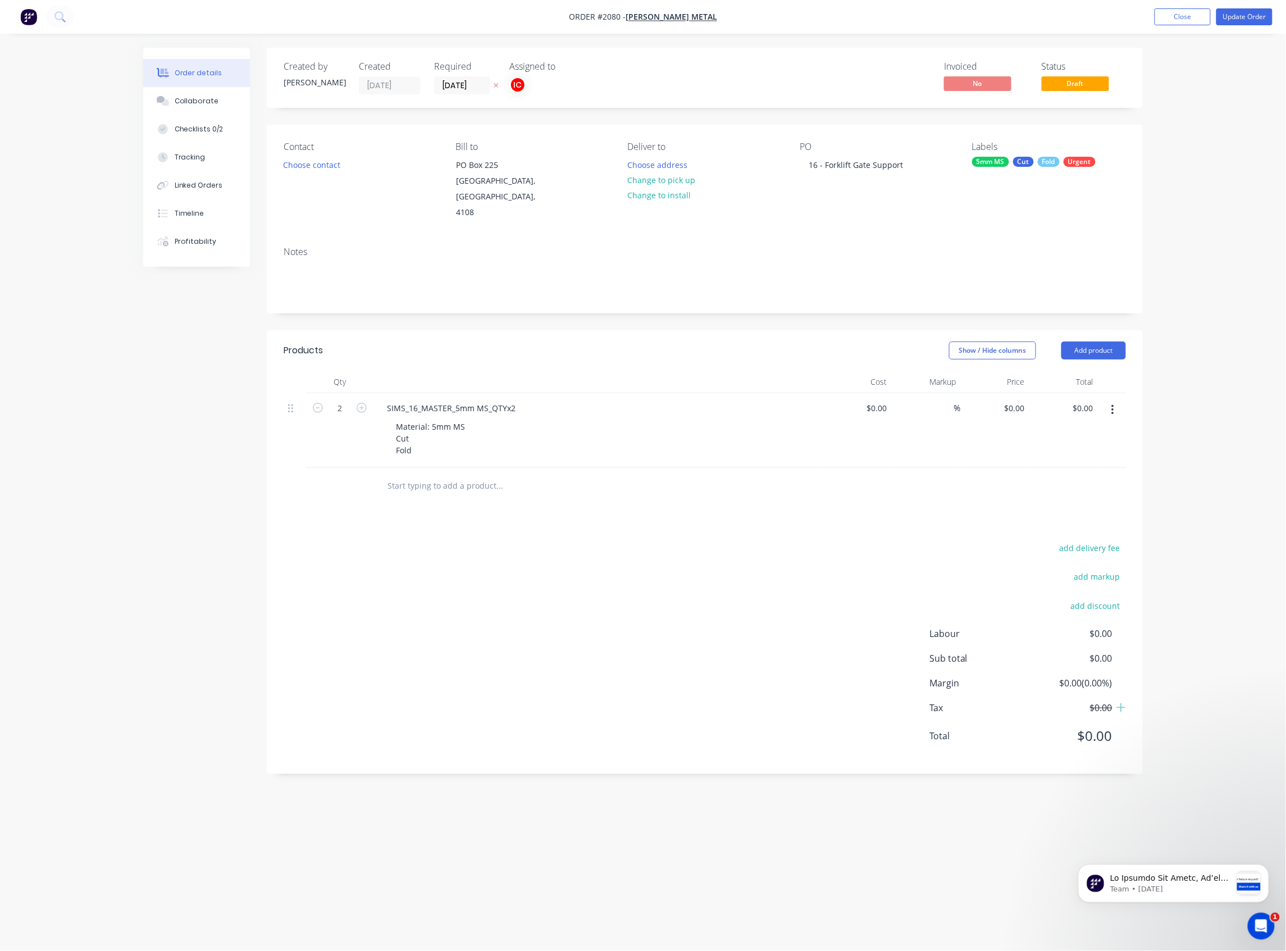
click at [1107, 400] on button "button" at bounding box center [1113, 410] width 26 height 20
click at [1074, 454] on div "Duplicate" at bounding box center [1073, 462] width 87 height 16
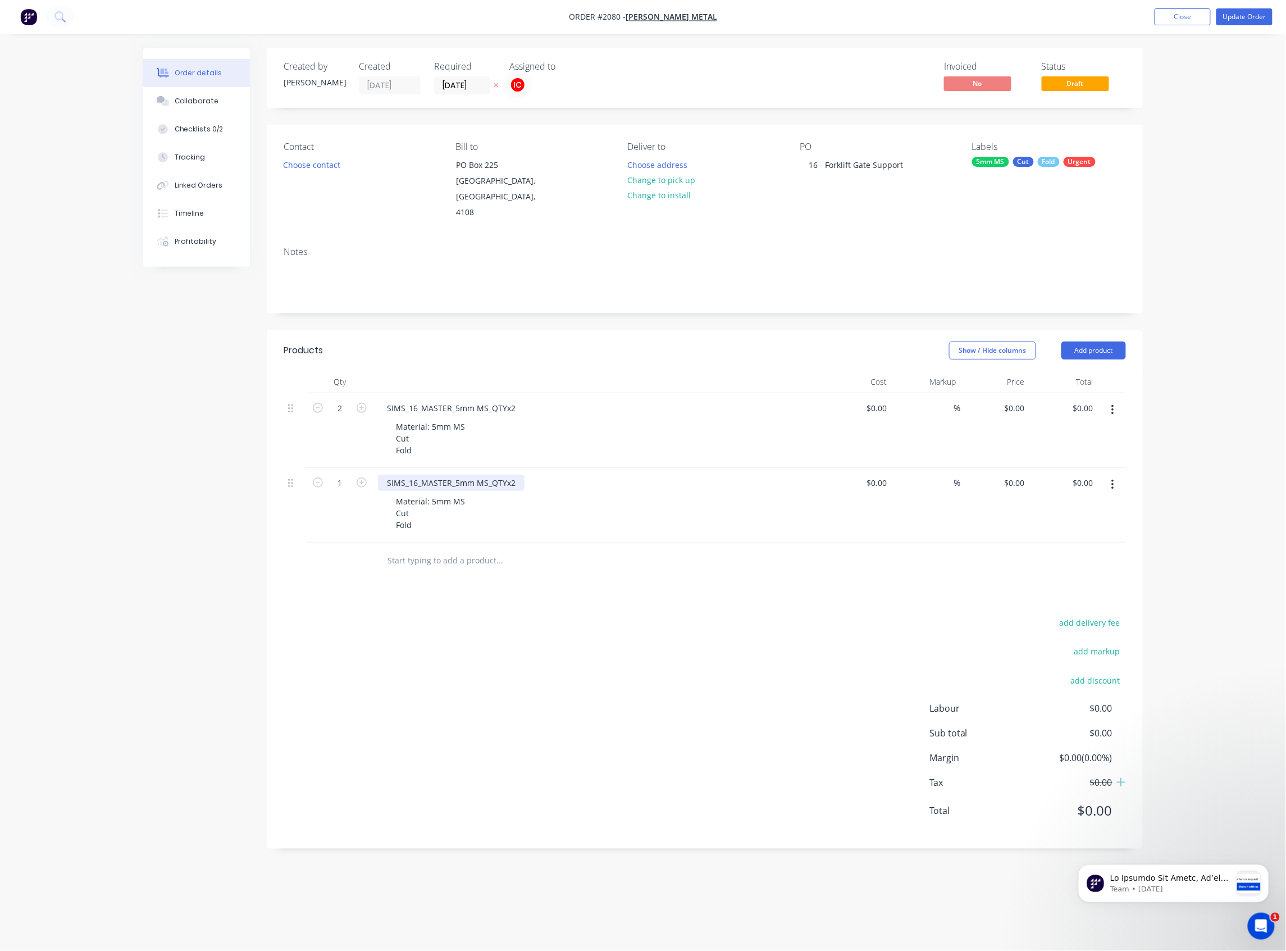
click at [517, 475] on div "SIMS_16_MASTER_5mm MS_QTYx2" at bounding box center [451, 483] width 147 height 16
click at [609, 508] on div "Products Show / Hide columns Add product Qty Cost Markup Price Total 2 SIMS_16_…" at bounding box center [705, 589] width 876 height 518
click at [214, 93] on button "Collaborate" at bounding box center [196, 101] width 107 height 28
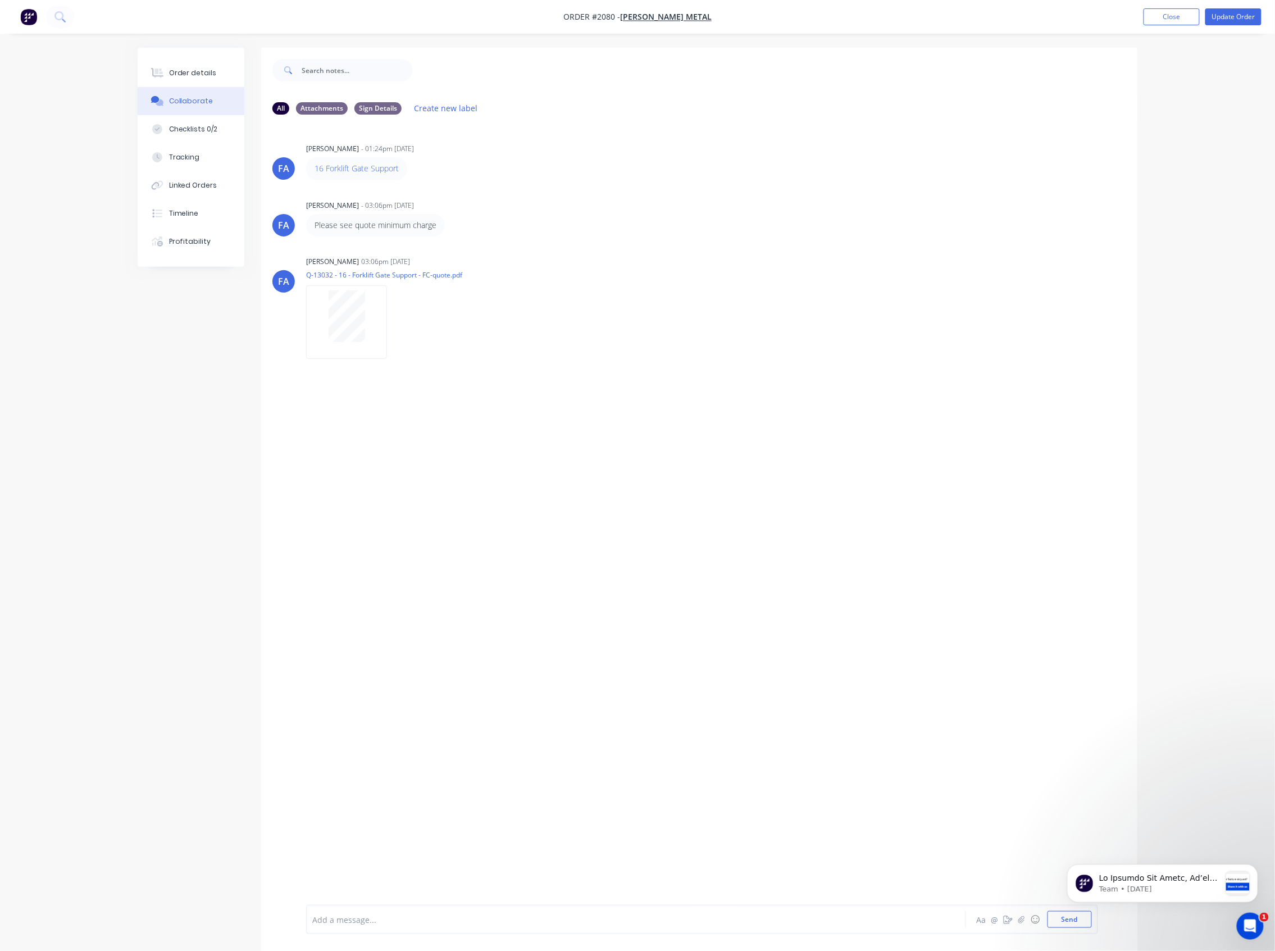
click at [472, 508] on div at bounding box center [605, 920] width 584 height 12
click at [198, 130] on div "Checklists 0/2" at bounding box center [193, 129] width 49 height 10
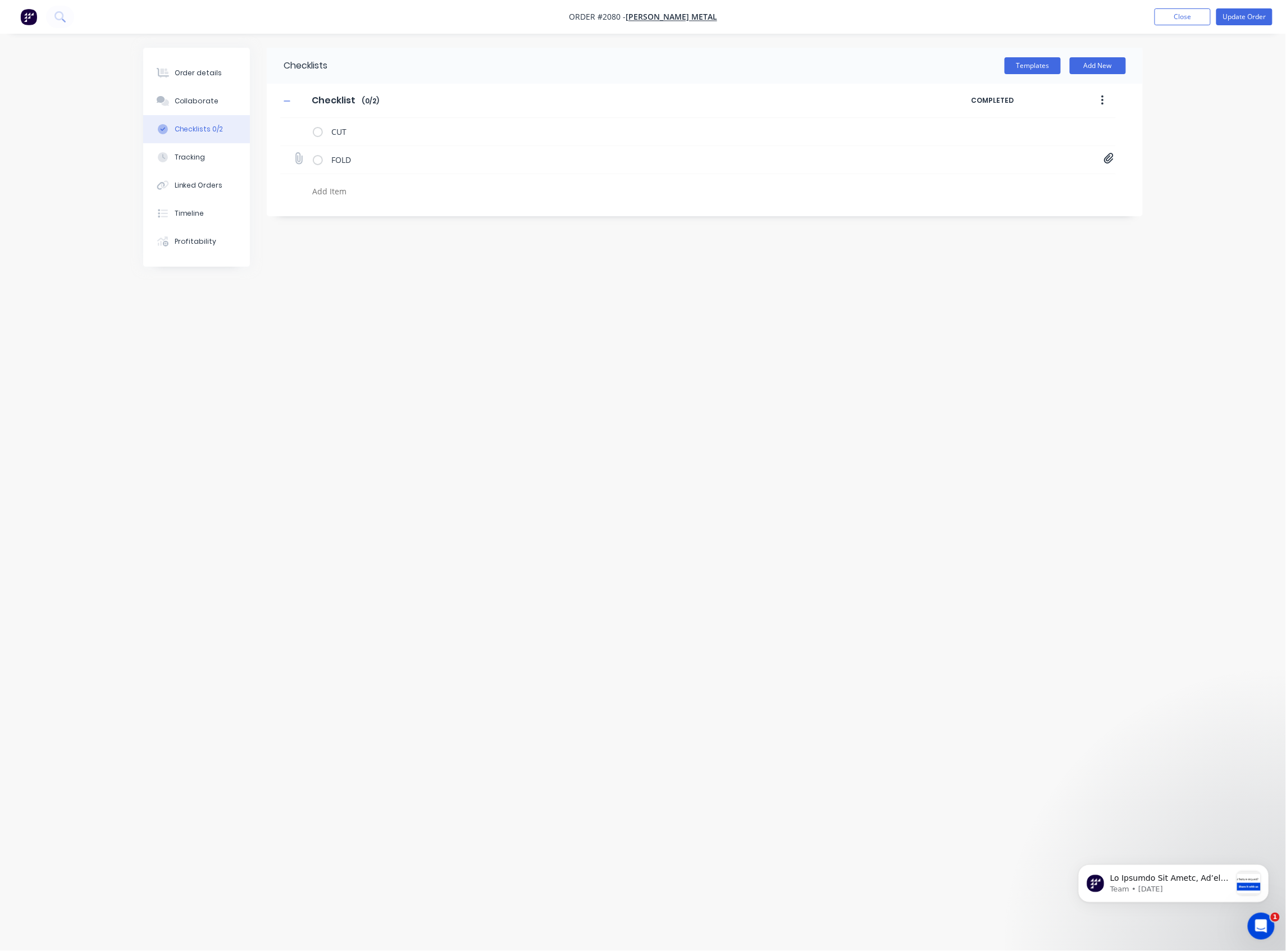
click at [1110, 160] on icon at bounding box center [1109, 158] width 10 height 11
click at [1099, 188] on icon at bounding box center [1099, 181] width 8 height 11
click at [300, 156] on icon at bounding box center [299, 158] width 15 height 15
click at [294, 153] on input "file" at bounding box center [294, 153] width 0 height 0
type input "C:\fakepath\SIMS_16_MASTER_V2.PDF"
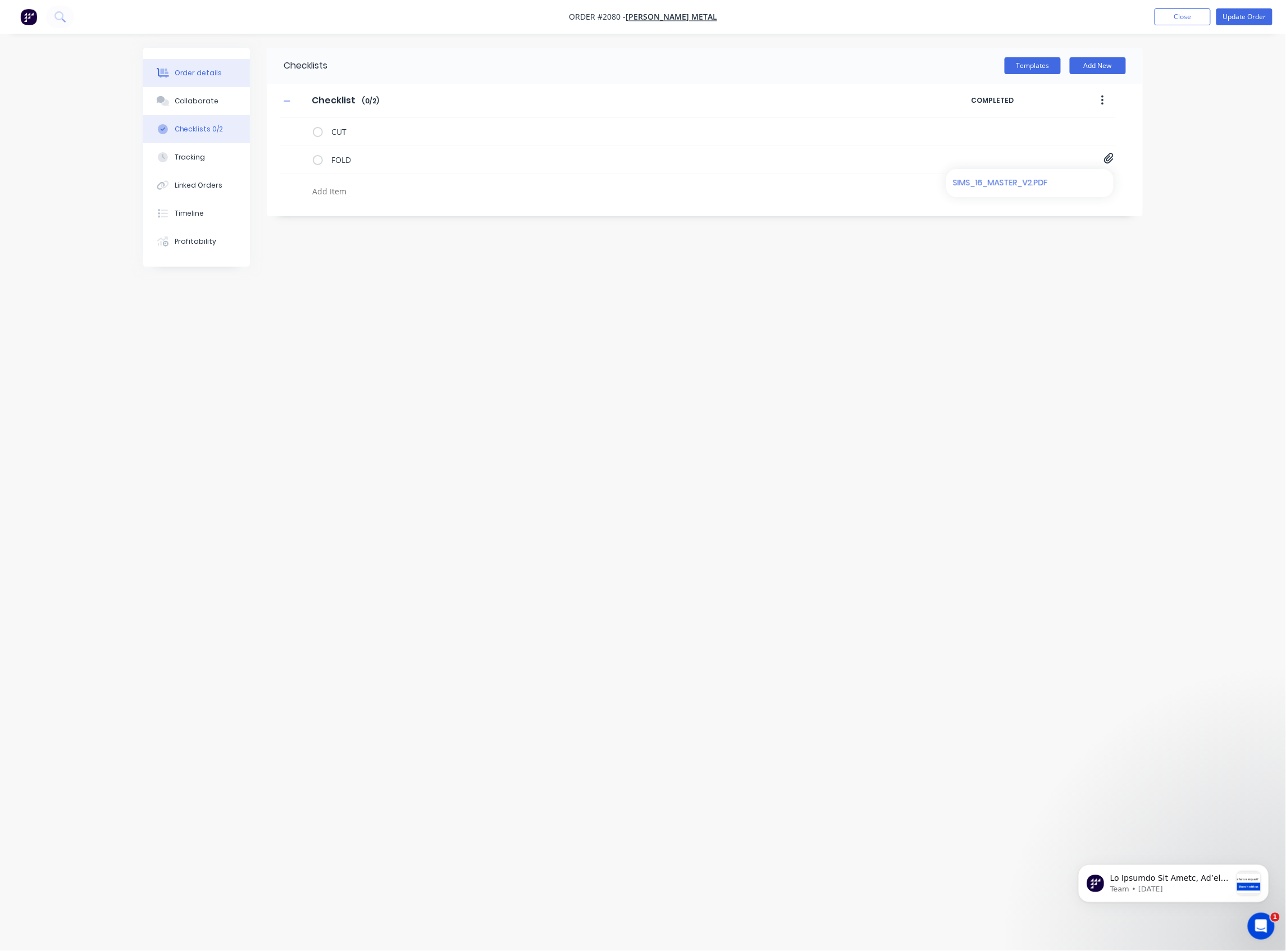
click at [207, 61] on button "Order details" at bounding box center [196, 73] width 107 height 28
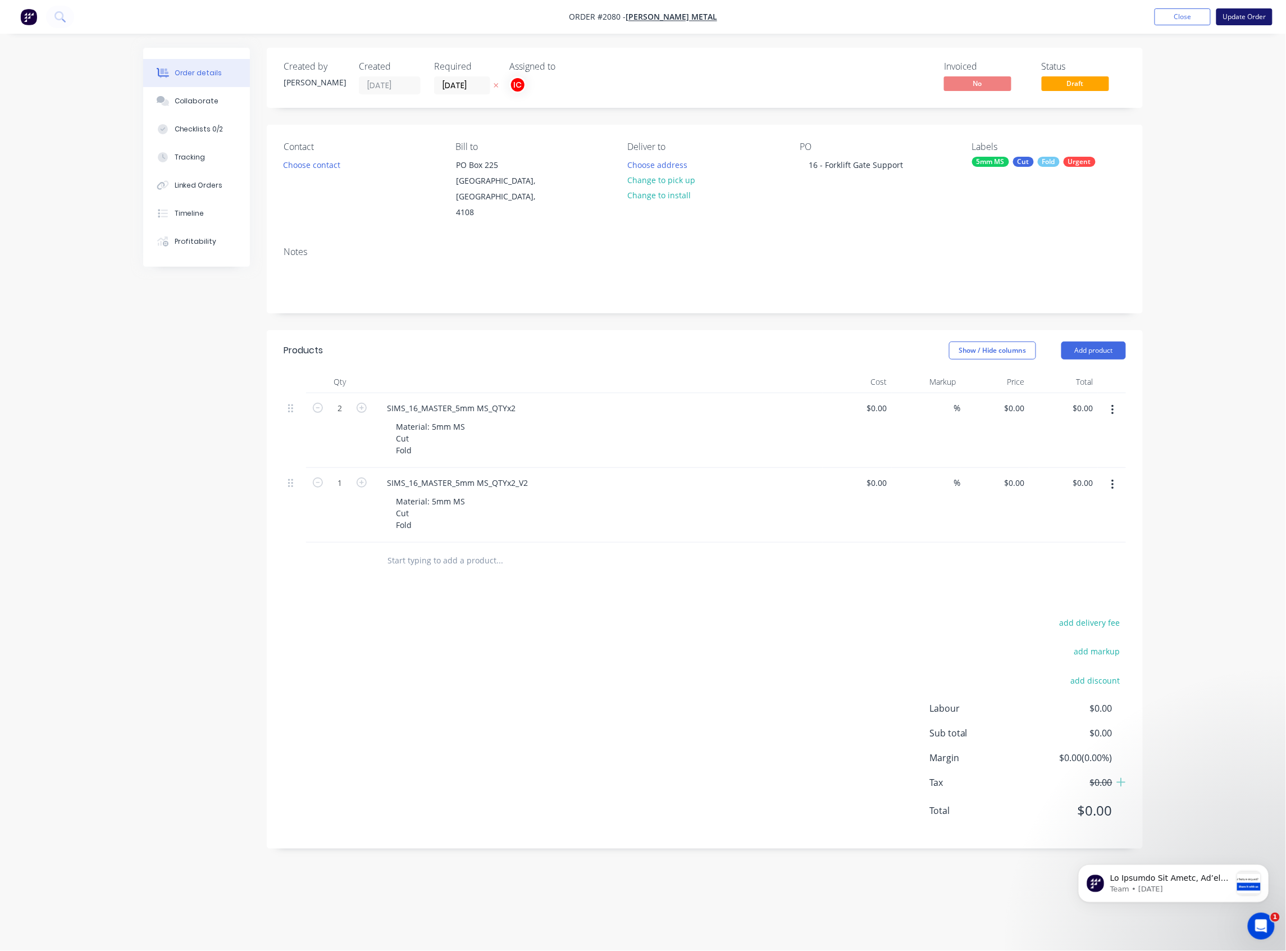
click at [1138, 17] on button "Update Order" at bounding box center [1245, 16] width 56 height 17
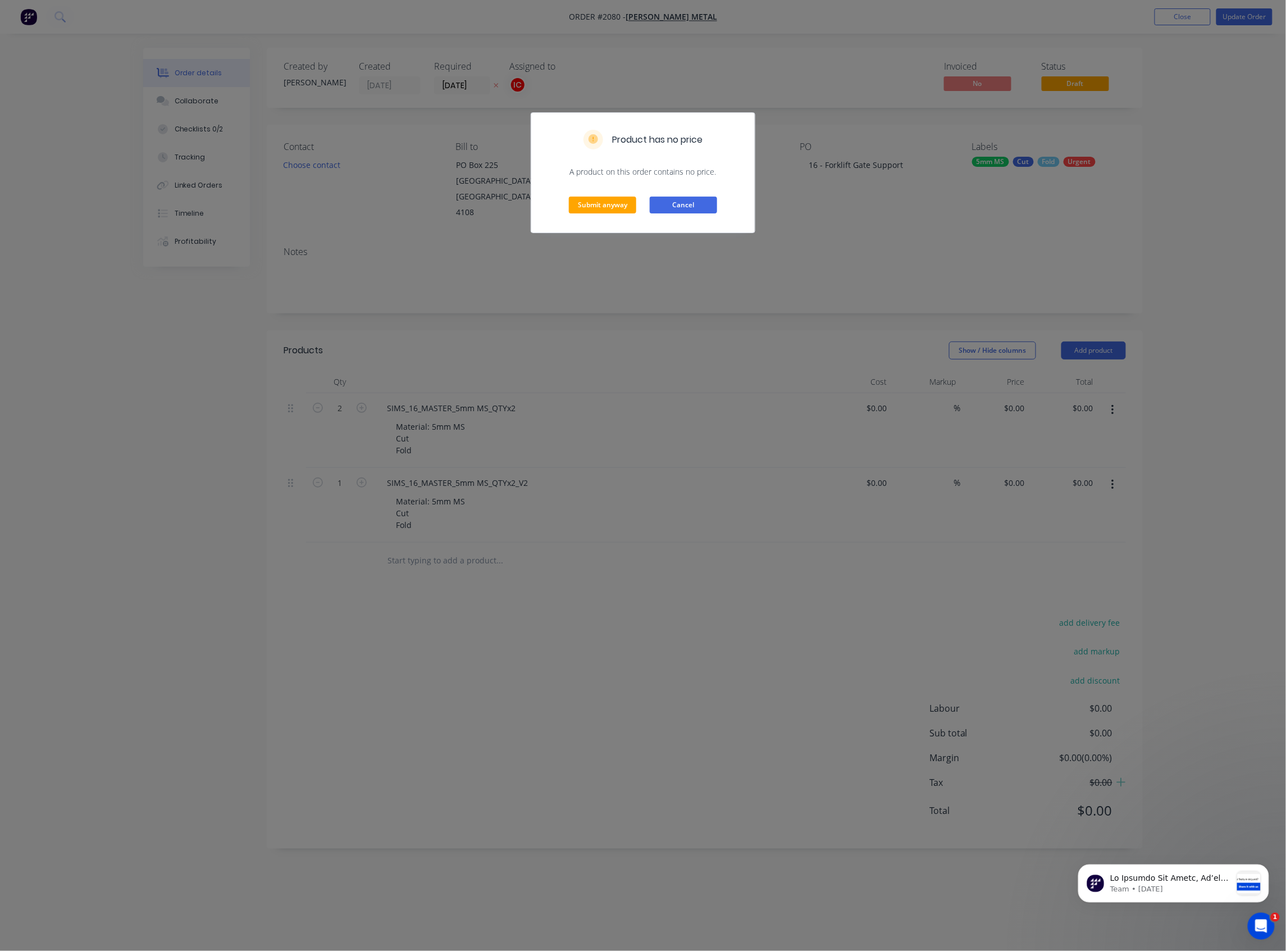
click at [689, 202] on button "Cancel" at bounding box center [683, 205] width 67 height 17
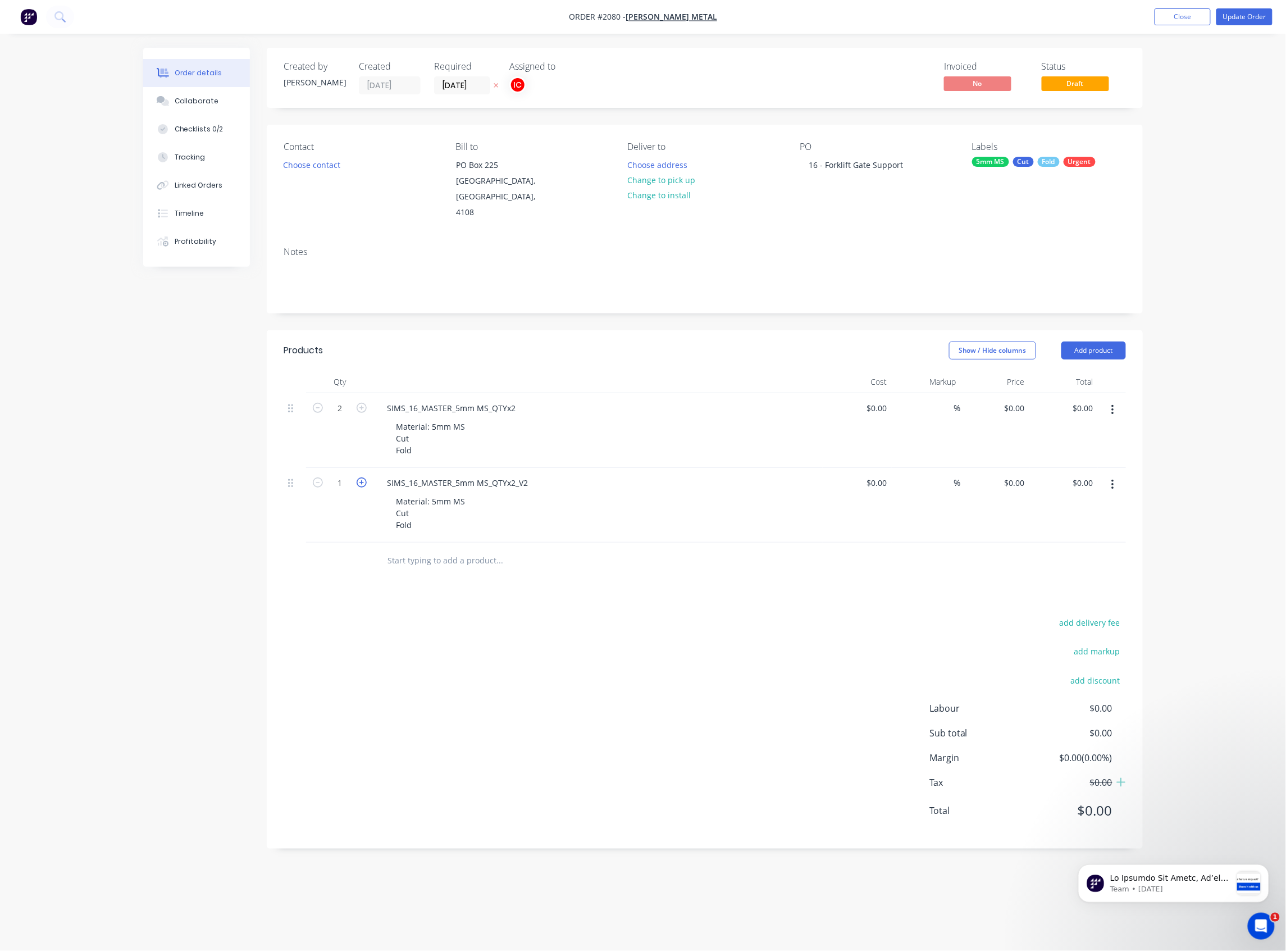
click at [364, 477] on icon "button" at bounding box center [362, 482] width 10 height 10
type input "2"
click at [1138, 18] on button "Update Order" at bounding box center [1245, 16] width 56 height 17
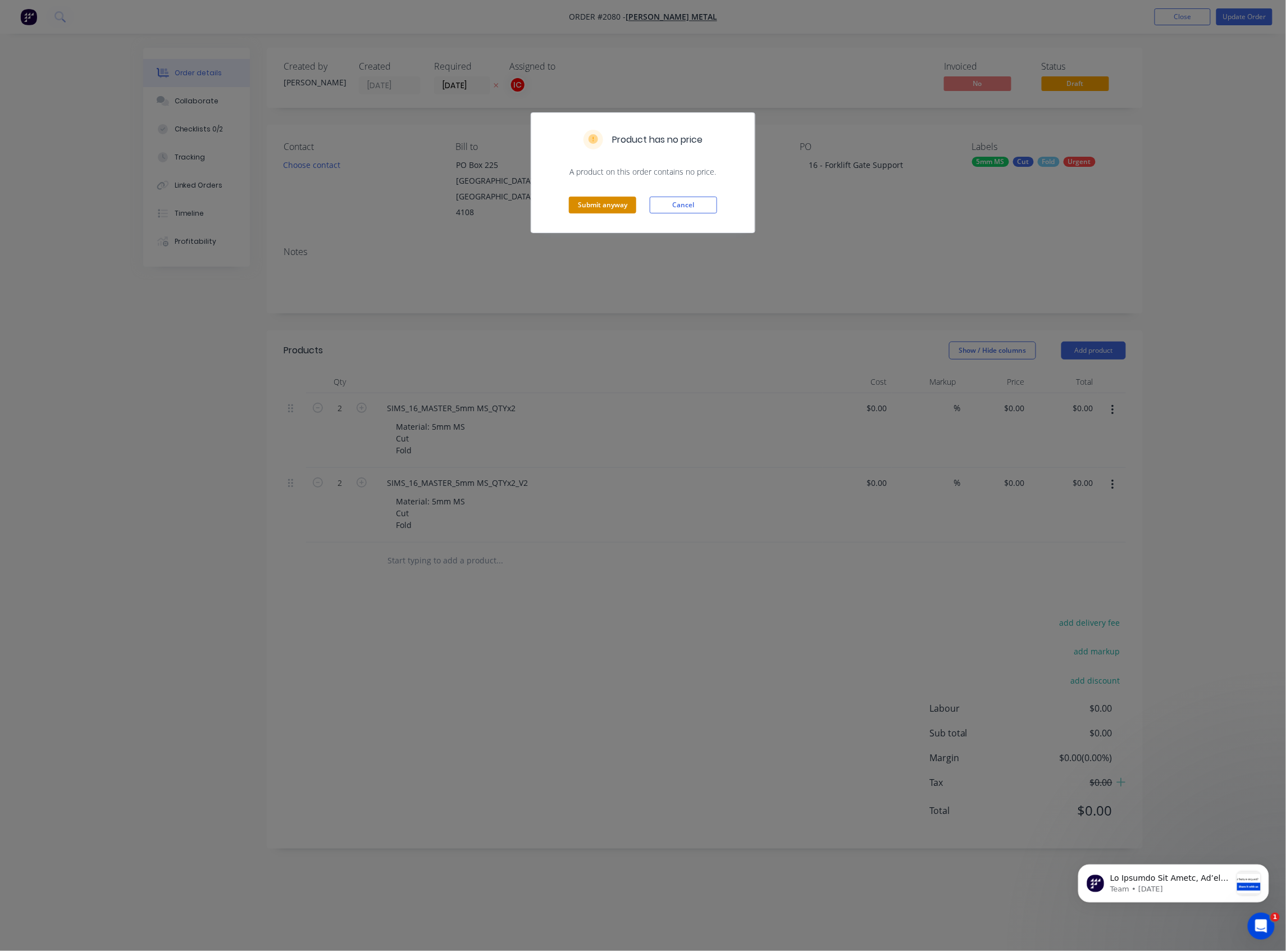
click at [629, 208] on button "Submit anyway" at bounding box center [602, 205] width 67 height 17
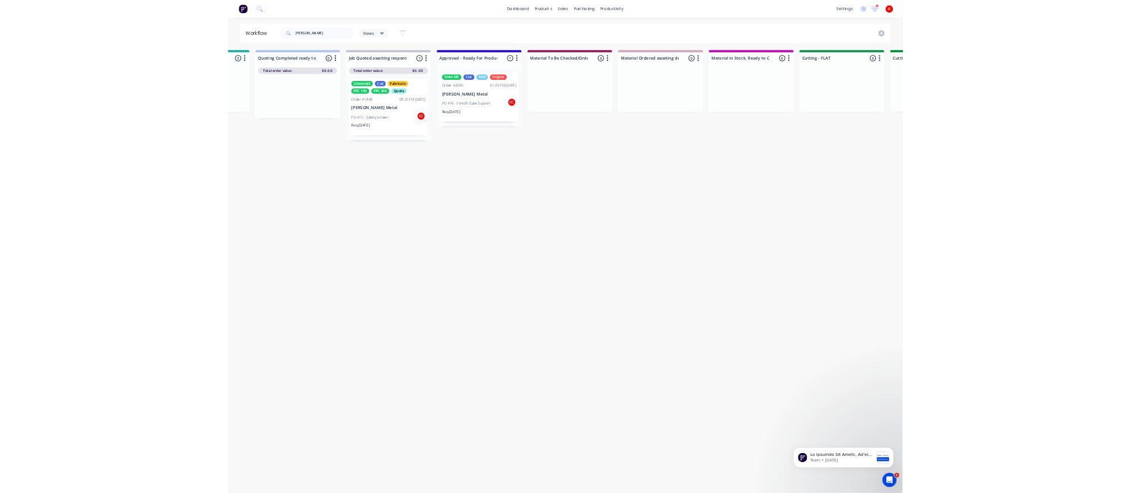
scroll to position [0, 1326]
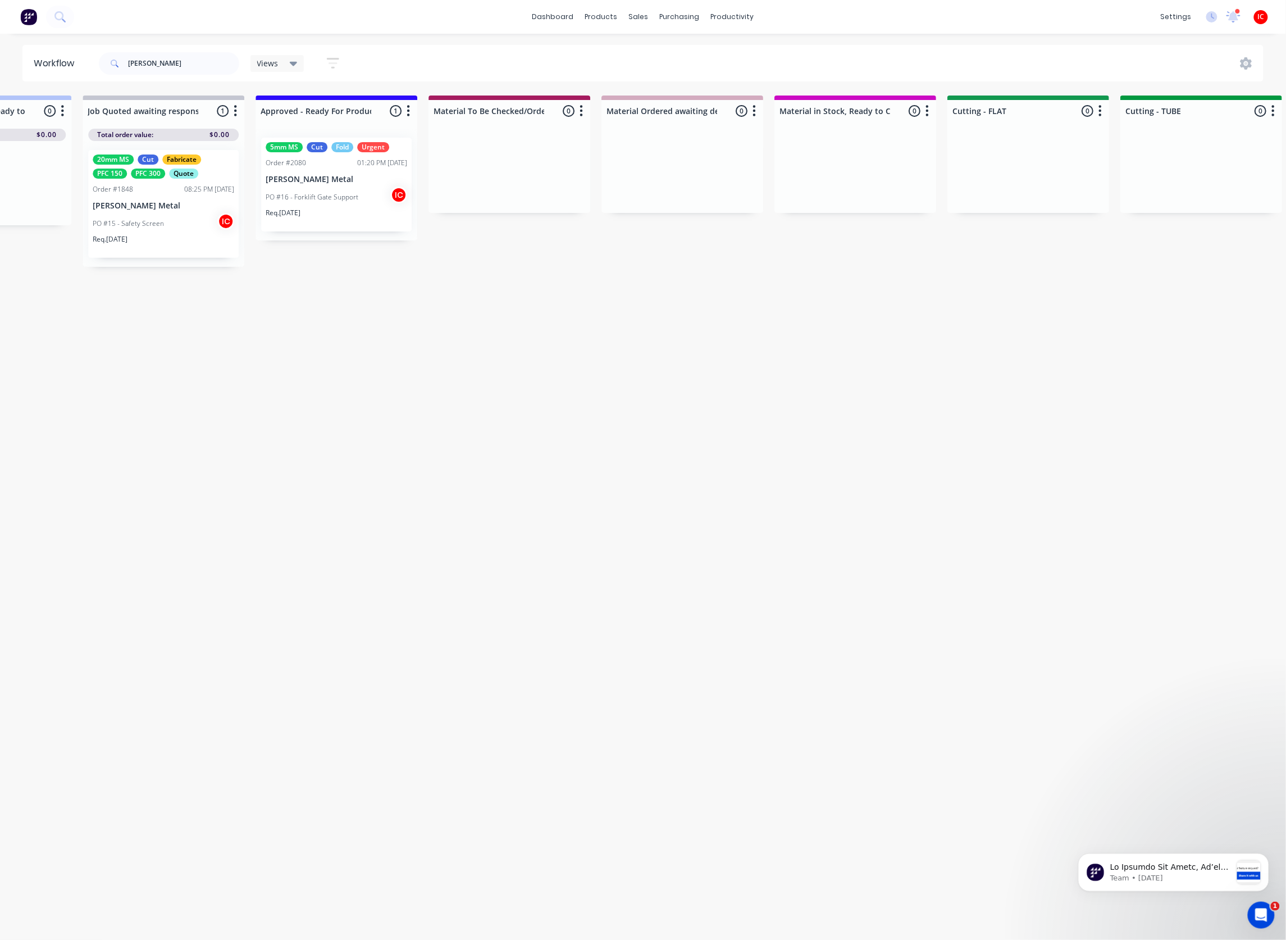
click at [333, 179] on p "[PERSON_NAME] Metal" at bounding box center [337, 180] width 142 height 10
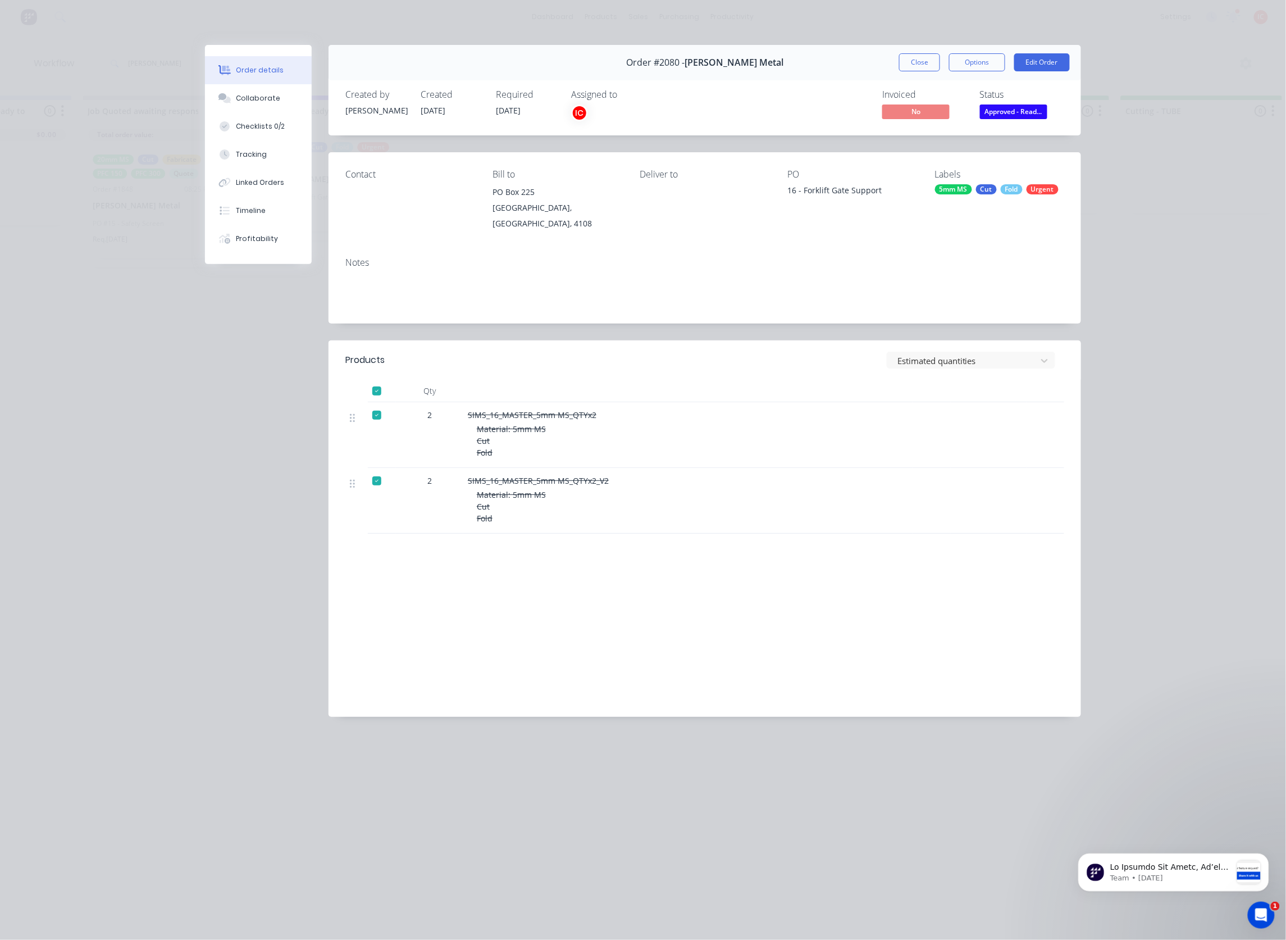
click at [376, 404] on div at bounding box center [377, 415] width 22 height 22
click at [374, 470] on div at bounding box center [377, 481] width 22 height 22
click at [662, 508] on div "Labour $0.00 Sub total $0.00 Margin $0.00 ( 0.00 %) Tax $0.00 Total $0.00" at bounding box center [704, 635] width 719 height 130
click at [917, 68] on button "Close" at bounding box center [919, 62] width 41 height 18
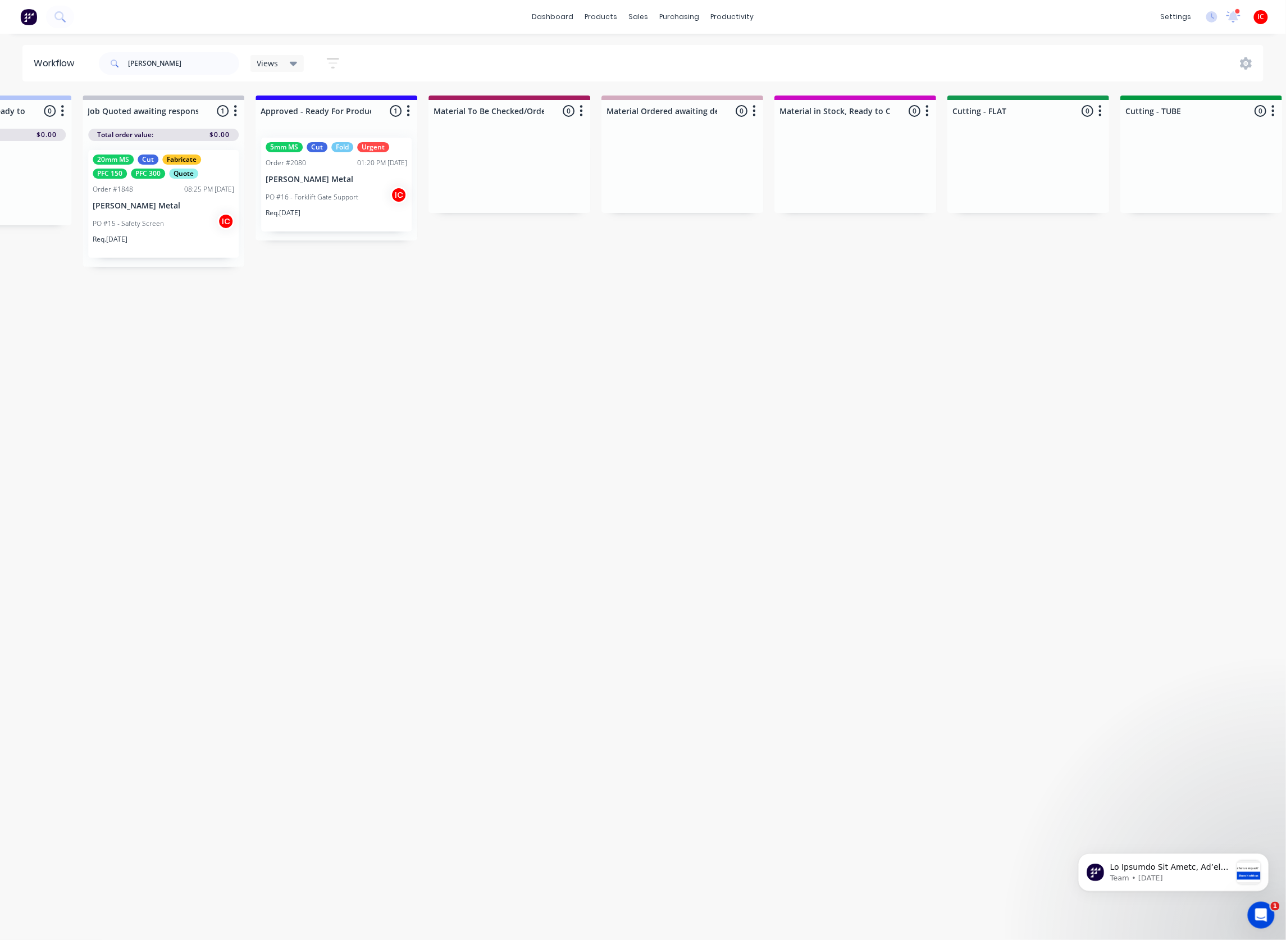
drag, startPoint x: 973, startPoint y: 398, endPoint x: 1264, endPoint y: 234, distance: 334.0
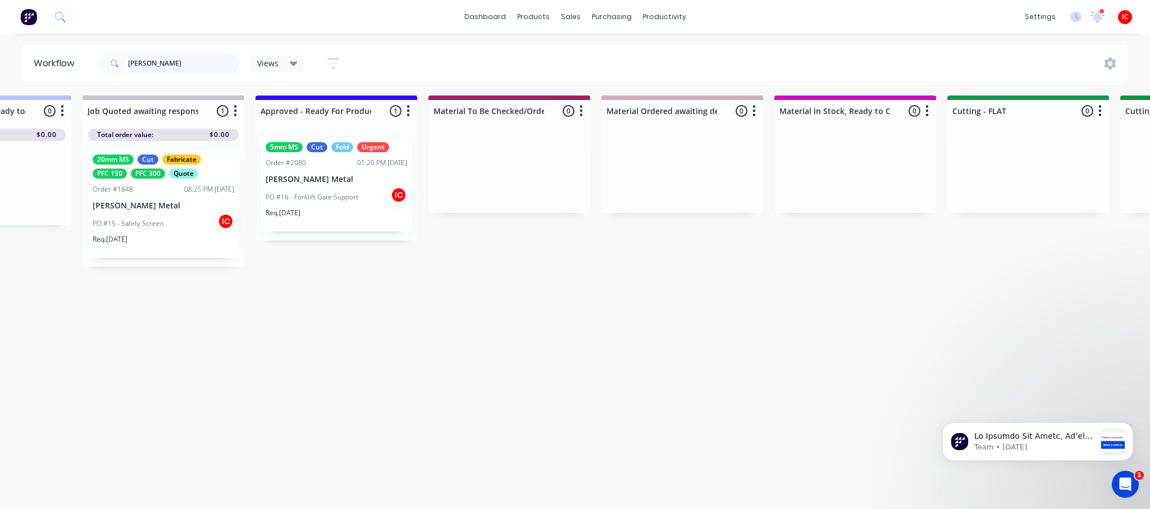
drag, startPoint x: 176, startPoint y: 63, endPoint x: 32, endPoint y: 61, distance: 144.4
click at [32, 61] on header "Workflow [PERSON_NAME] Views Save new view None (Default) edit [PERSON_NAME] ed…" at bounding box center [575, 63] width 1106 height 37
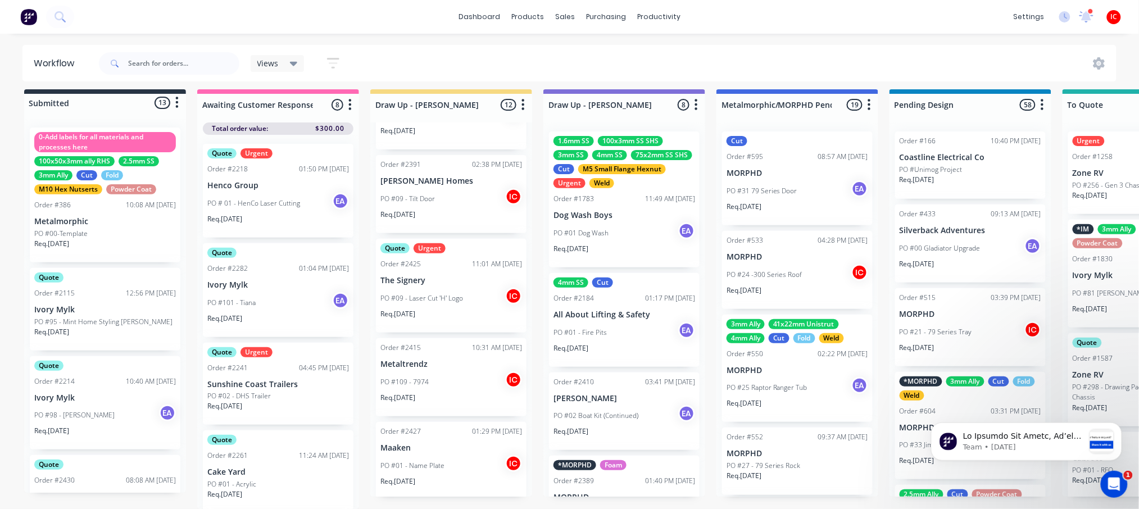
scroll to position [17, 0]
